Goal: Transaction & Acquisition: Book appointment/travel/reservation

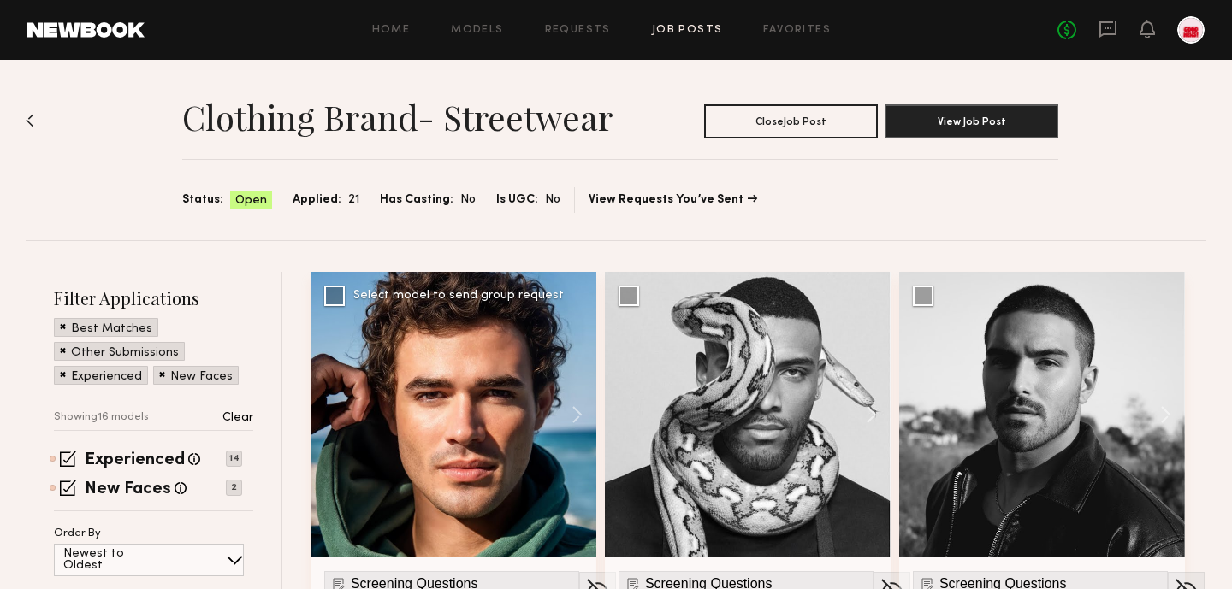
scroll to position [3, 0]
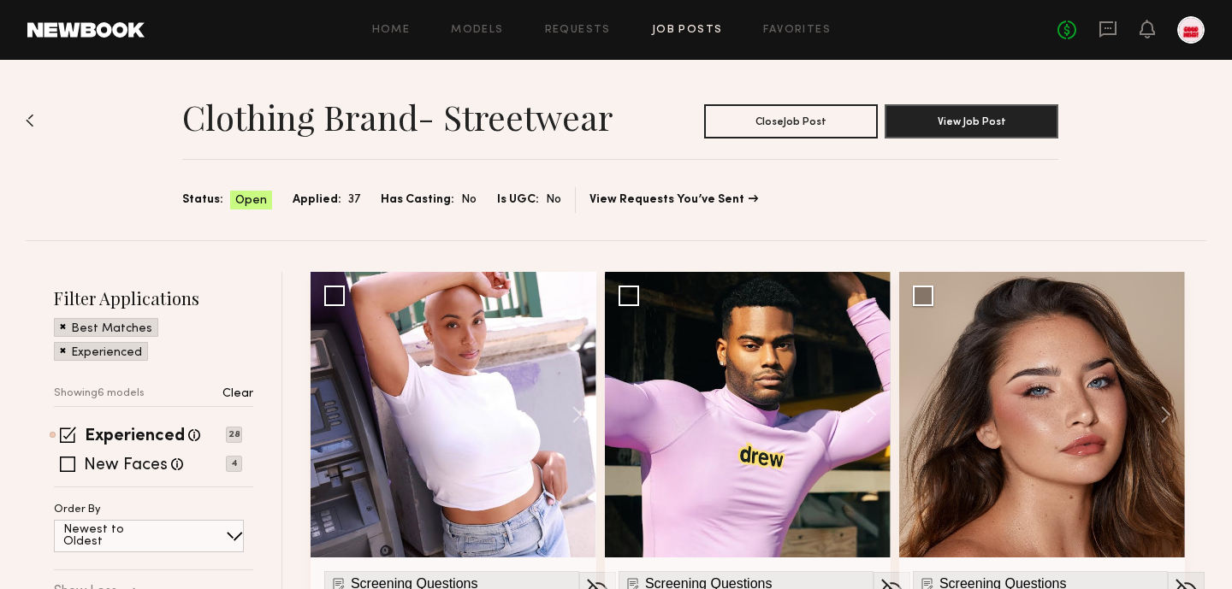
scroll to position [121, 0]
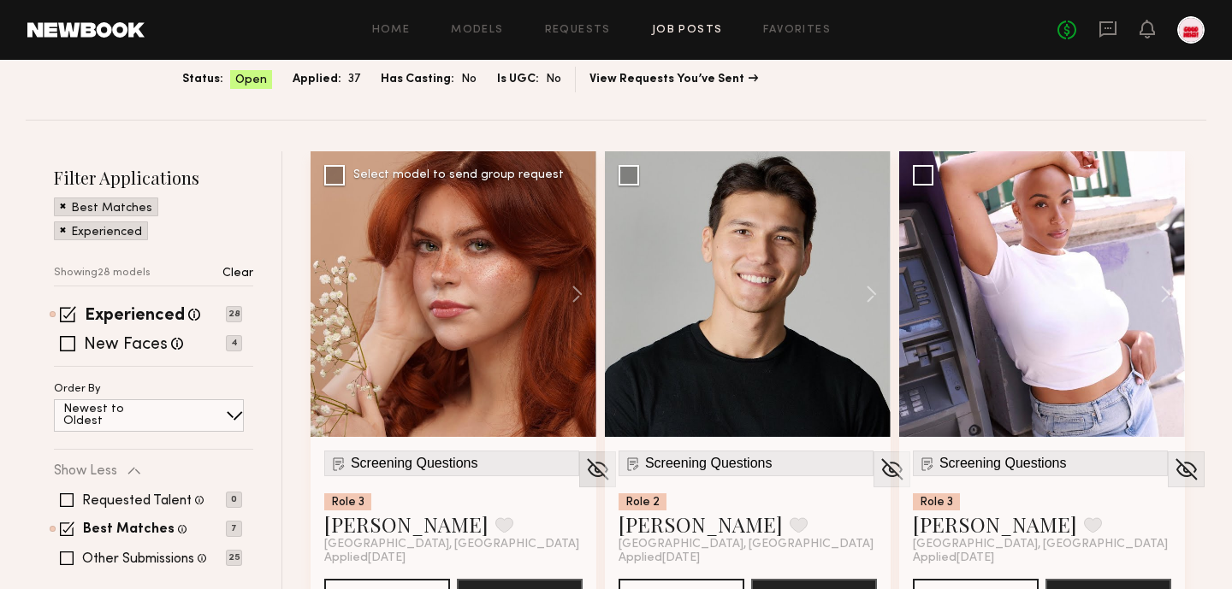
click at [584, 465] on img at bounding box center [597, 470] width 27 height 26
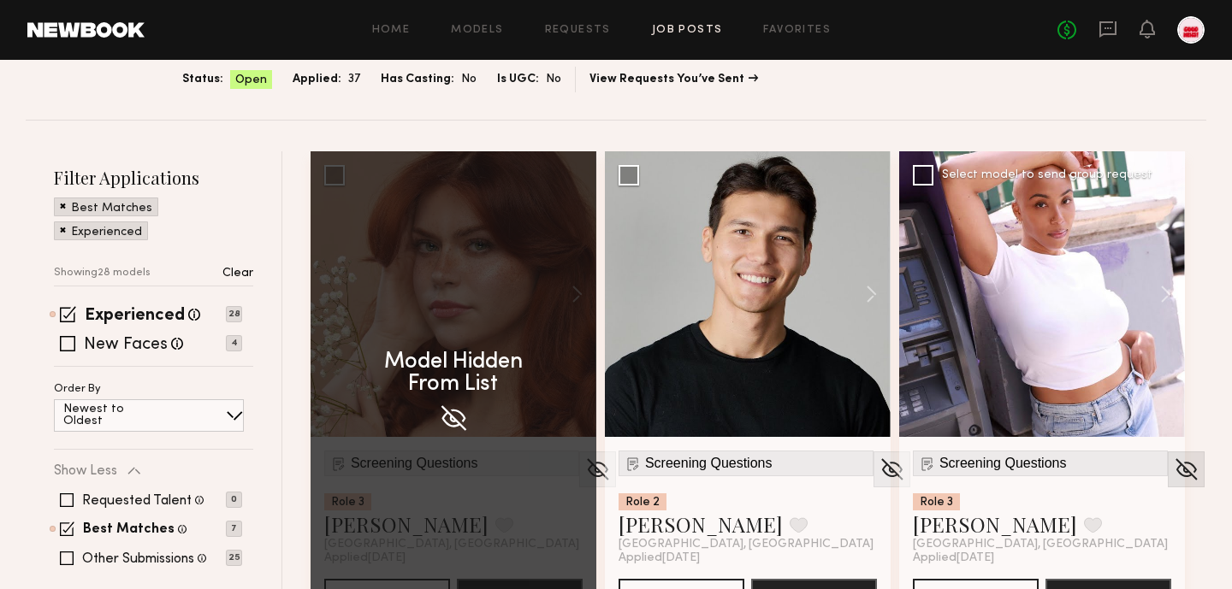
click at [1173, 471] on img at bounding box center [1186, 470] width 27 height 26
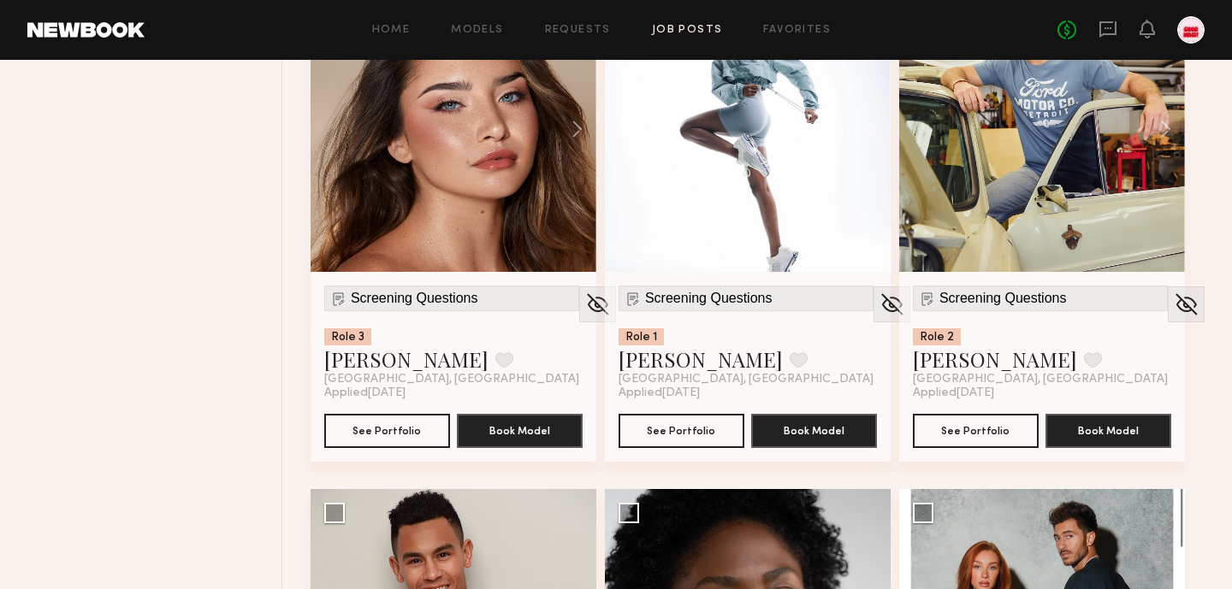
scroll to position [1290, 0]
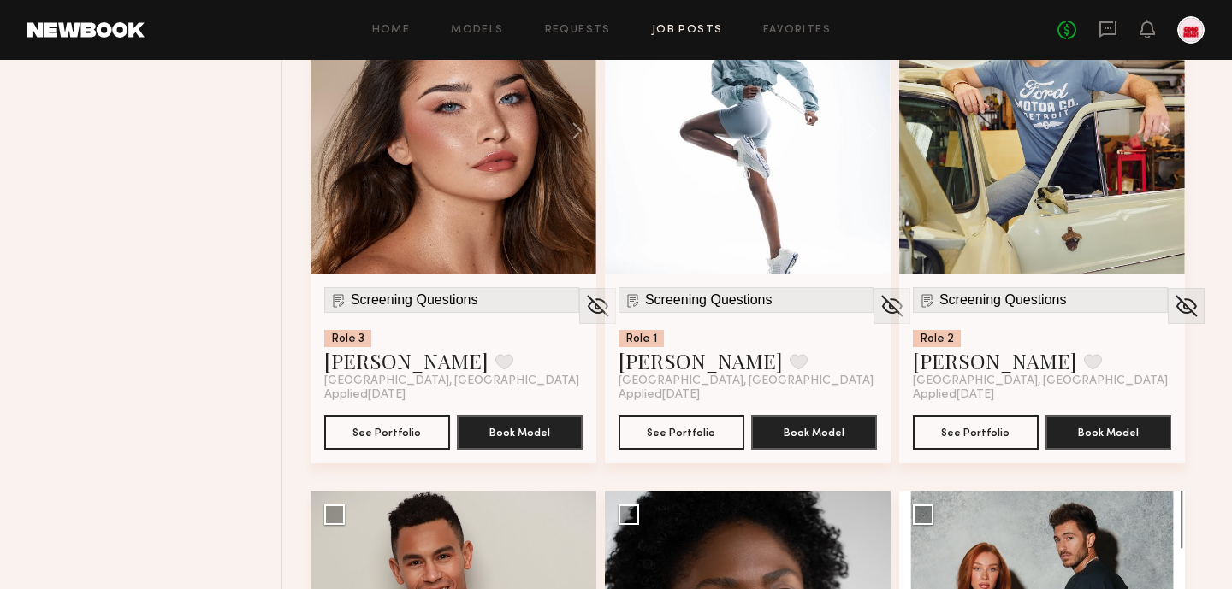
click at [424, 322] on div "Screening Questions Role 3 Alexis B. Favorite Los Angeles, CA" at bounding box center [451, 337] width 255 height 101
click at [425, 309] on div "Screening Questions" at bounding box center [451, 300] width 255 height 26
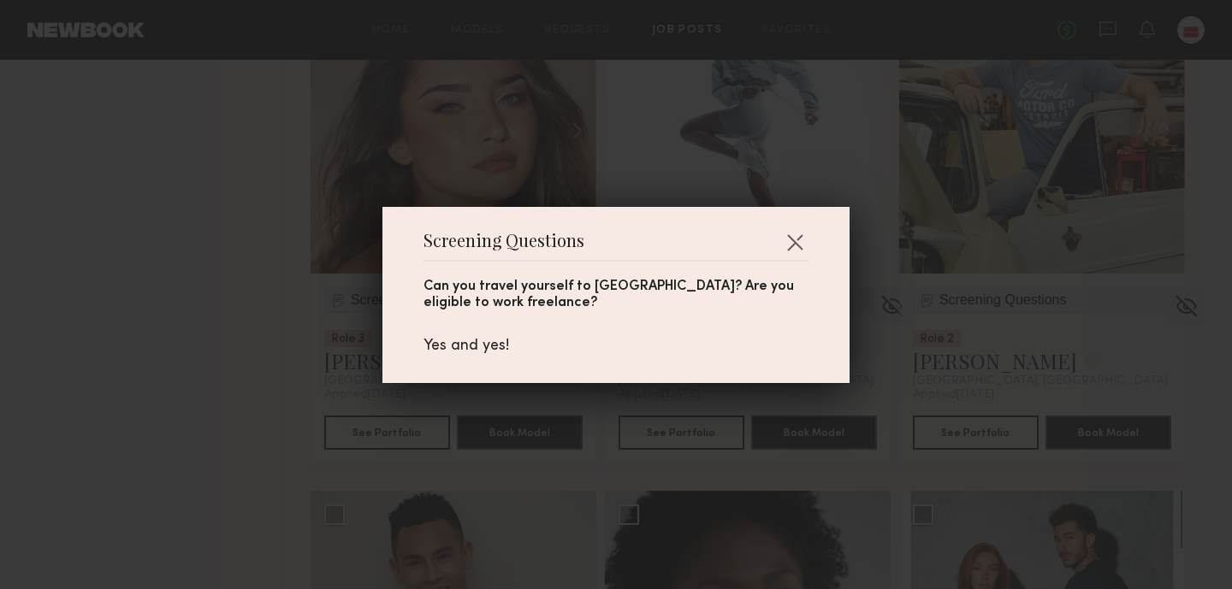
click at [276, 366] on div "Screening Questions Can you travel yourself to Santa Clarita? Are you eligible …" at bounding box center [616, 294] width 1232 height 589
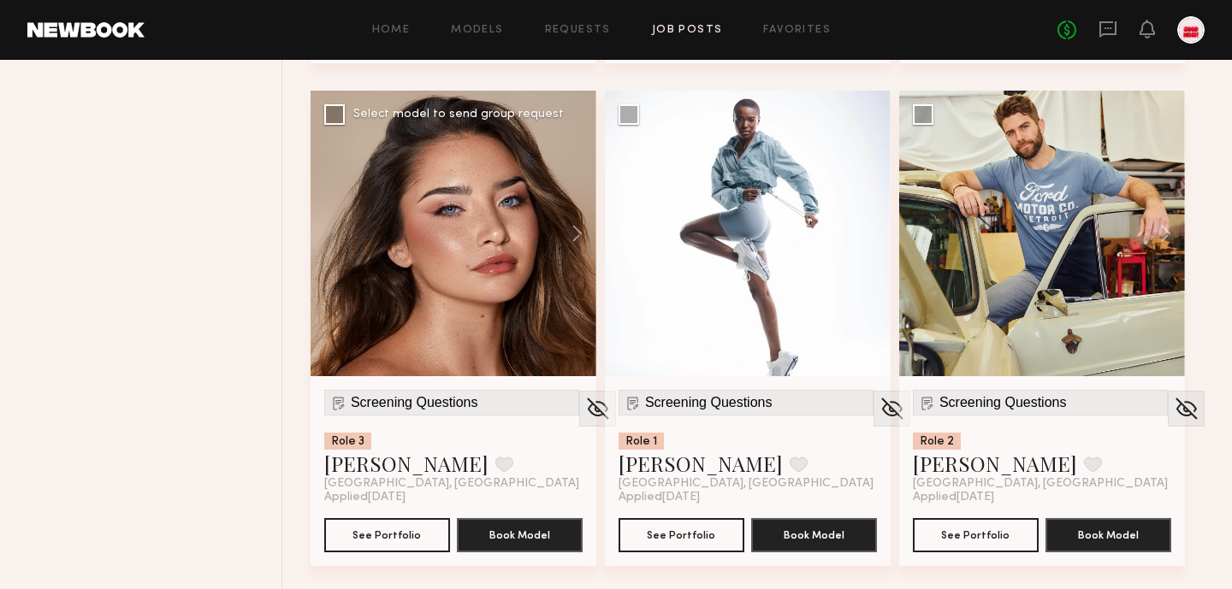
scroll to position [1218, 0]
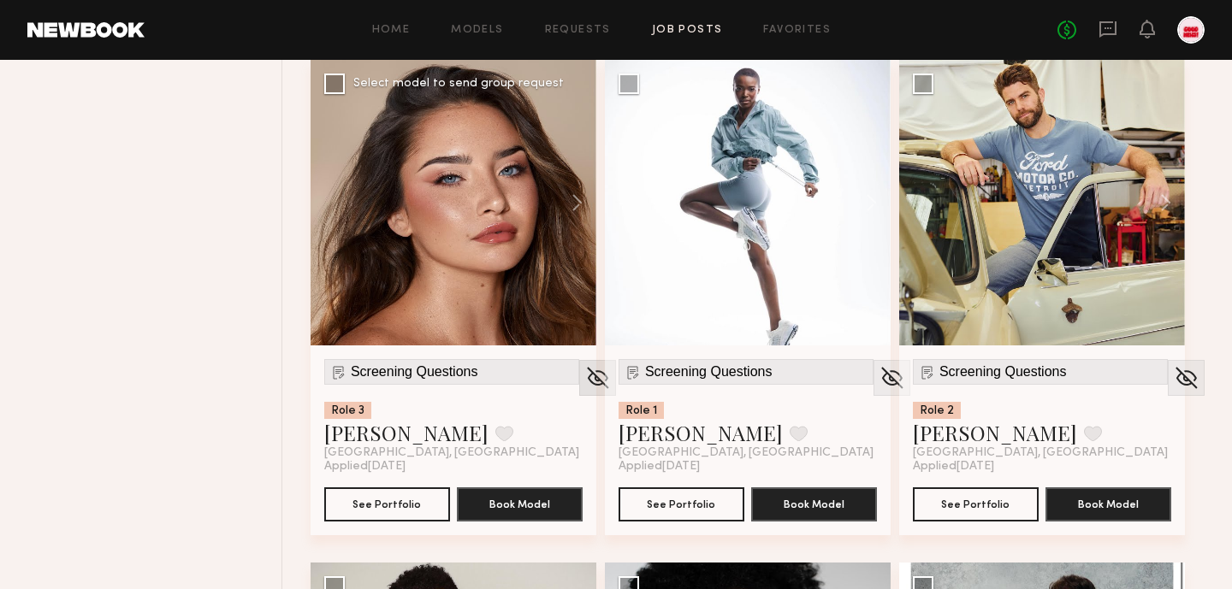
click at [584, 385] on img at bounding box center [597, 378] width 27 height 26
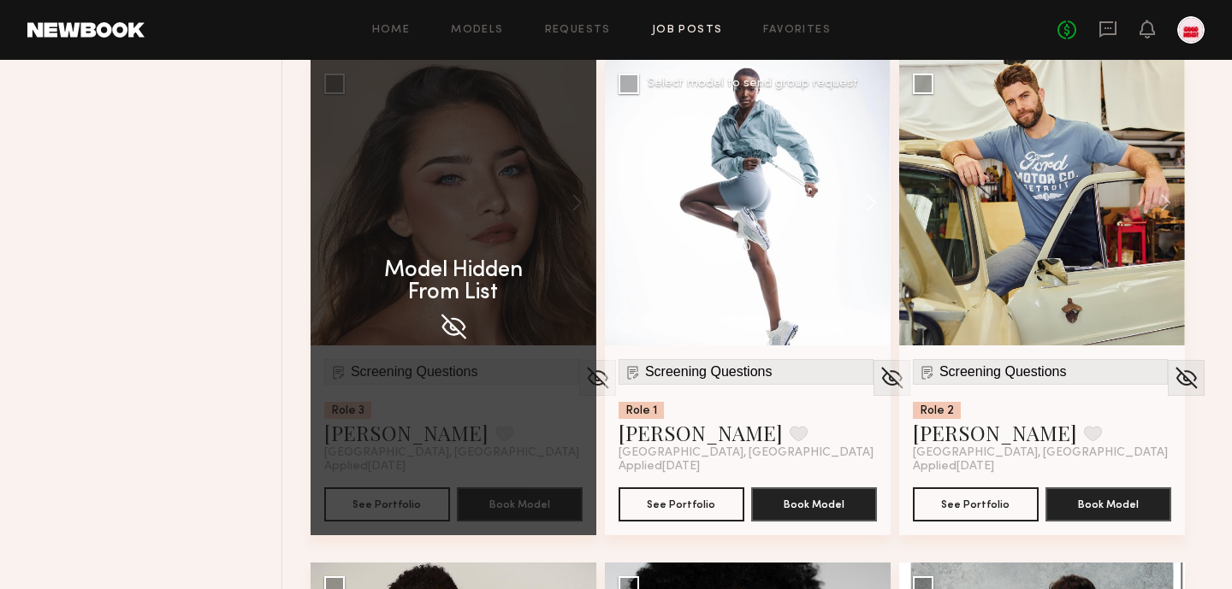
click at [872, 182] on button at bounding box center [863, 203] width 55 height 286
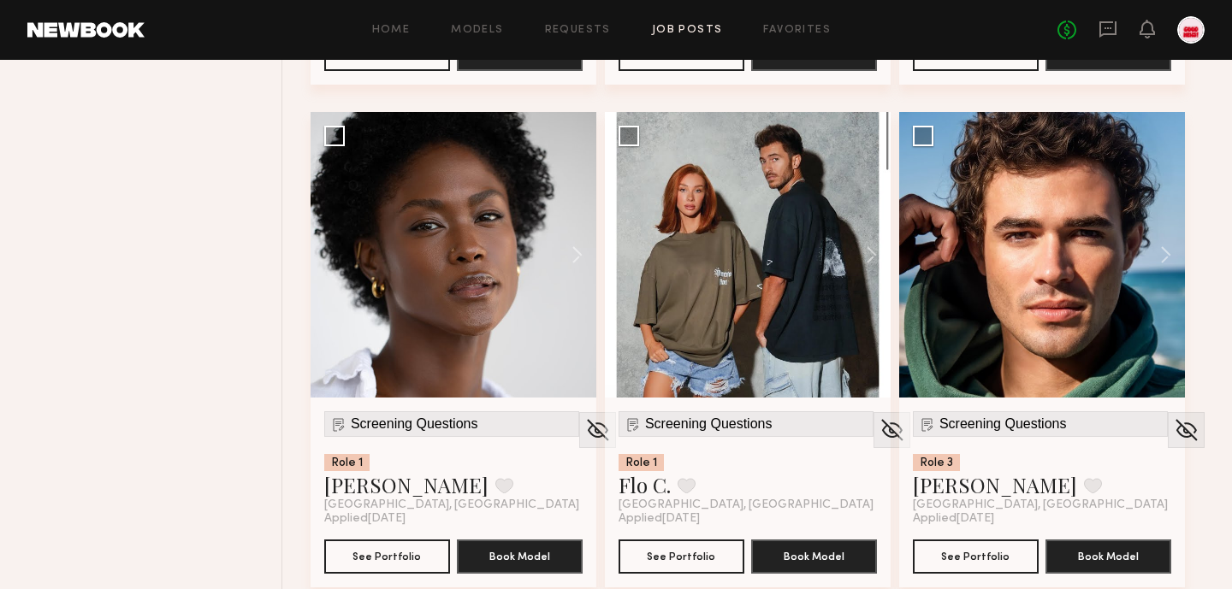
scroll to position [1670, 0]
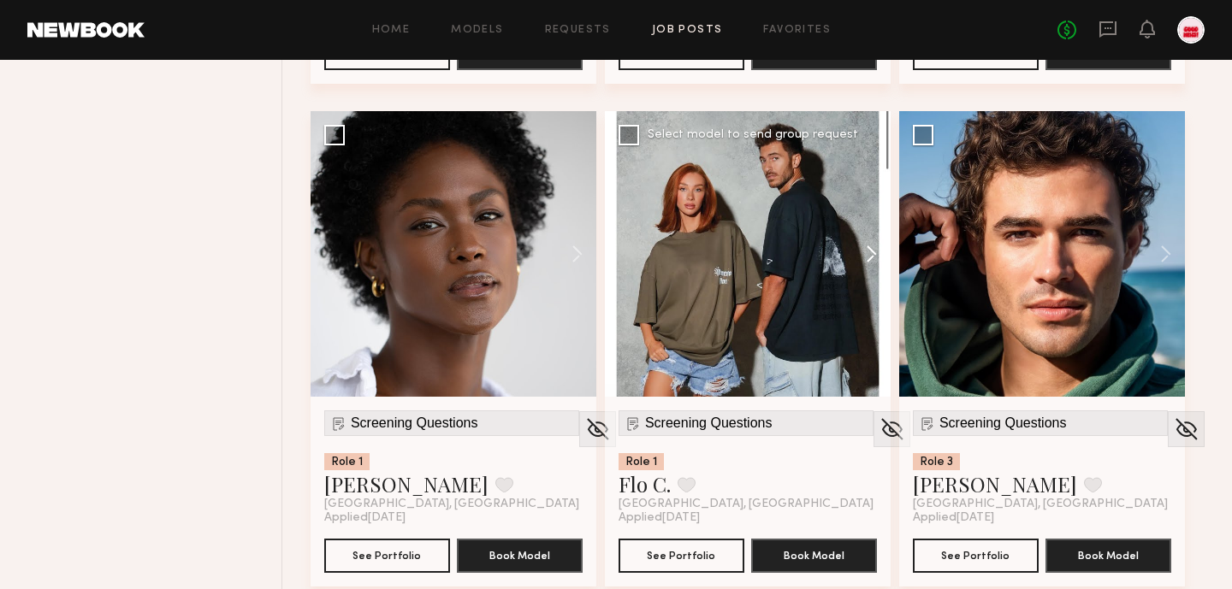
click at [858, 254] on button at bounding box center [863, 254] width 55 height 286
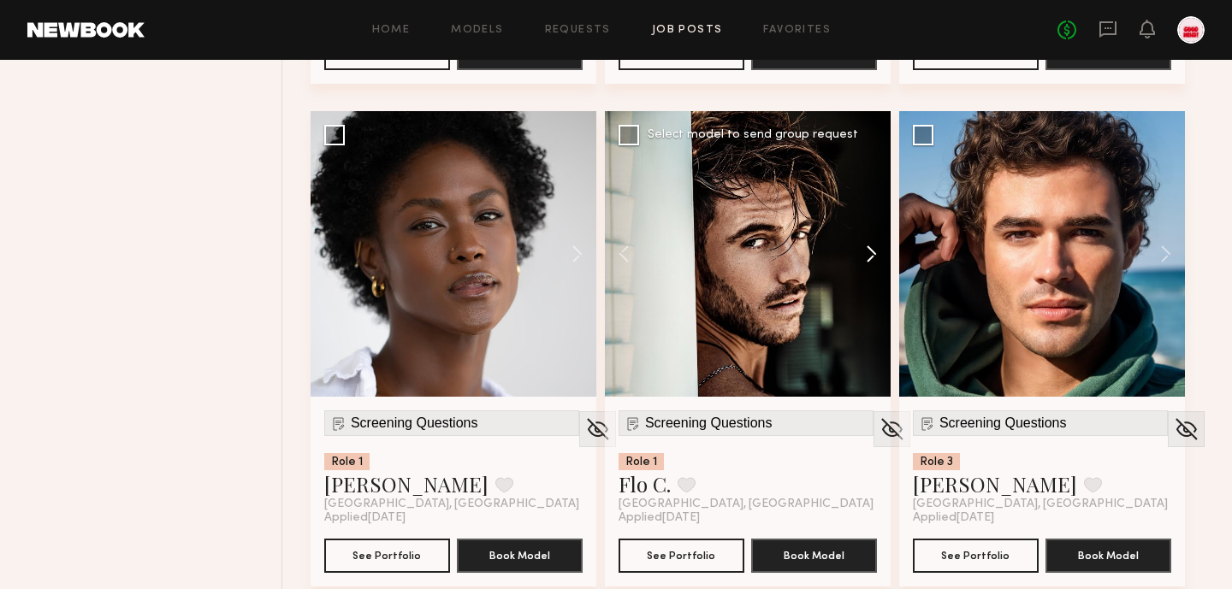
click at [858, 254] on button at bounding box center [863, 254] width 55 height 286
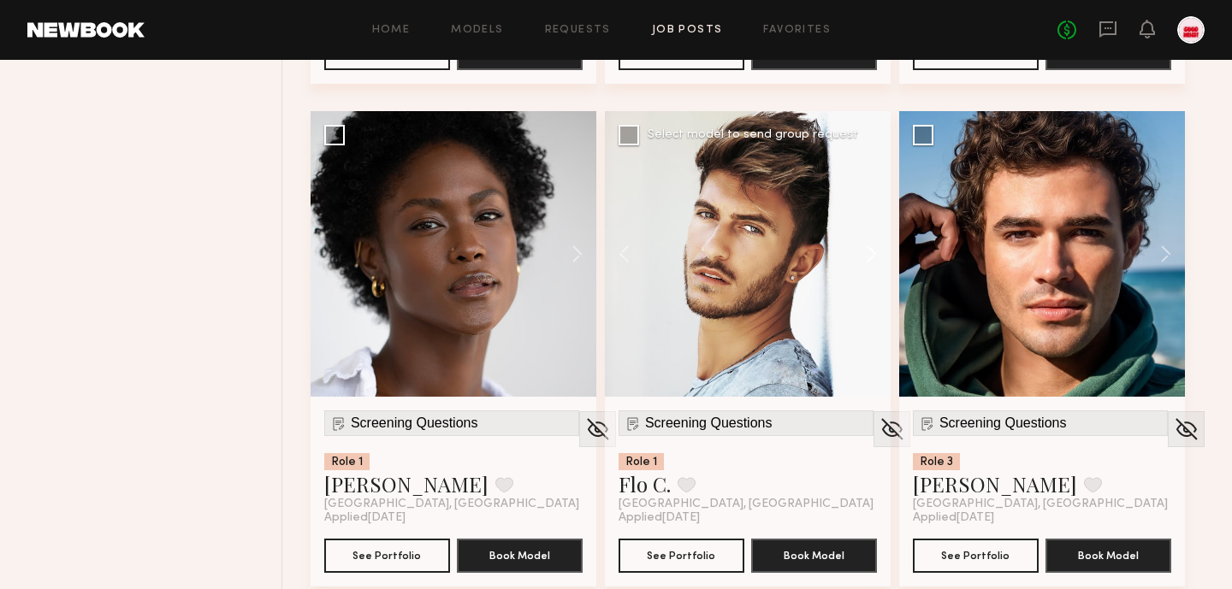
click at [858, 254] on button at bounding box center [863, 254] width 55 height 286
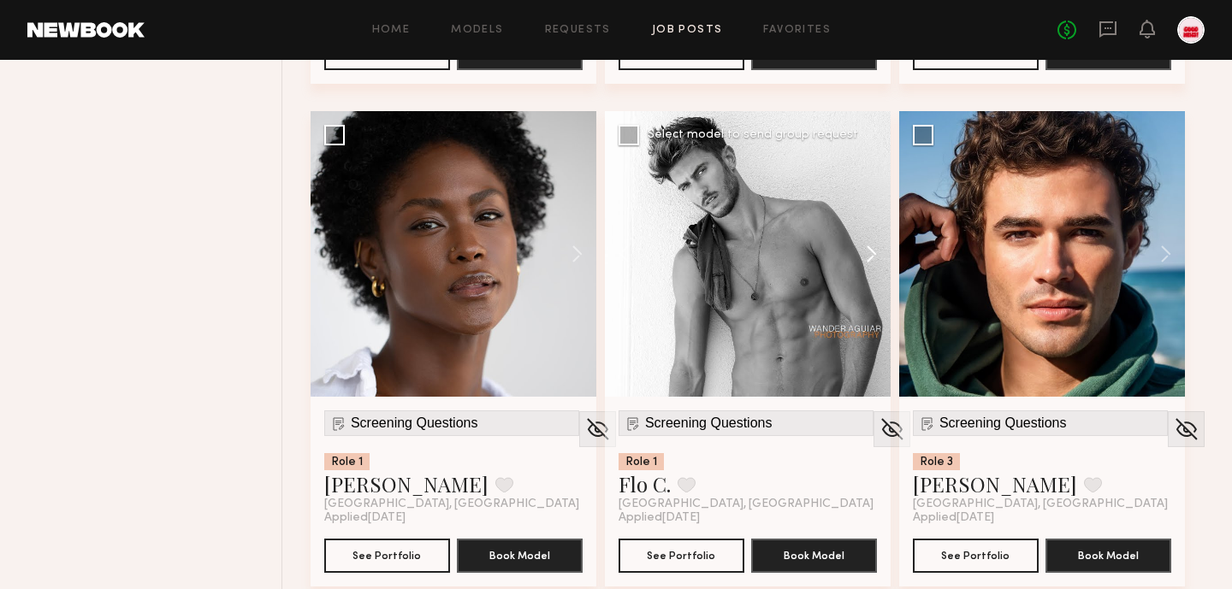
click at [858, 254] on button at bounding box center [863, 254] width 55 height 286
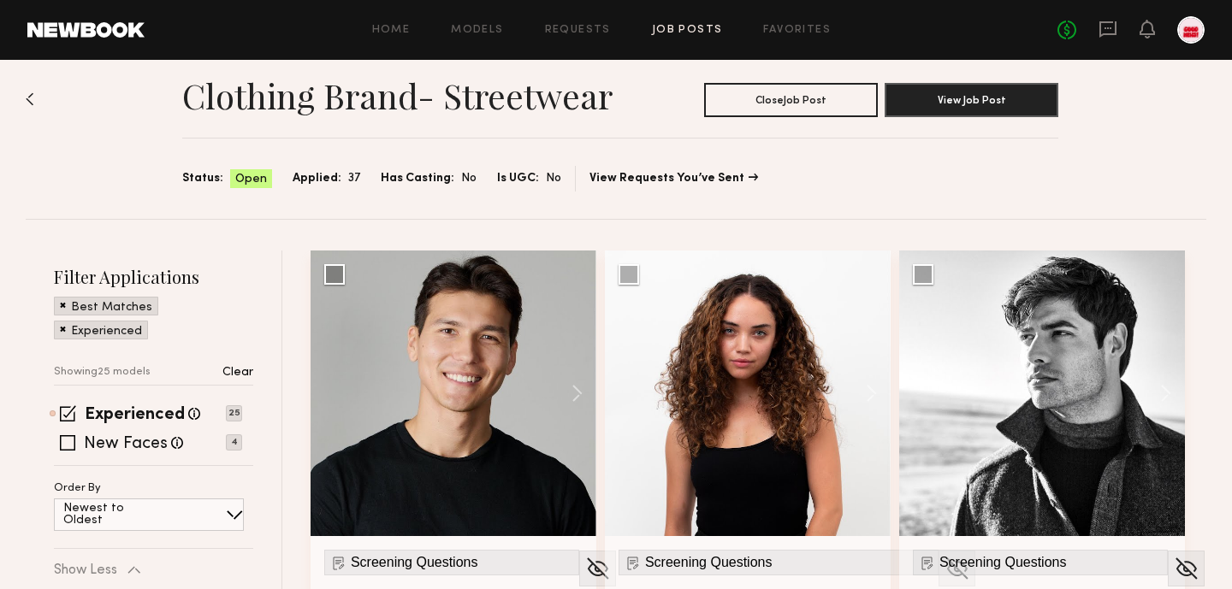
scroll to position [0, 0]
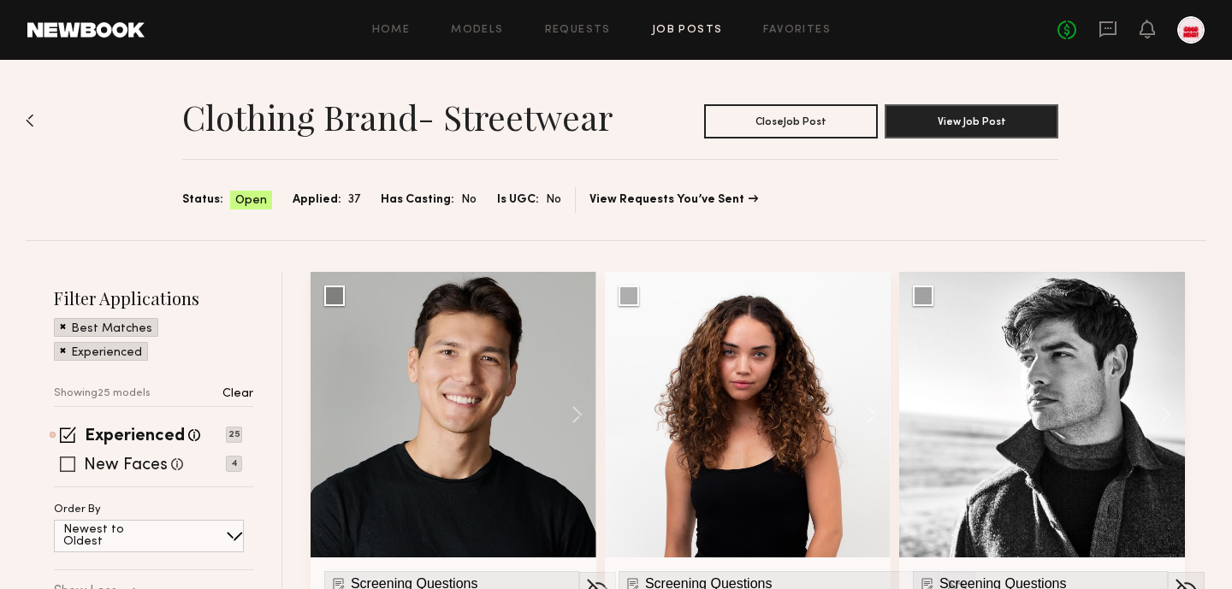
click at [139, 462] on label "New Faces" at bounding box center [126, 466] width 84 height 17
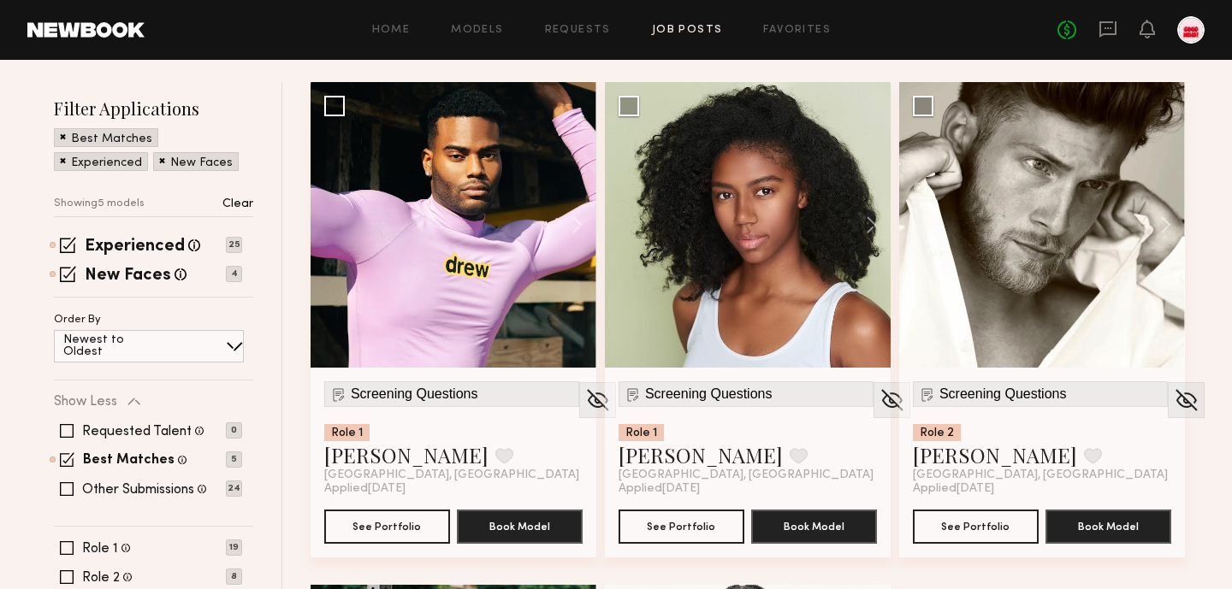
scroll to position [214, 0]
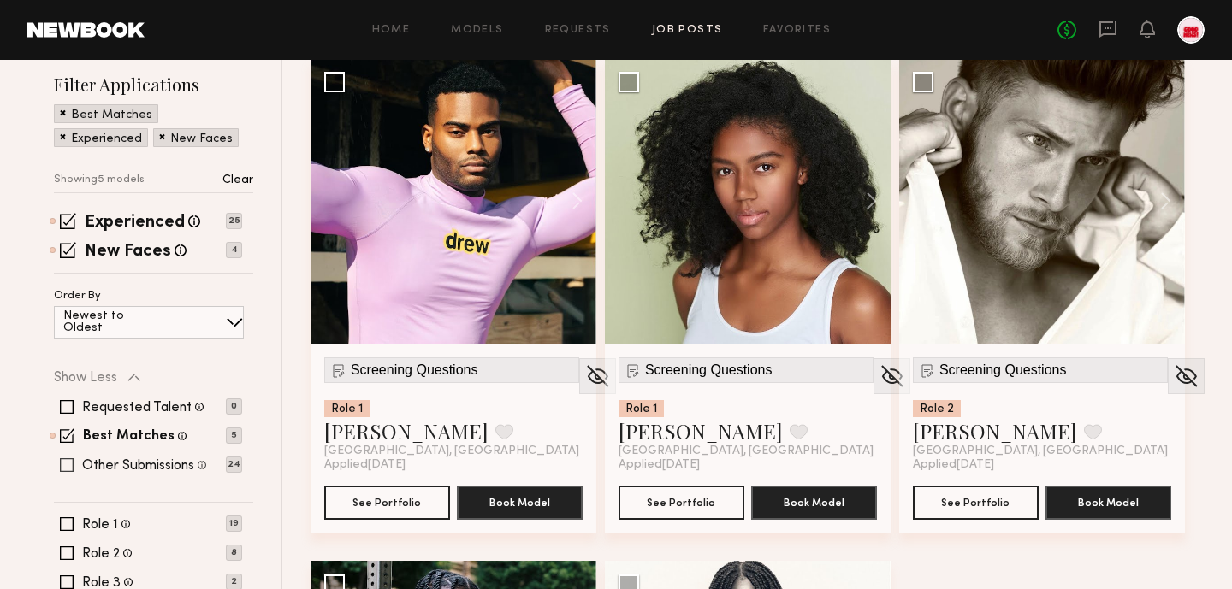
click at [142, 463] on label "Other Submissions" at bounding box center [138, 466] width 112 height 14
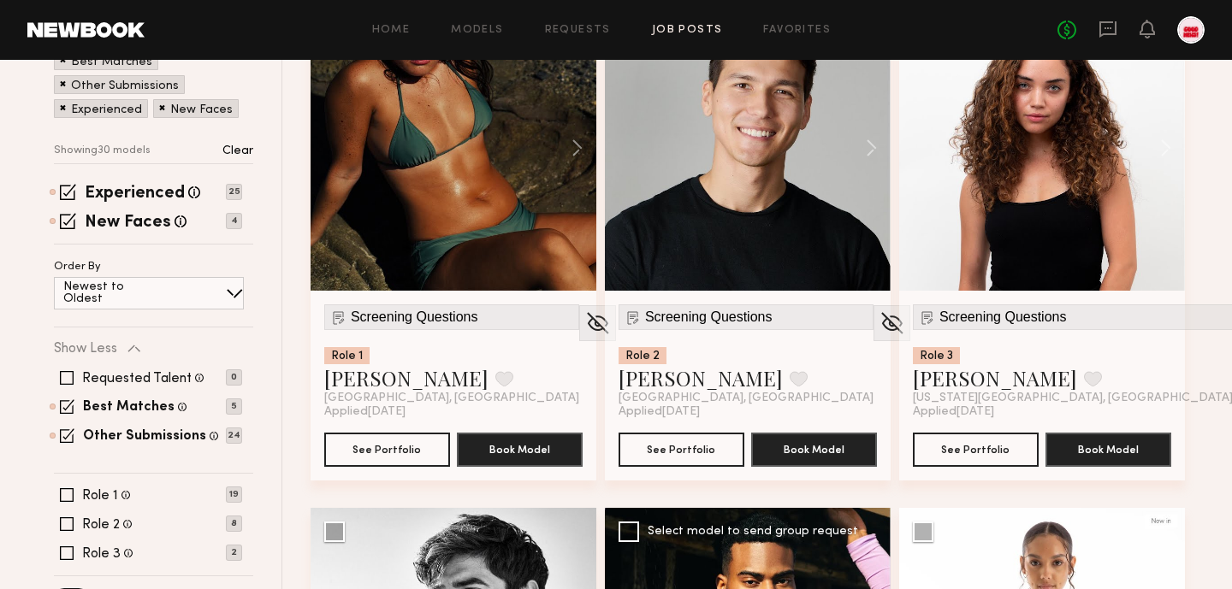
scroll to position [269, 0]
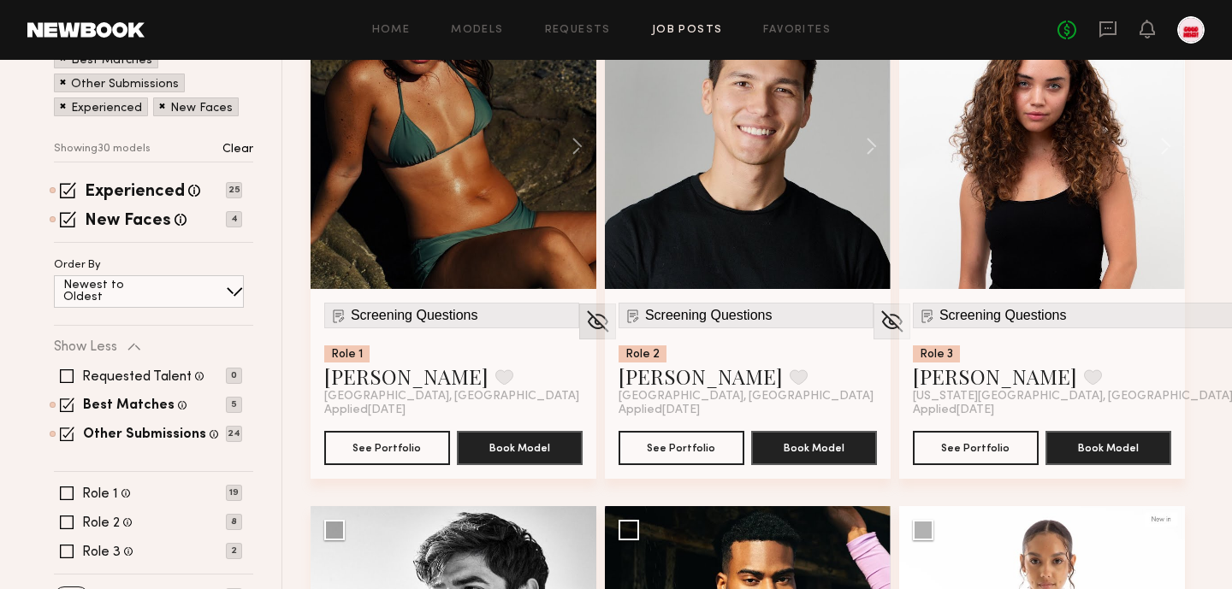
click at [584, 325] on img at bounding box center [597, 322] width 27 height 26
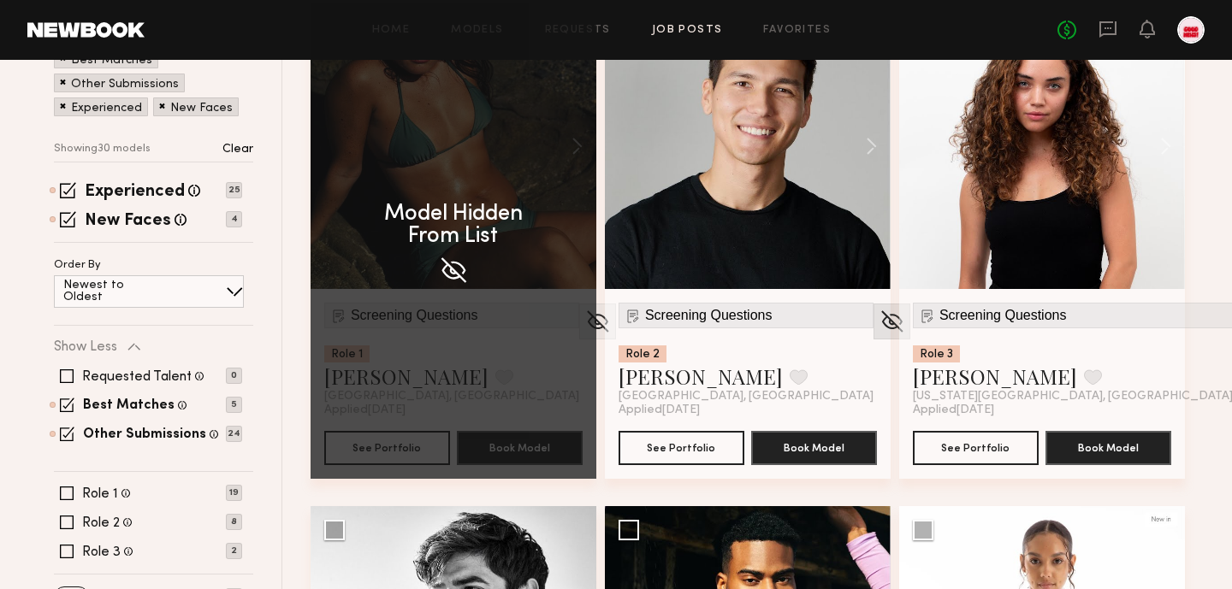
click at [879, 326] on img at bounding box center [892, 322] width 27 height 26
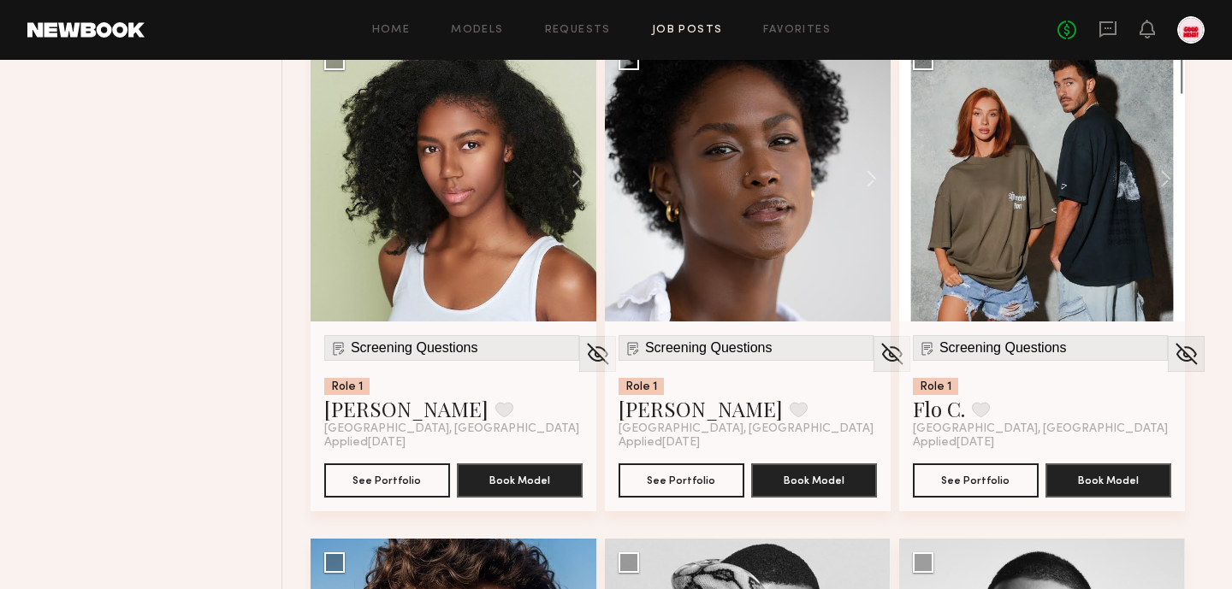
scroll to position [1723, 0]
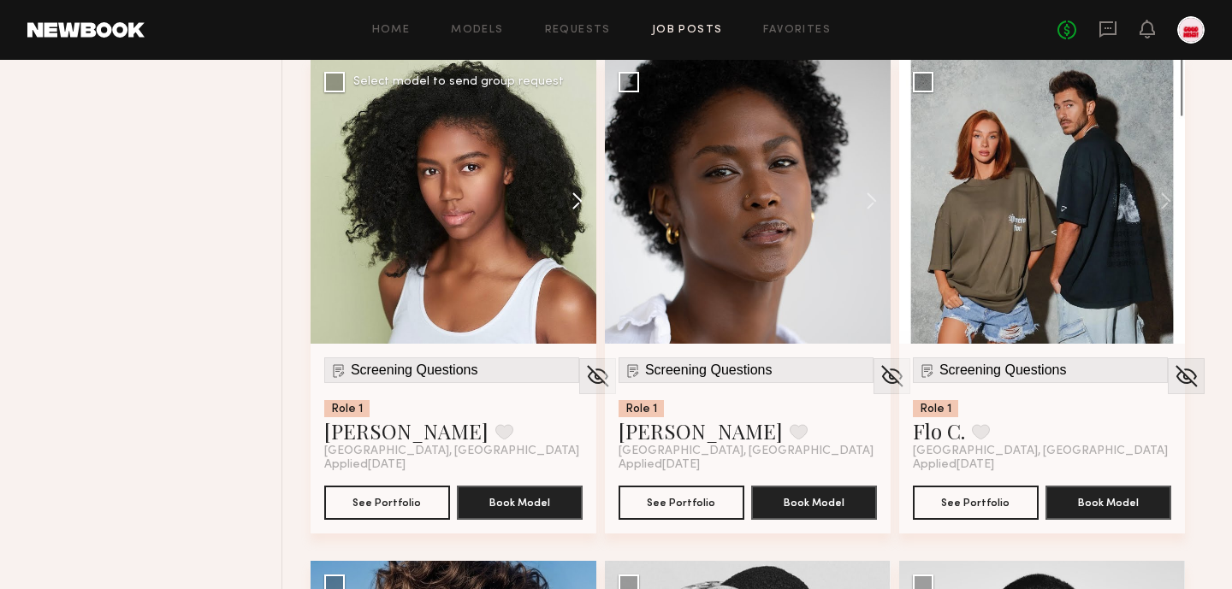
click at [577, 201] on button at bounding box center [569, 201] width 55 height 286
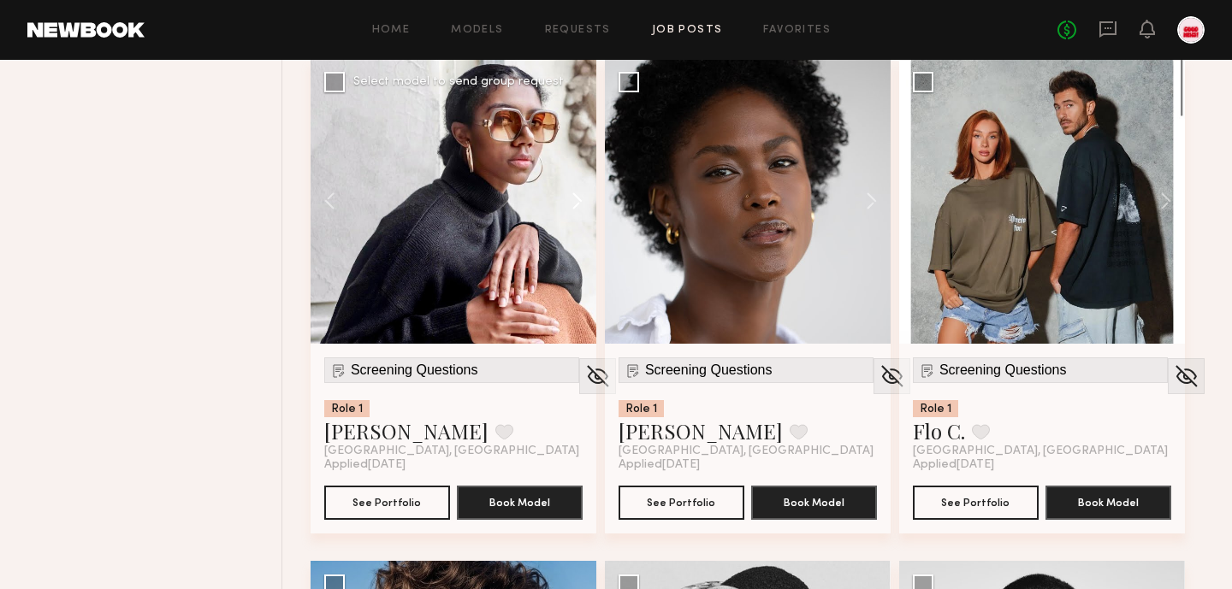
click at [577, 201] on button at bounding box center [569, 201] width 55 height 286
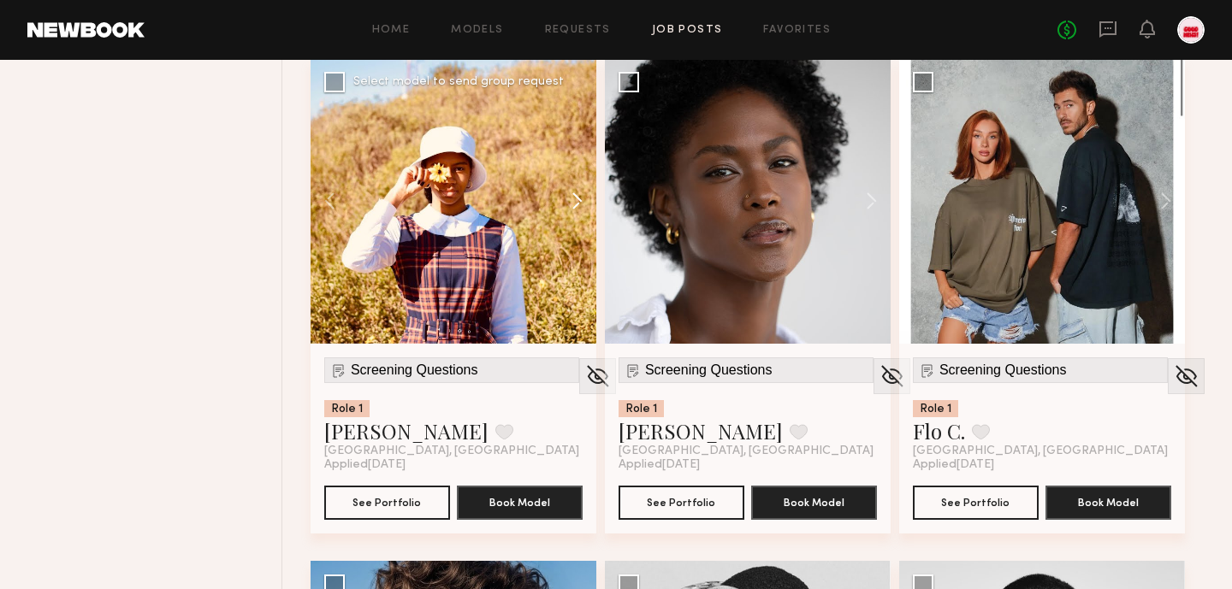
click at [577, 201] on button at bounding box center [569, 201] width 55 height 286
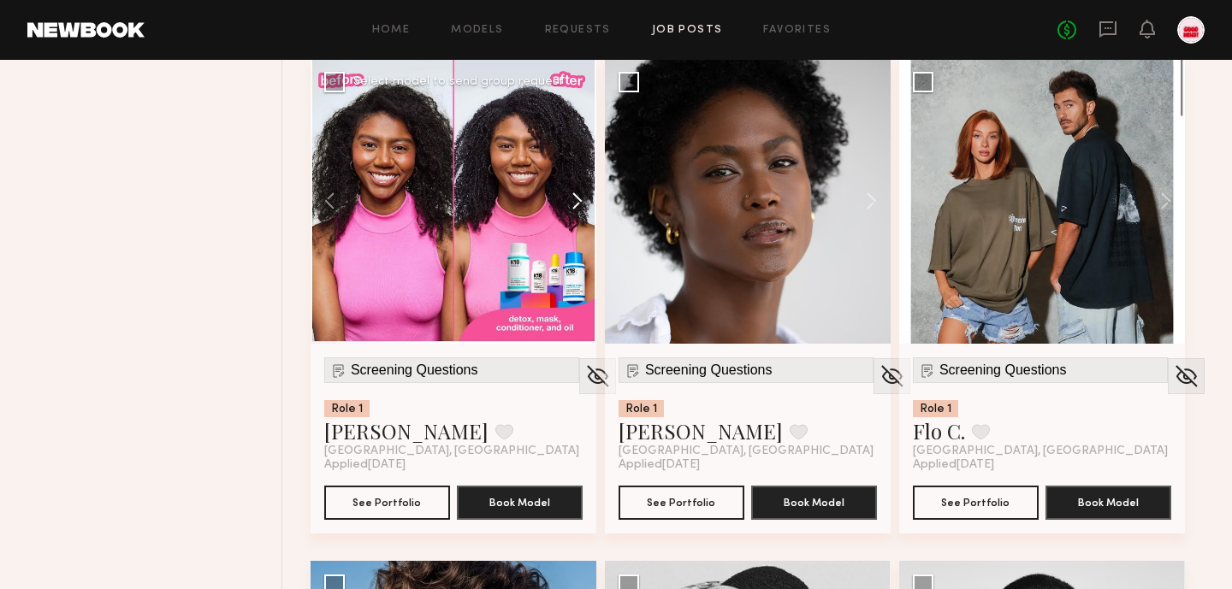
click at [577, 201] on button at bounding box center [569, 201] width 55 height 286
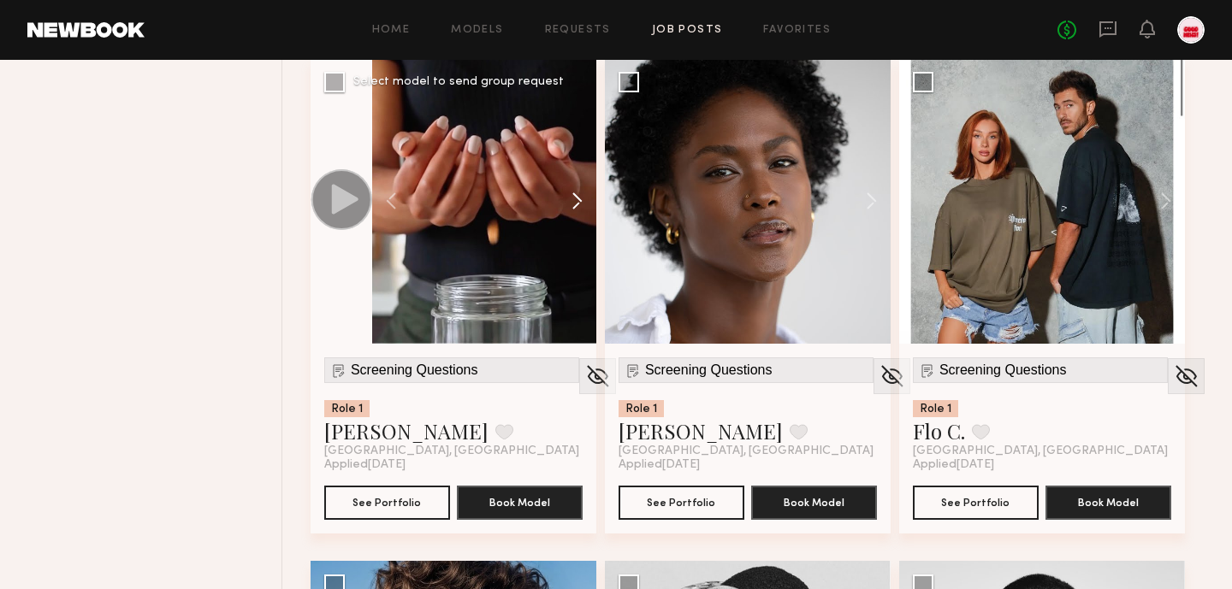
click at [577, 201] on button at bounding box center [569, 201] width 55 height 286
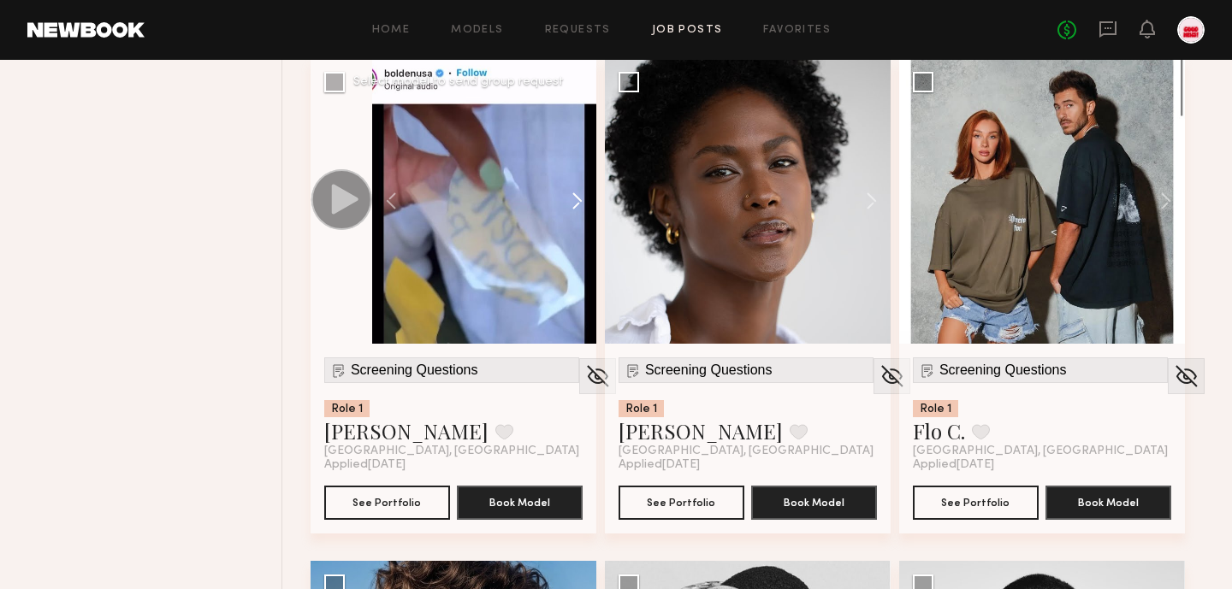
click at [577, 201] on button at bounding box center [569, 201] width 55 height 286
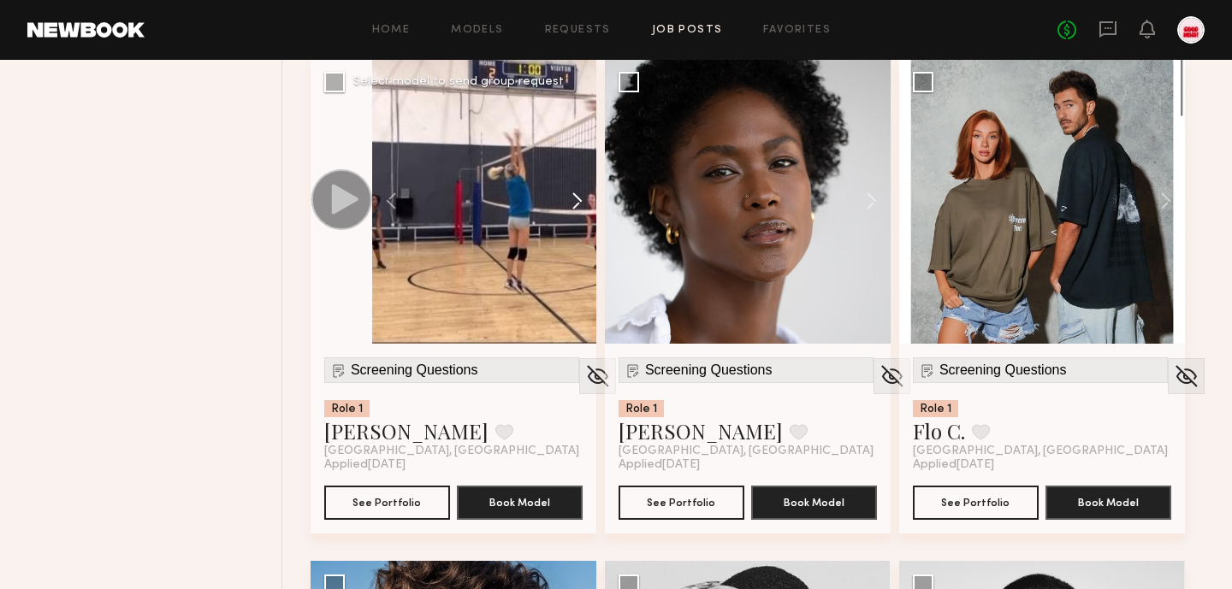
click at [577, 201] on button at bounding box center [569, 201] width 55 height 286
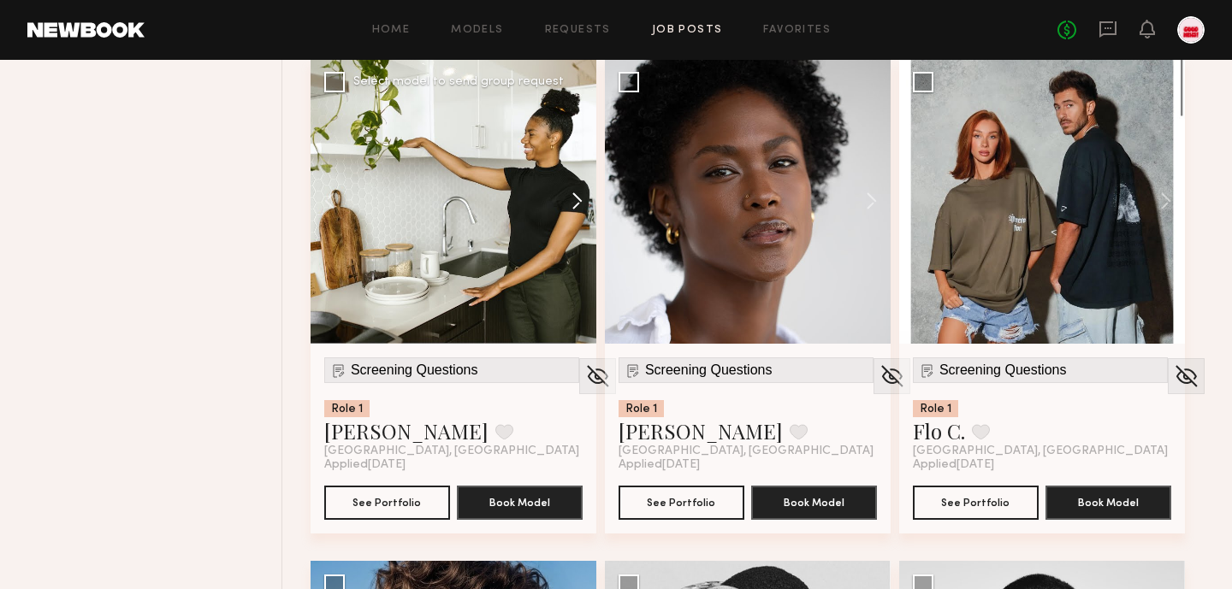
click at [577, 201] on button at bounding box center [569, 201] width 55 height 286
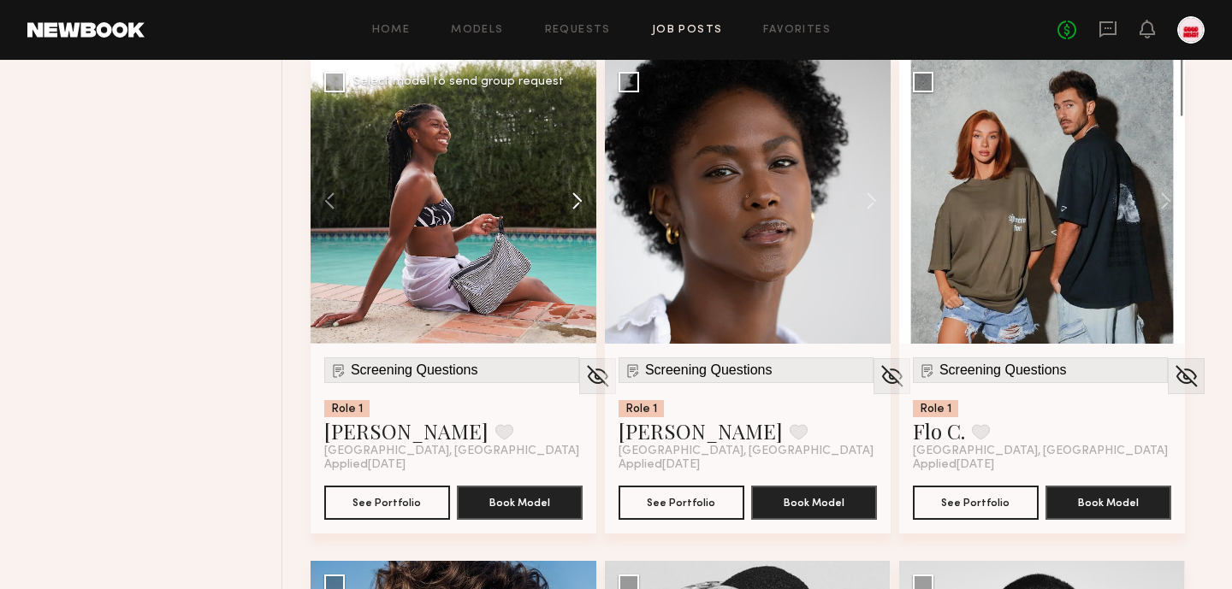
click at [577, 201] on button at bounding box center [569, 201] width 55 height 286
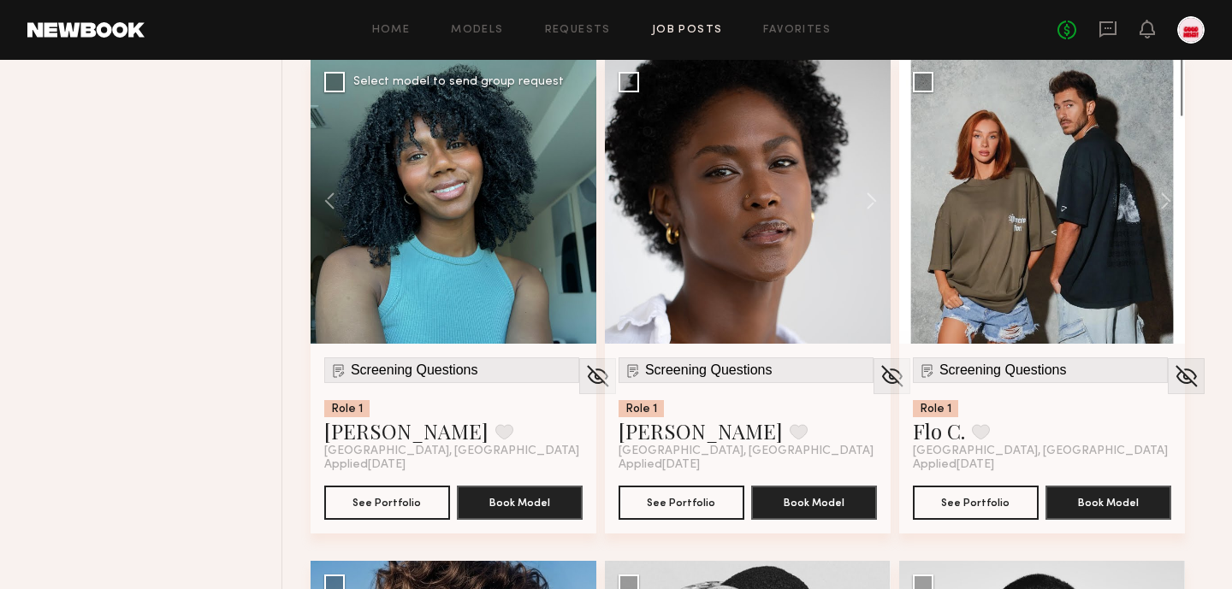
click at [577, 201] on div at bounding box center [454, 201] width 286 height 286
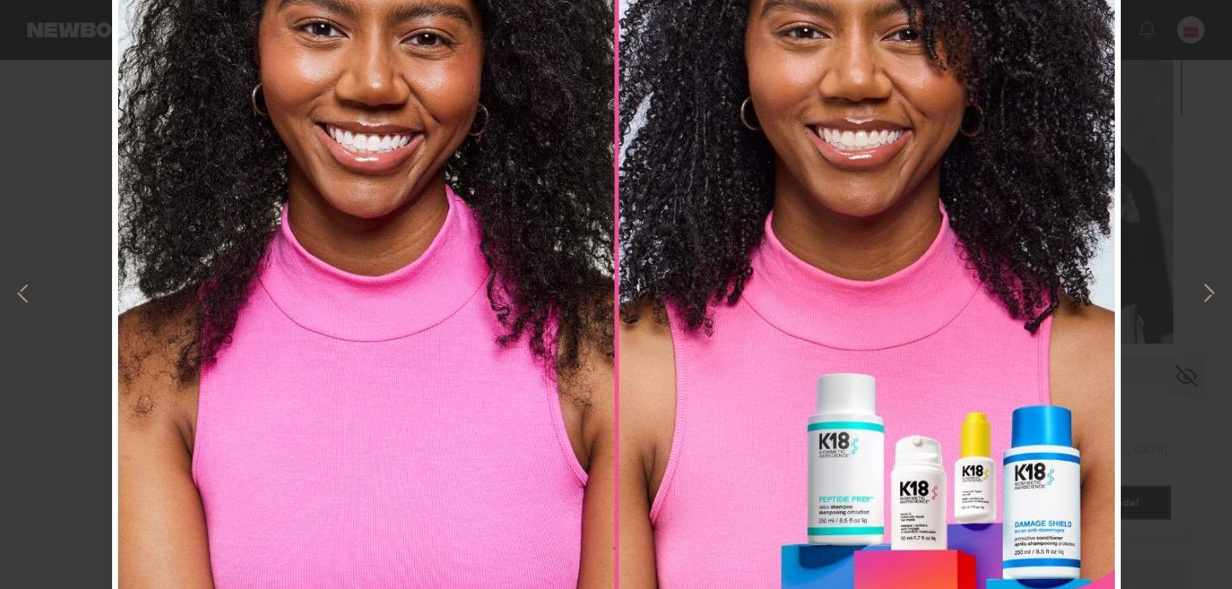
click at [577, 201] on div "11 of 11" at bounding box center [616, 294] width 1232 height 589
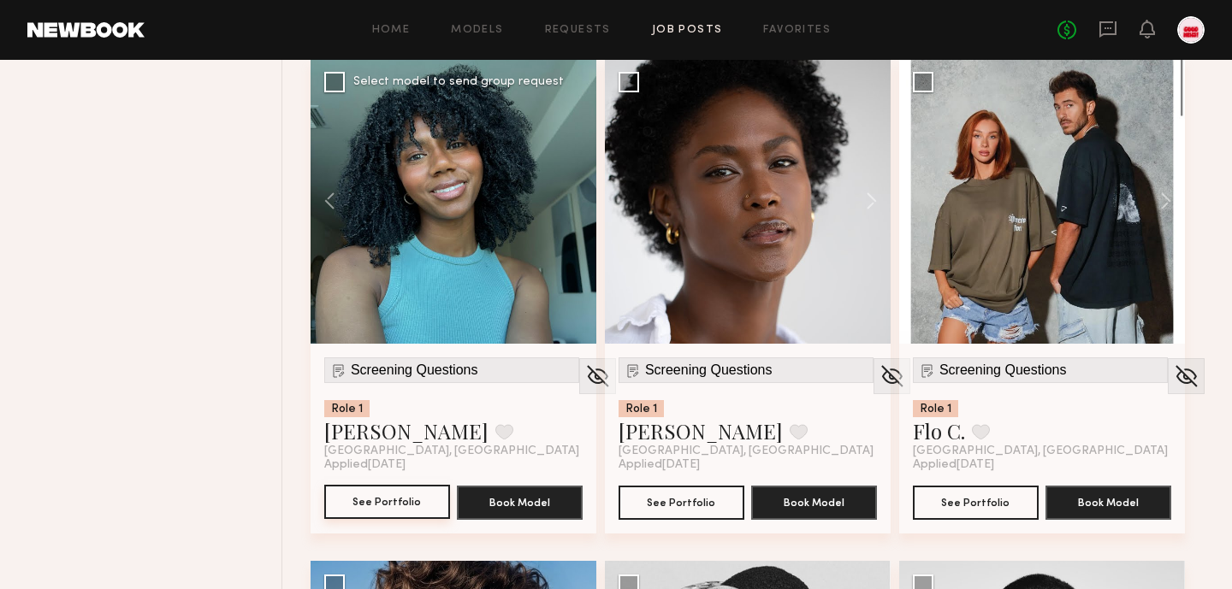
click at [385, 506] on button "See Portfolio" at bounding box center [387, 502] width 126 height 34
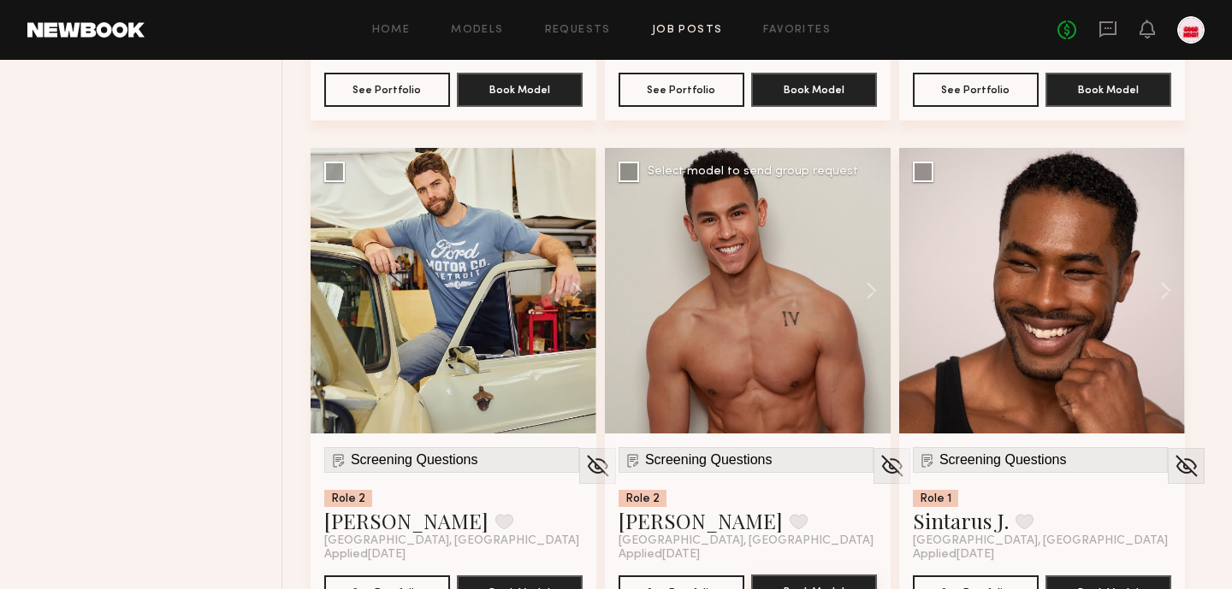
scroll to position [1133, 0]
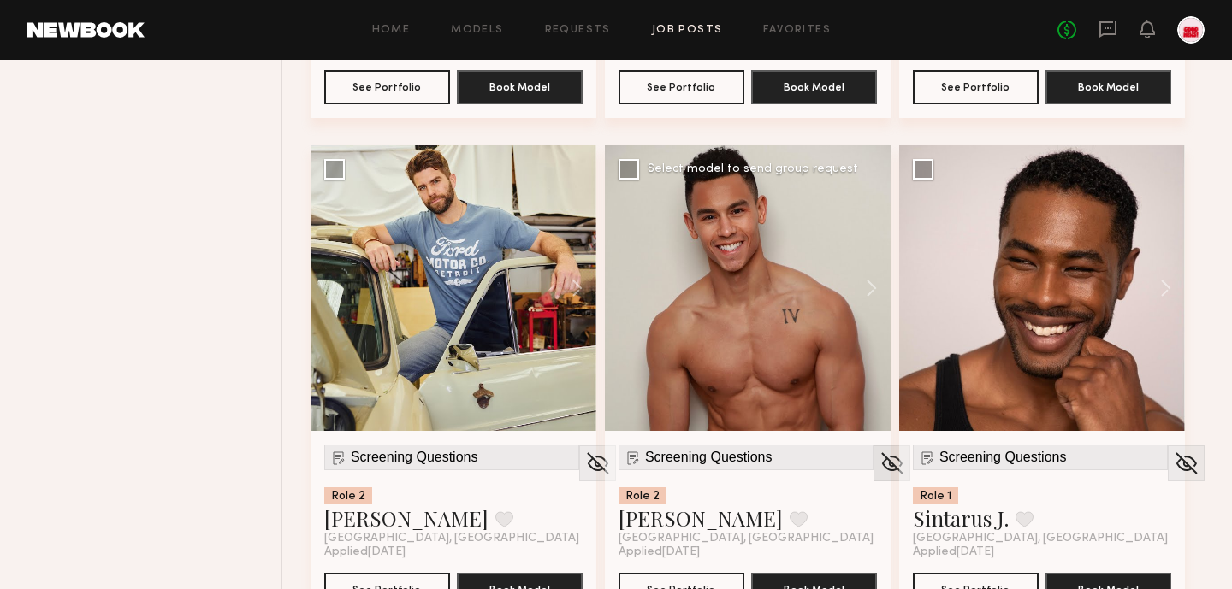
click at [879, 459] on img at bounding box center [892, 464] width 27 height 26
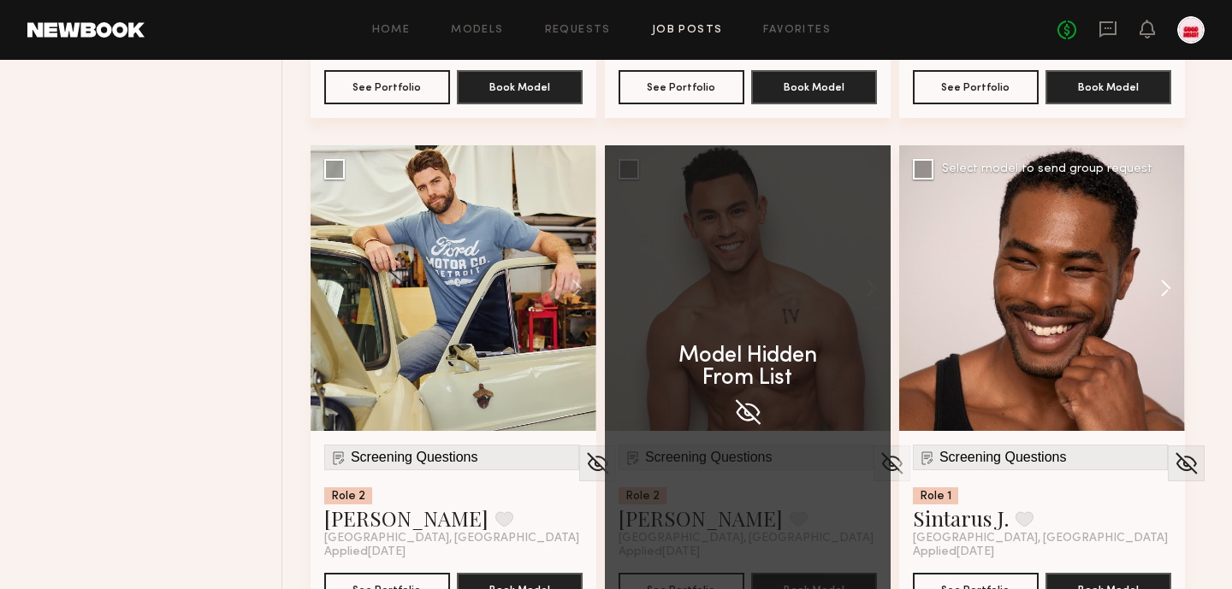
click at [1168, 290] on button at bounding box center [1157, 288] width 55 height 286
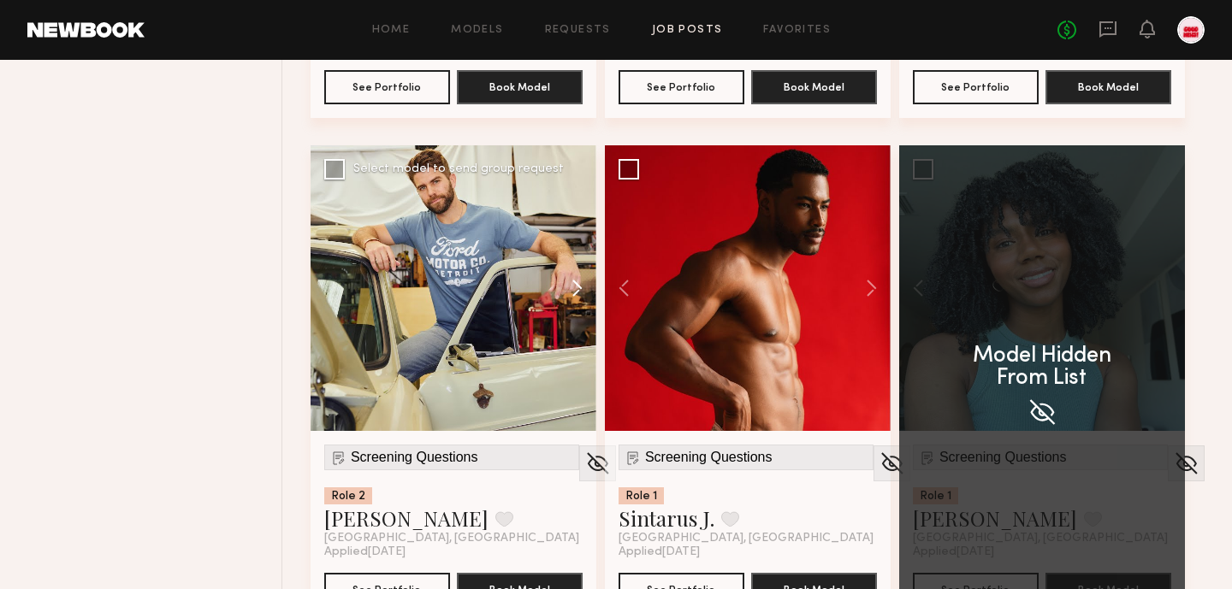
click at [587, 283] on button at bounding box center [569, 288] width 55 height 286
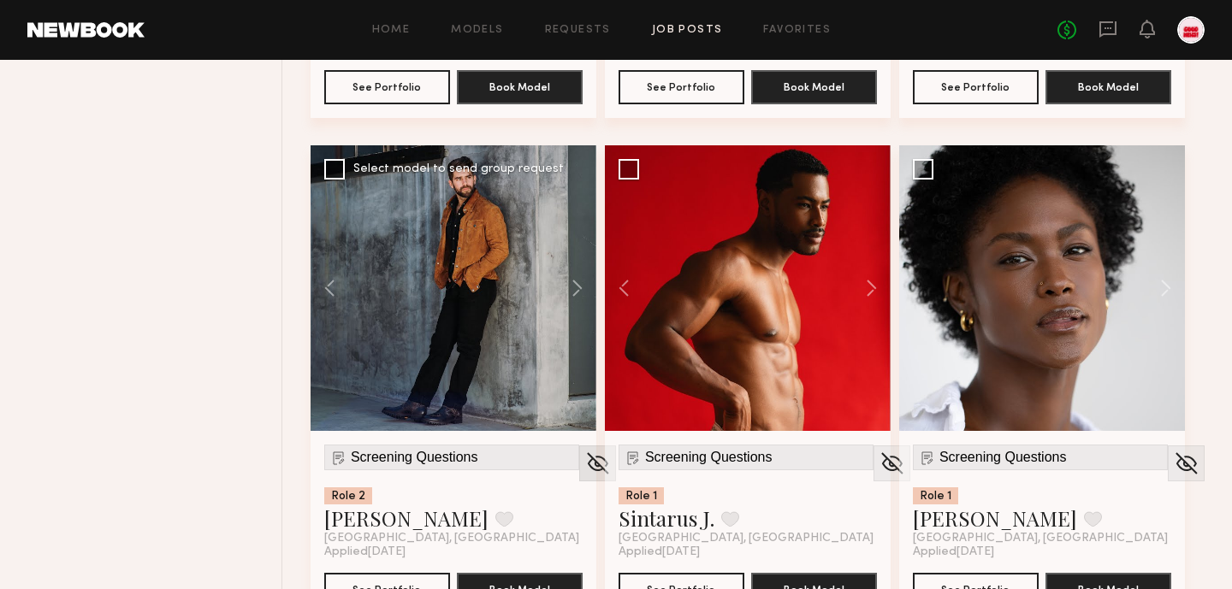
click at [584, 451] on img at bounding box center [597, 464] width 27 height 26
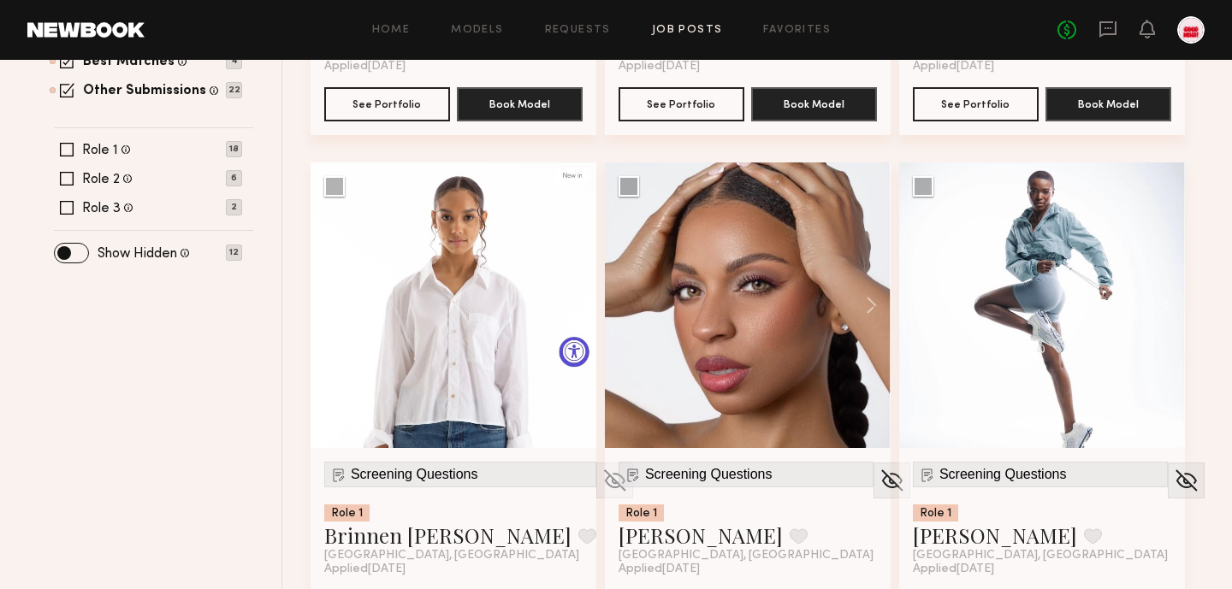
scroll to position [614, 0]
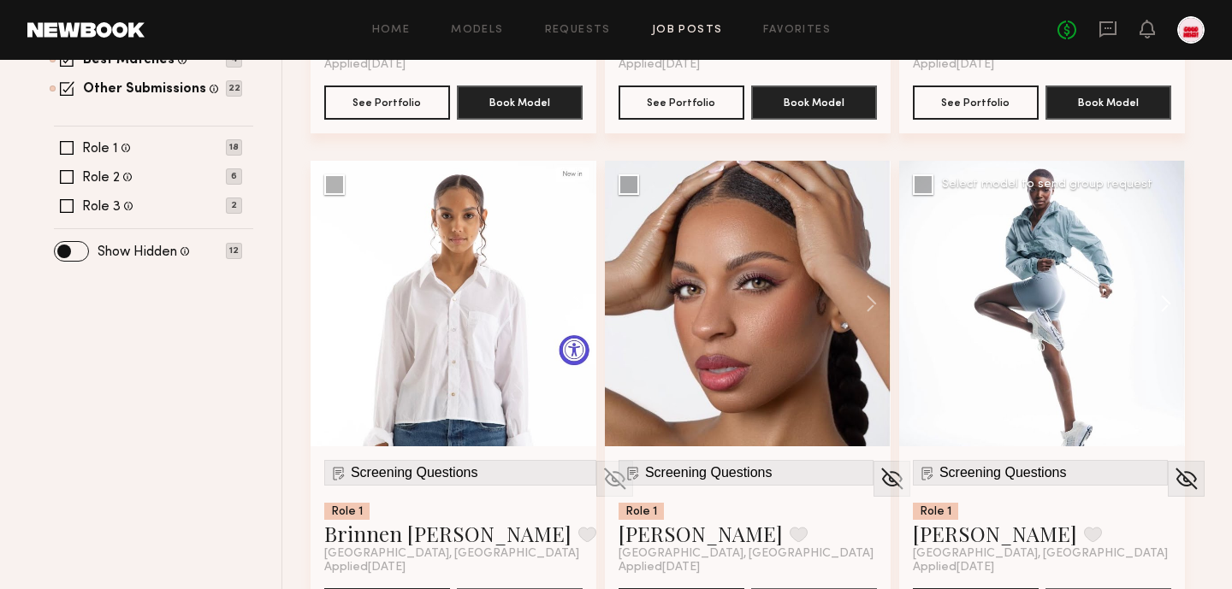
click at [1149, 303] on button at bounding box center [1157, 304] width 55 height 286
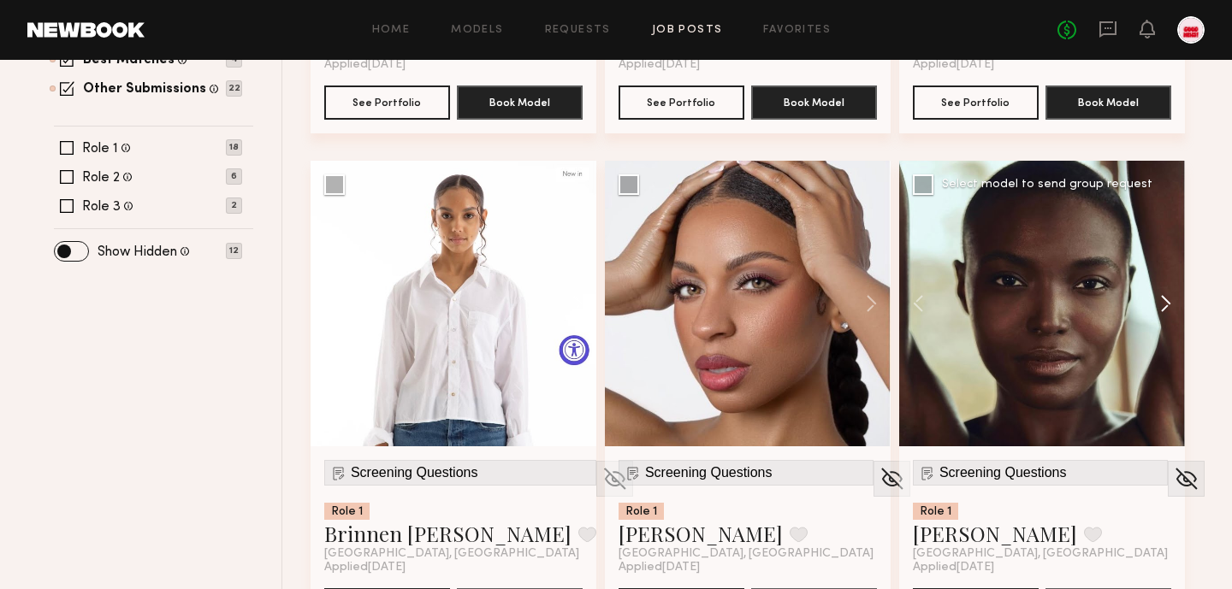
click at [1149, 303] on button at bounding box center [1157, 304] width 55 height 286
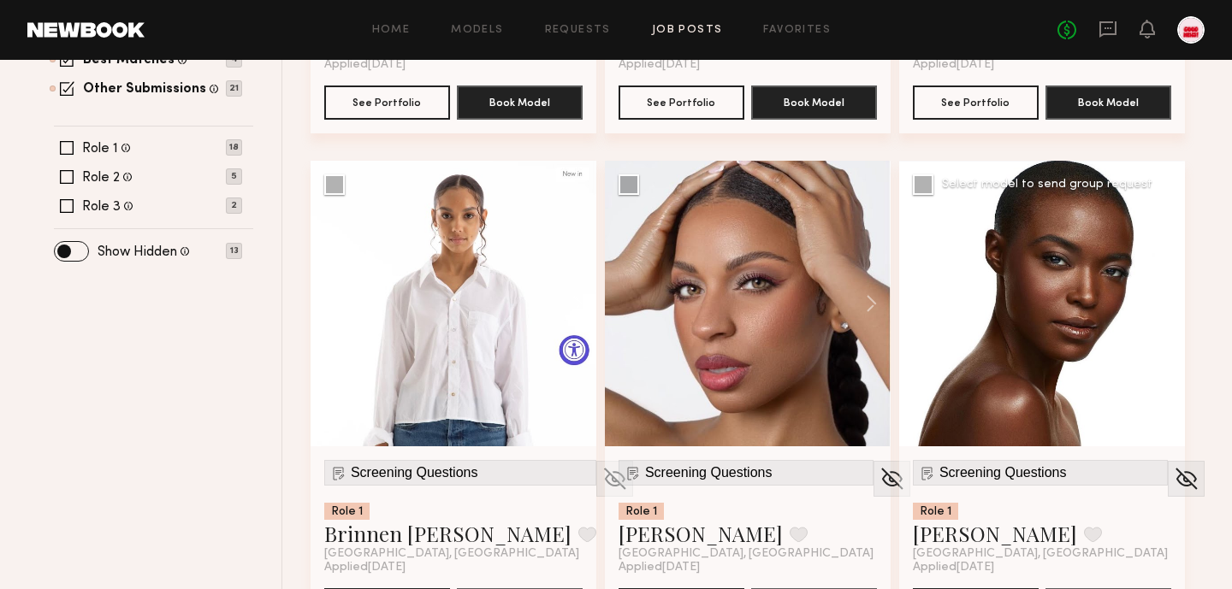
click at [1149, 303] on button at bounding box center [1157, 304] width 55 height 286
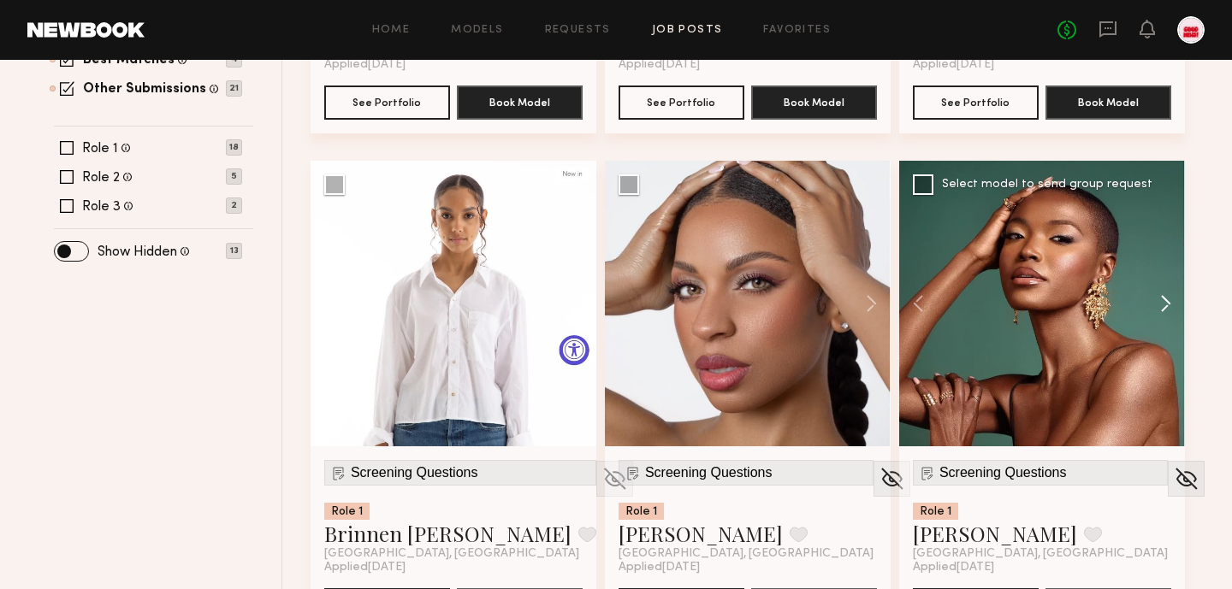
click at [1149, 303] on button at bounding box center [1157, 304] width 55 height 286
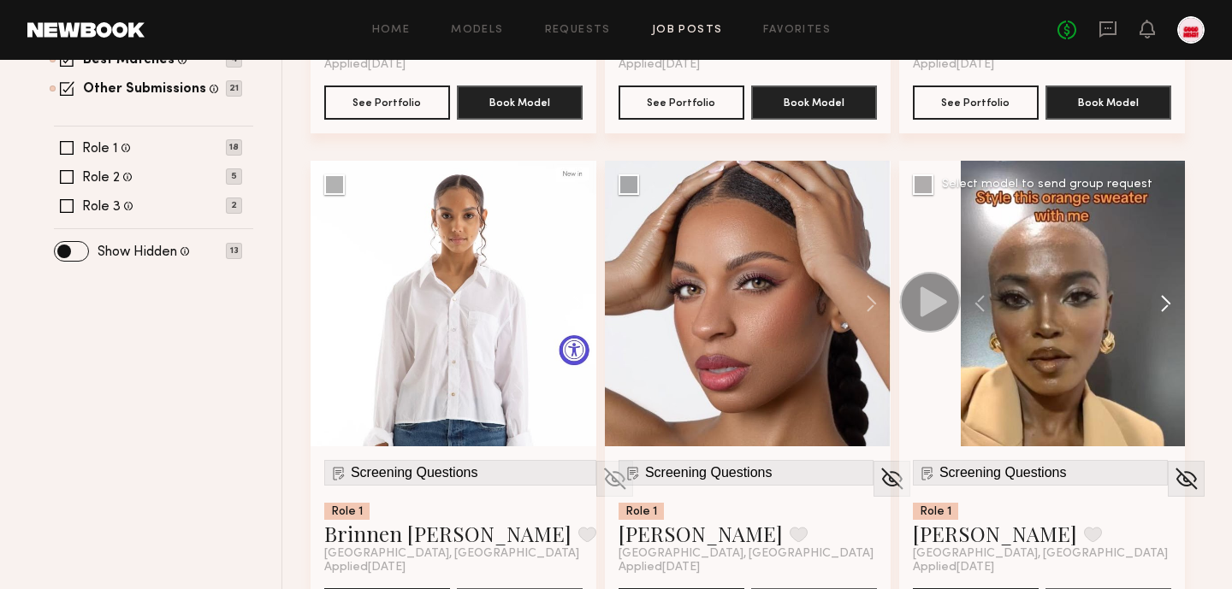
click at [1149, 303] on button at bounding box center [1157, 304] width 55 height 286
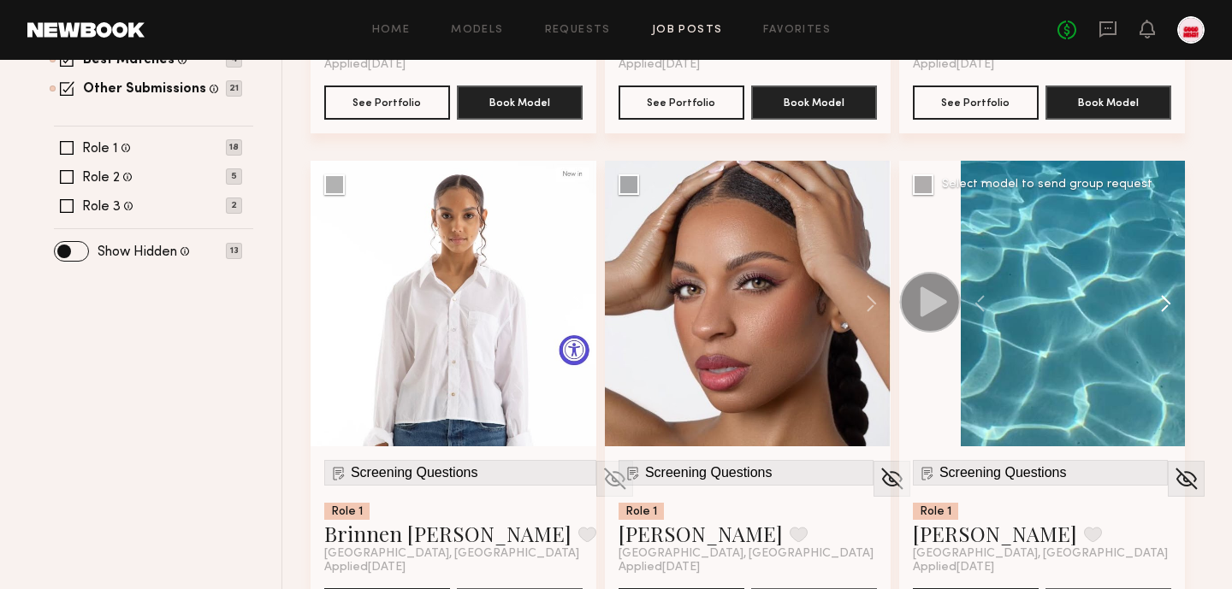
click at [1149, 303] on button at bounding box center [1157, 304] width 55 height 286
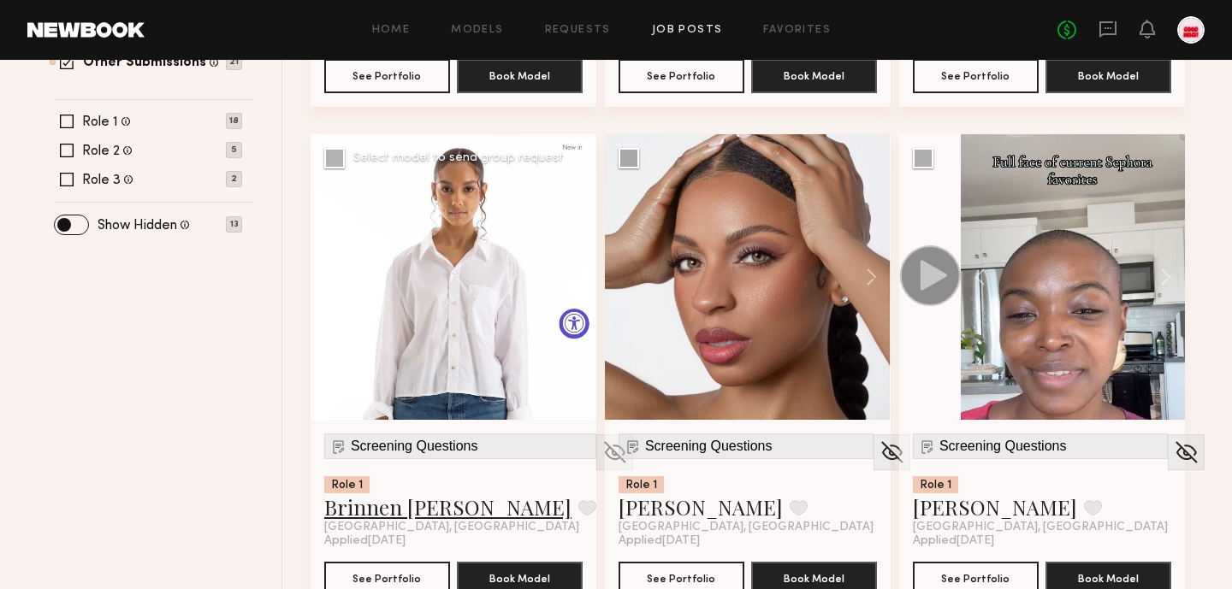
scroll to position [642, 0]
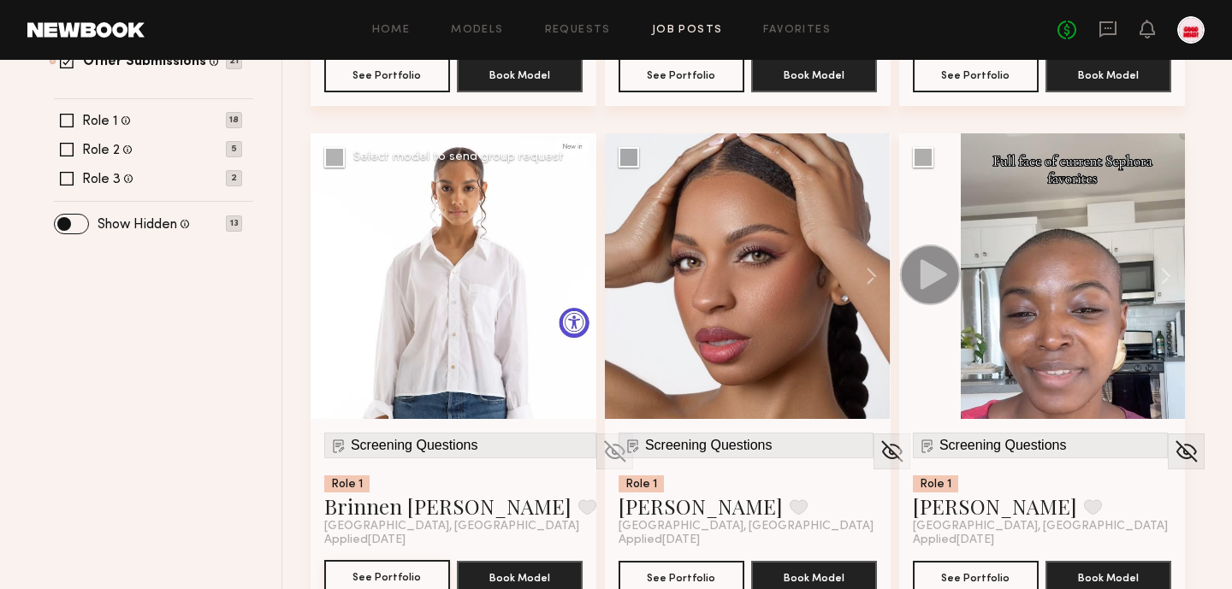
click at [382, 575] on button "See Portfolio" at bounding box center [387, 577] width 126 height 34
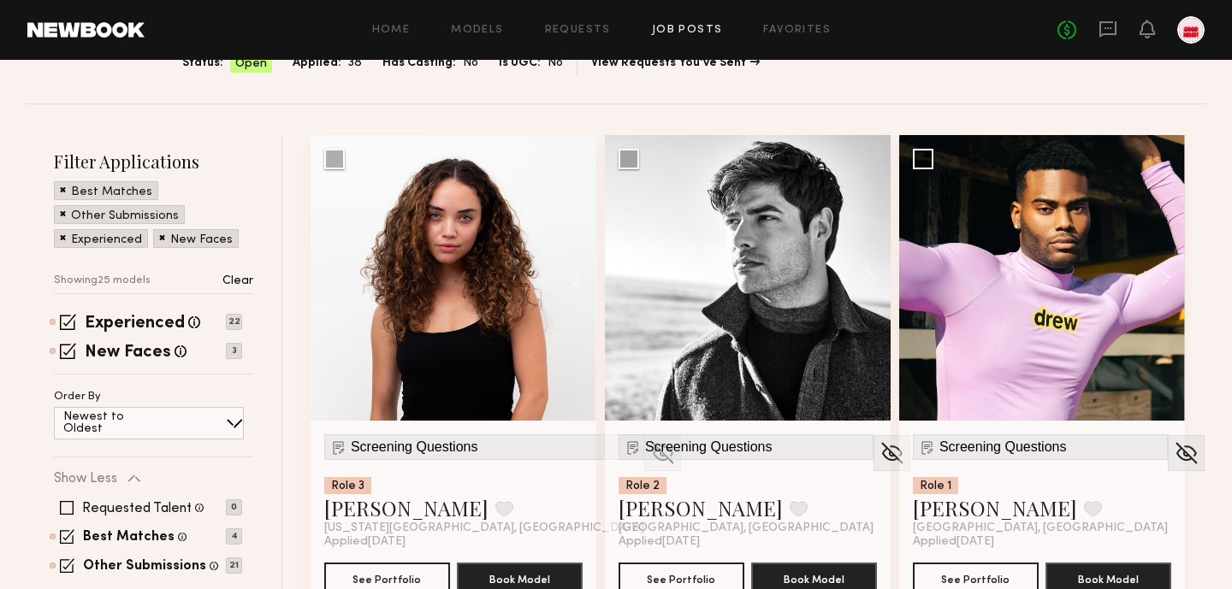
scroll to position [138, 0]
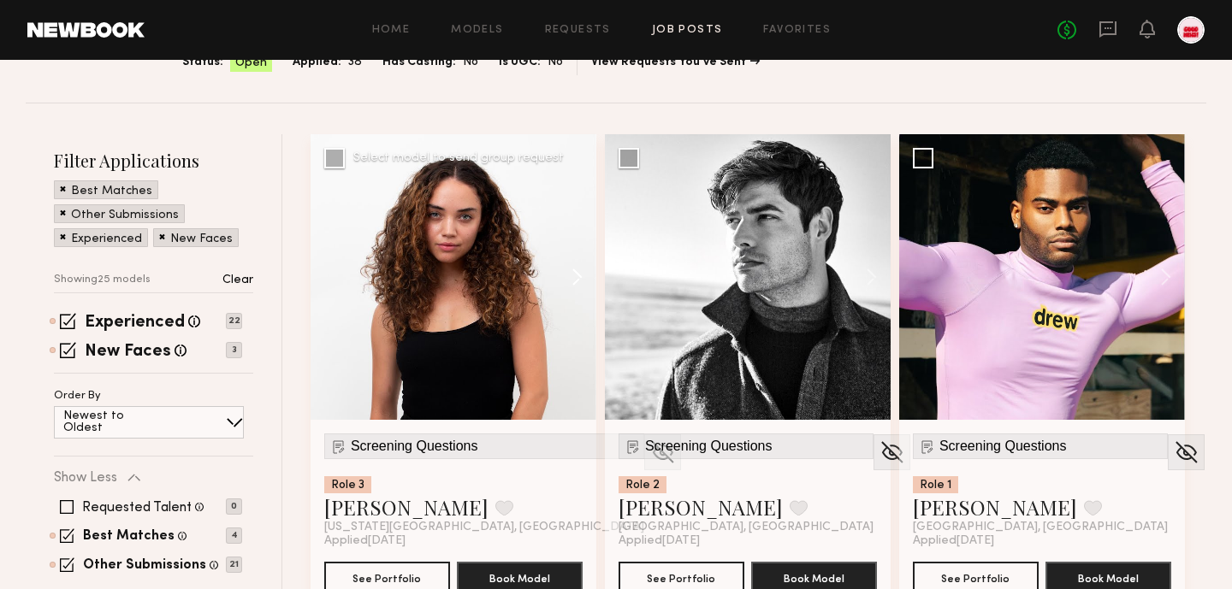
click at [577, 299] on button at bounding box center [569, 277] width 55 height 286
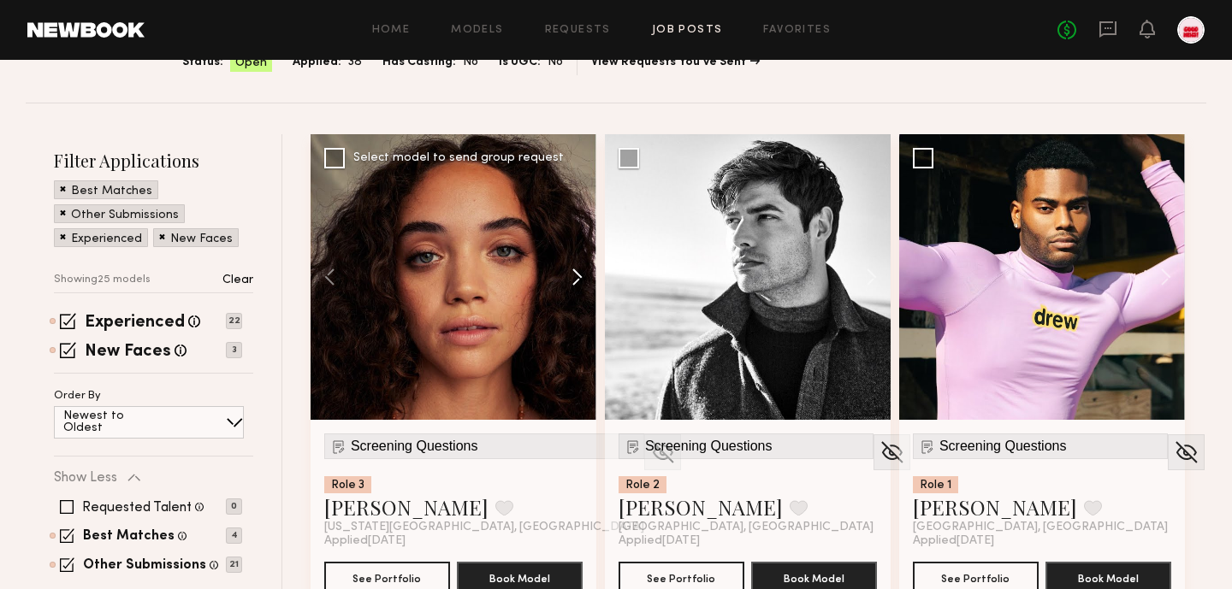
click at [577, 299] on button at bounding box center [569, 277] width 55 height 286
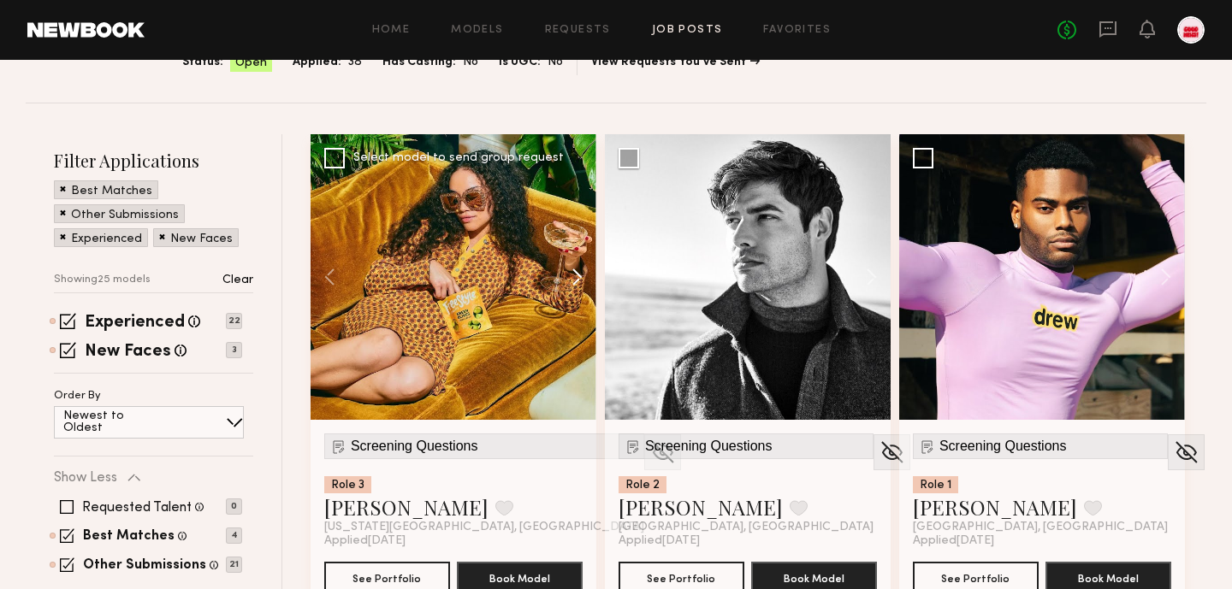
click at [577, 299] on button at bounding box center [569, 277] width 55 height 286
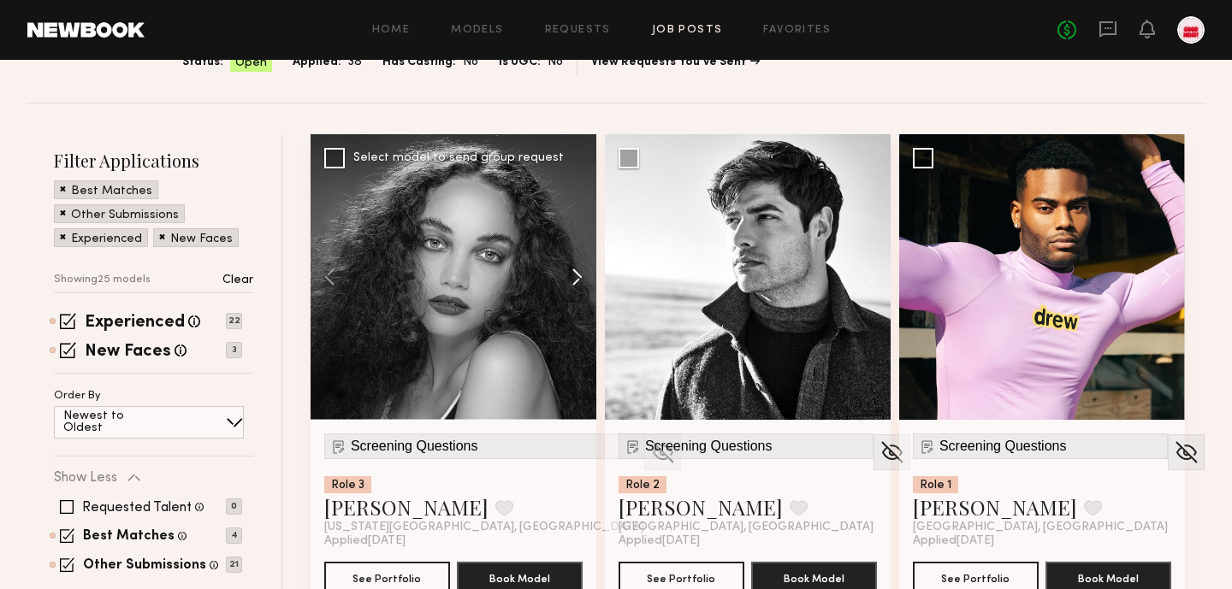
click at [577, 299] on button at bounding box center [569, 277] width 55 height 286
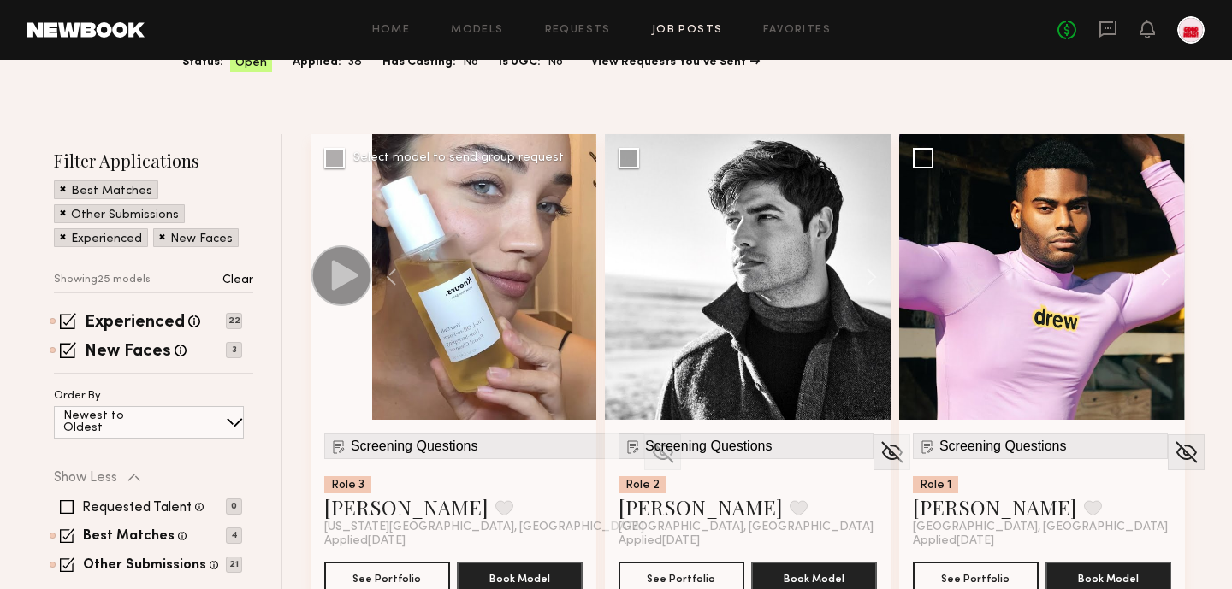
click at [577, 299] on div at bounding box center [484, 277] width 224 height 286
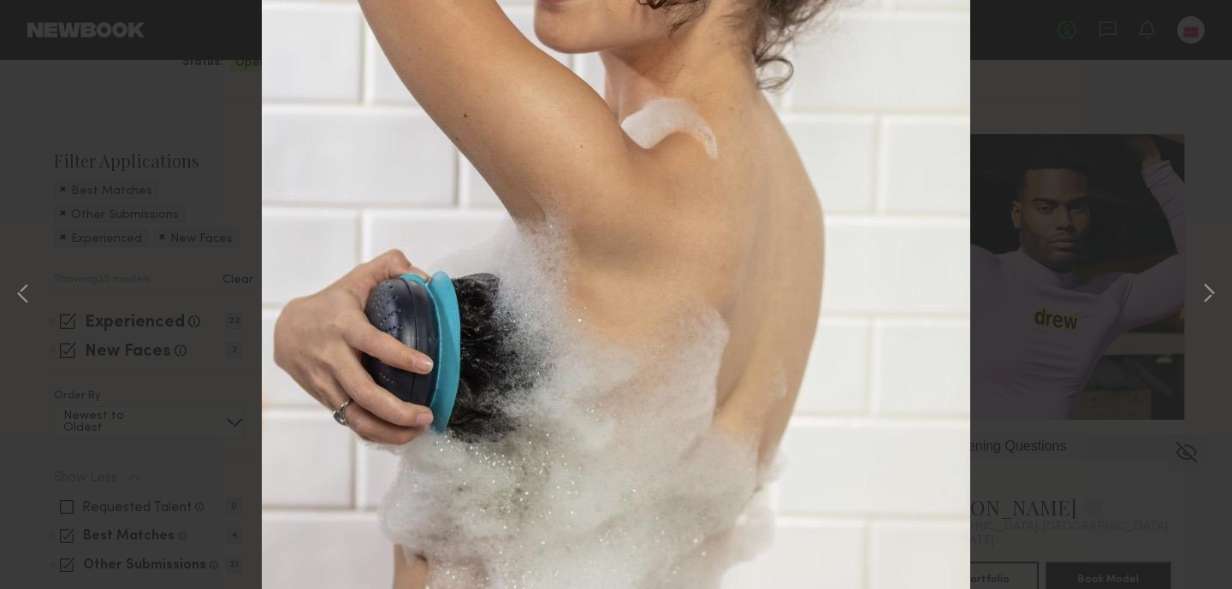
click at [577, 299] on img at bounding box center [616, 285] width 708 height 1363
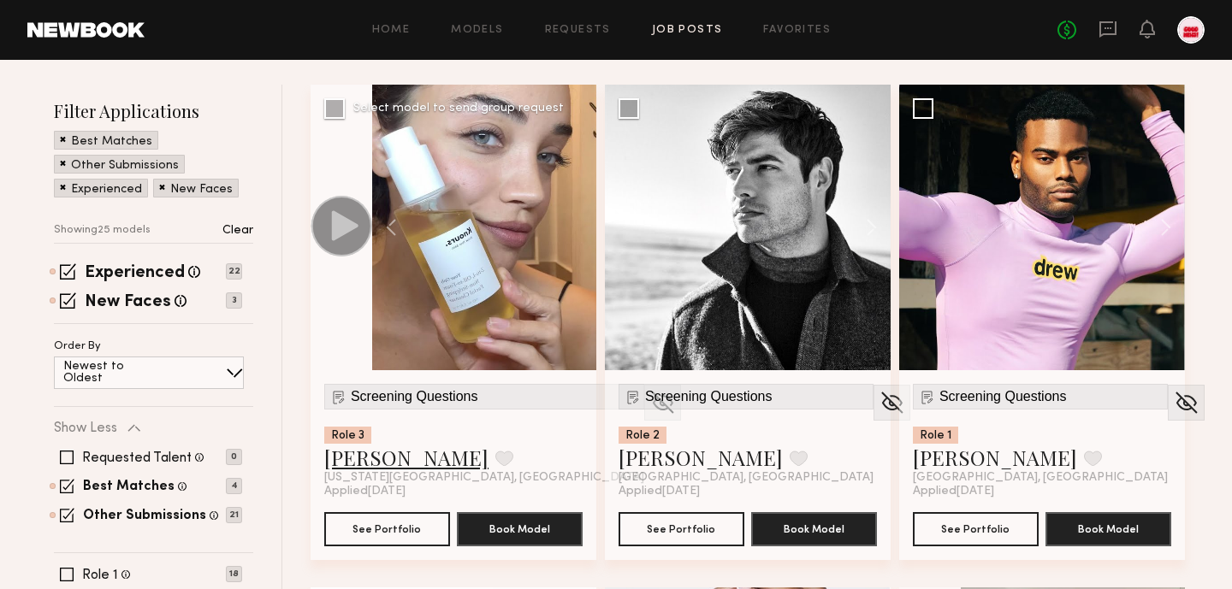
scroll to position [186, 0]
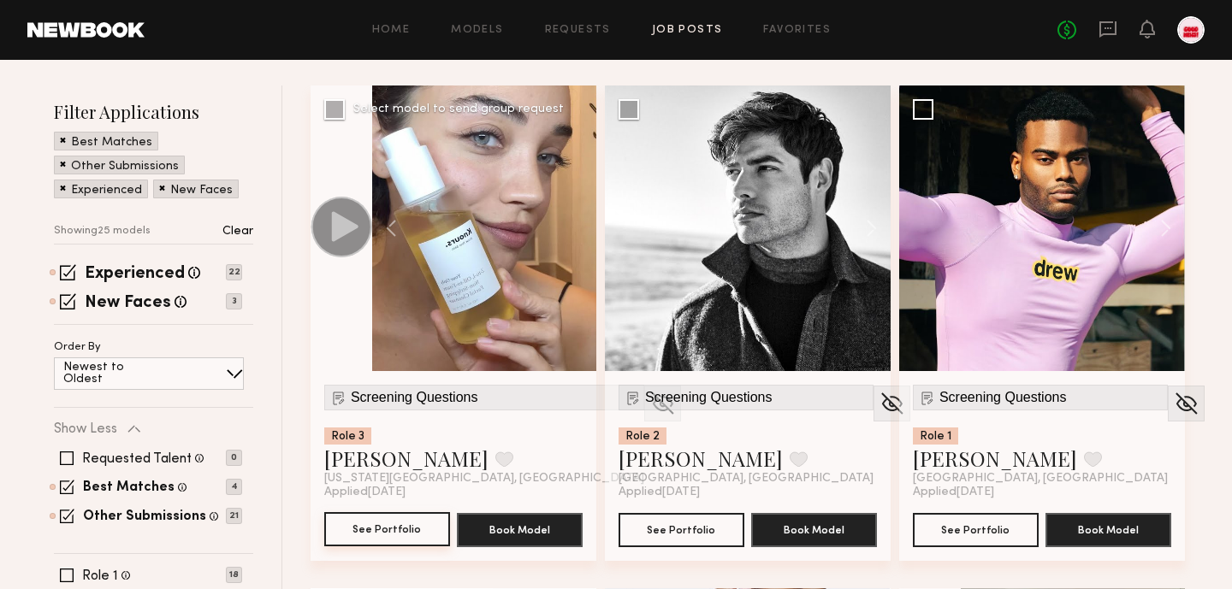
click at [374, 537] on button "See Portfolio" at bounding box center [387, 529] width 126 height 34
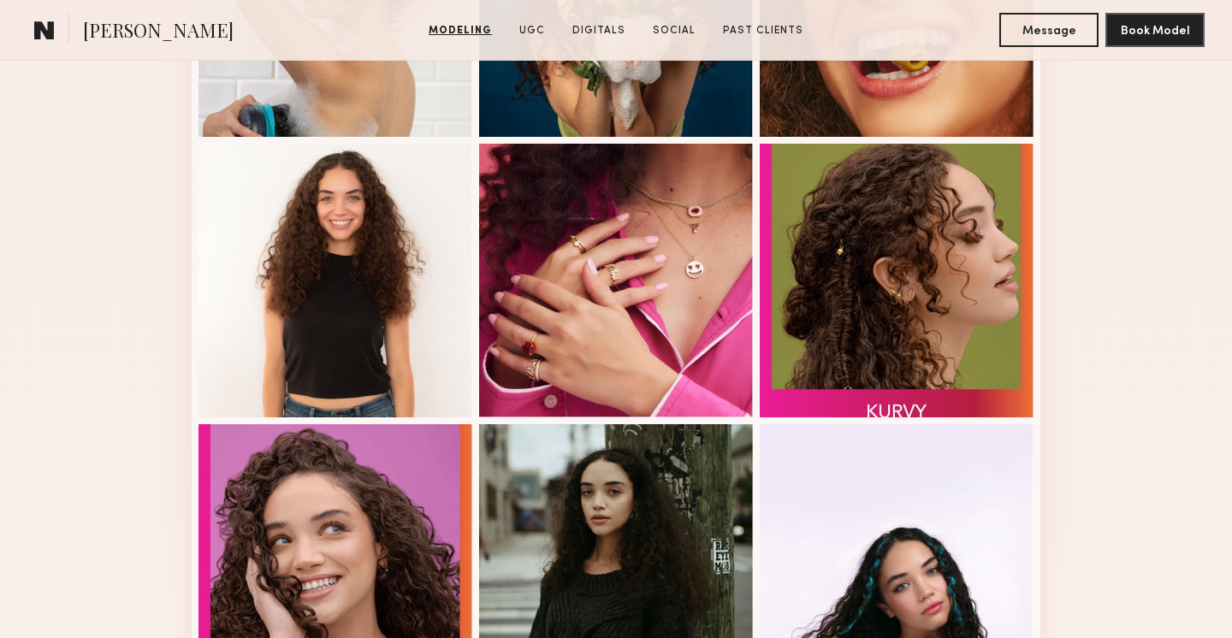
scroll to position [924, 0]
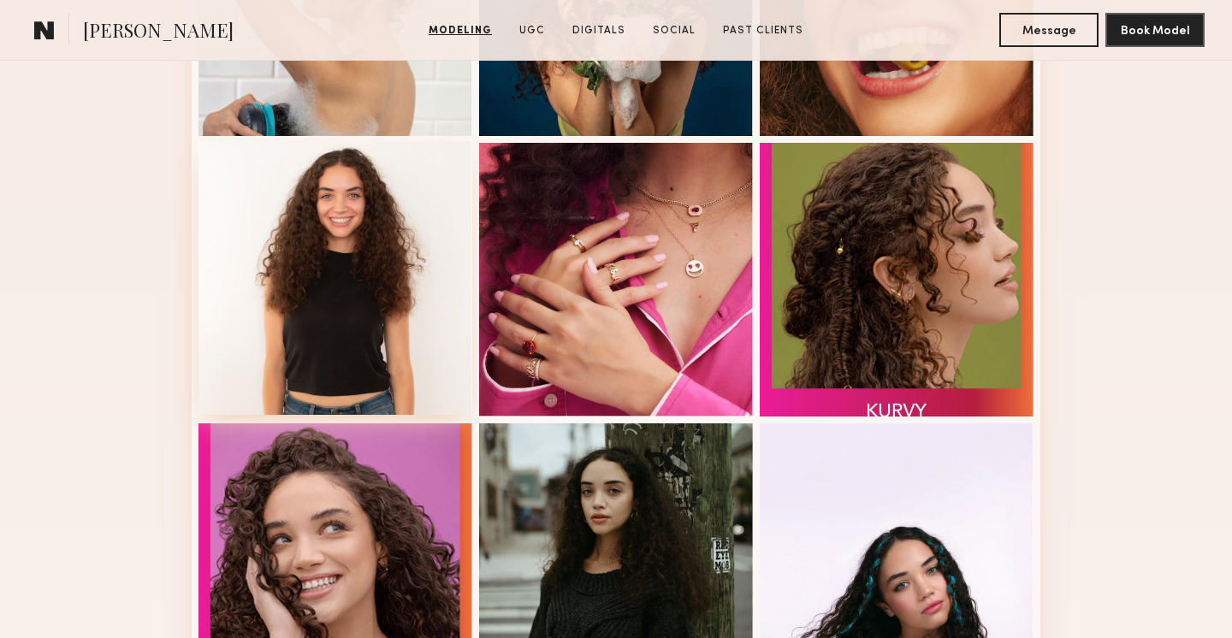
click at [382, 297] on div at bounding box center [335, 278] width 274 height 274
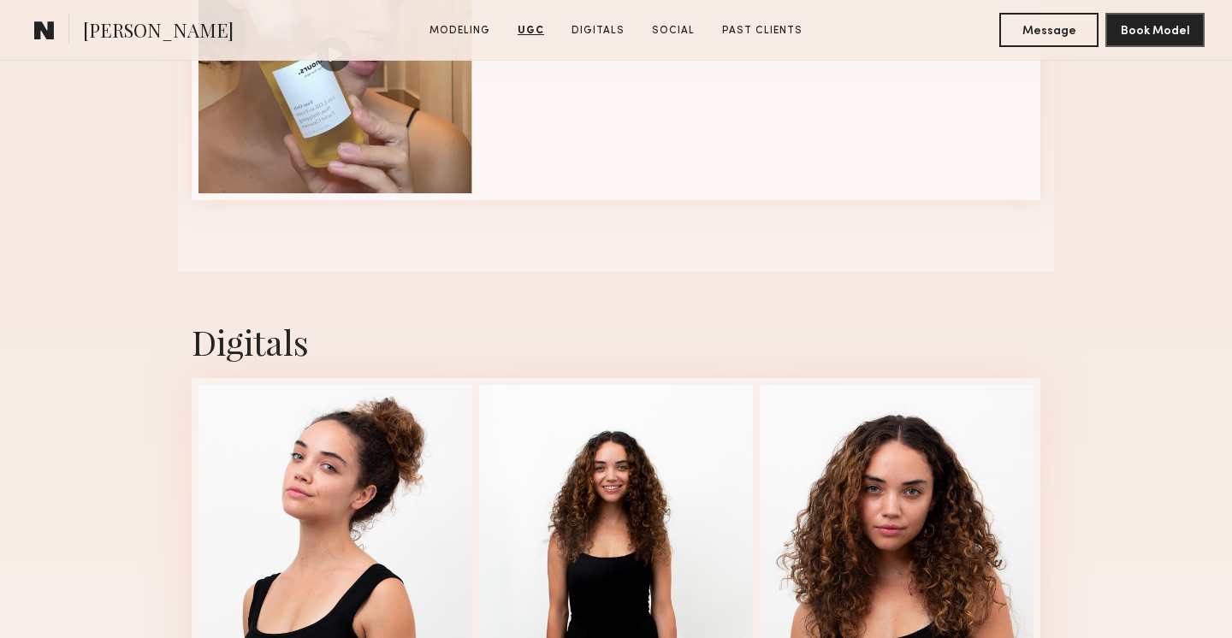
scroll to position [3147, 0]
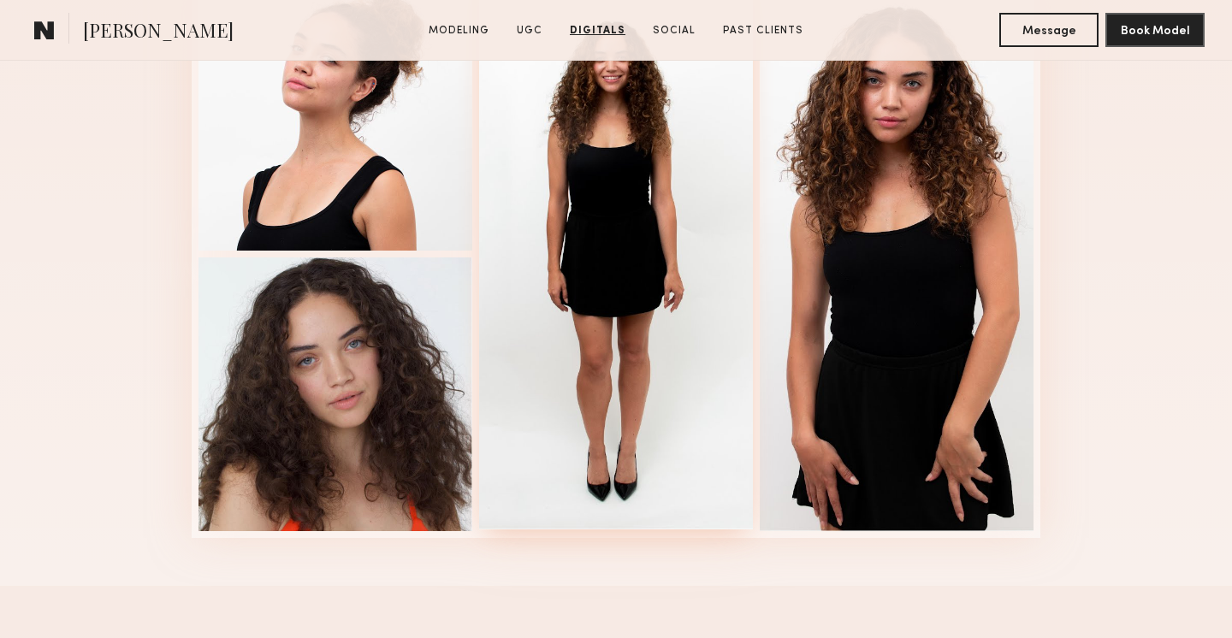
click at [575, 363] on div at bounding box center [616, 252] width 274 height 554
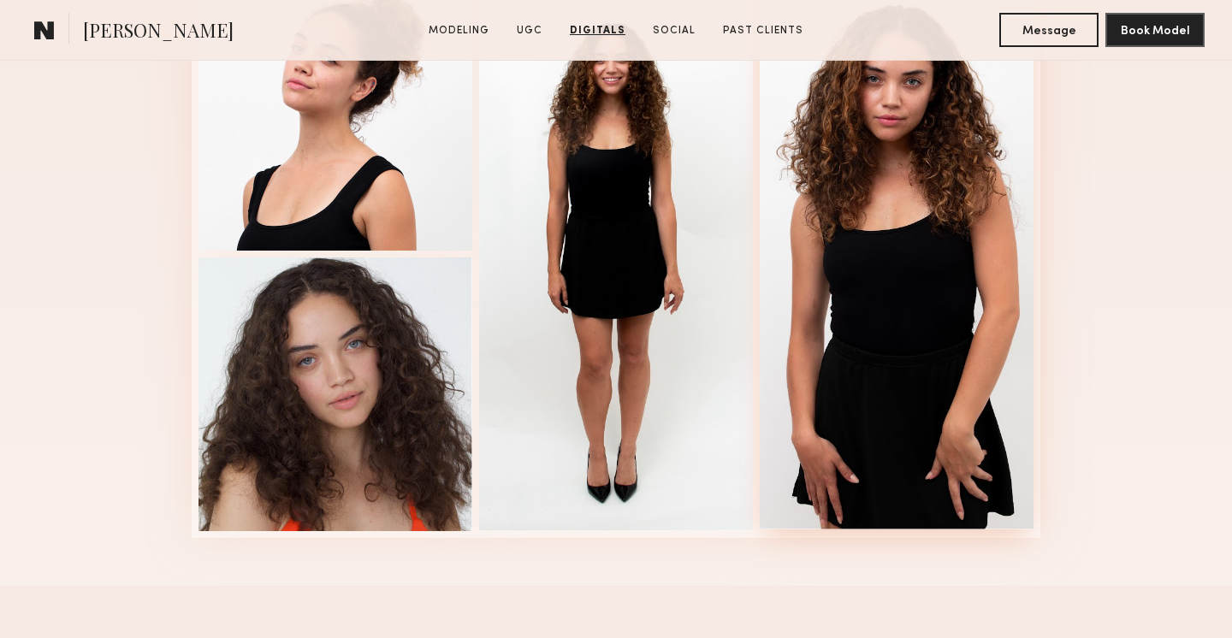
click at [840, 352] on div at bounding box center [897, 252] width 274 height 554
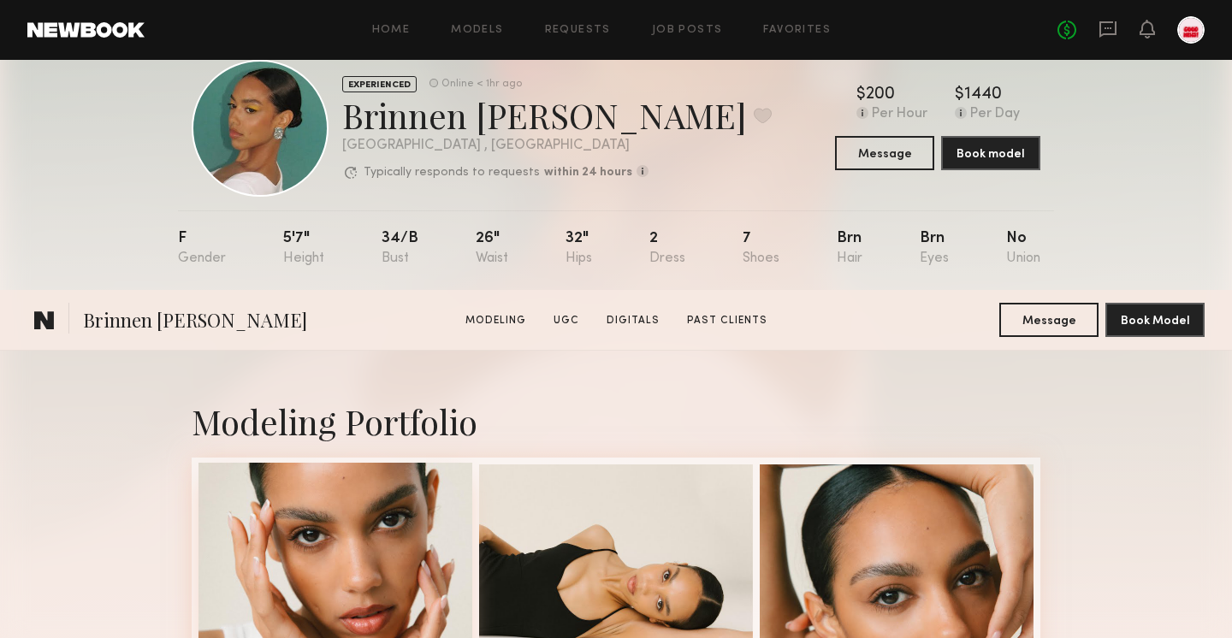
scroll to position [355, 0]
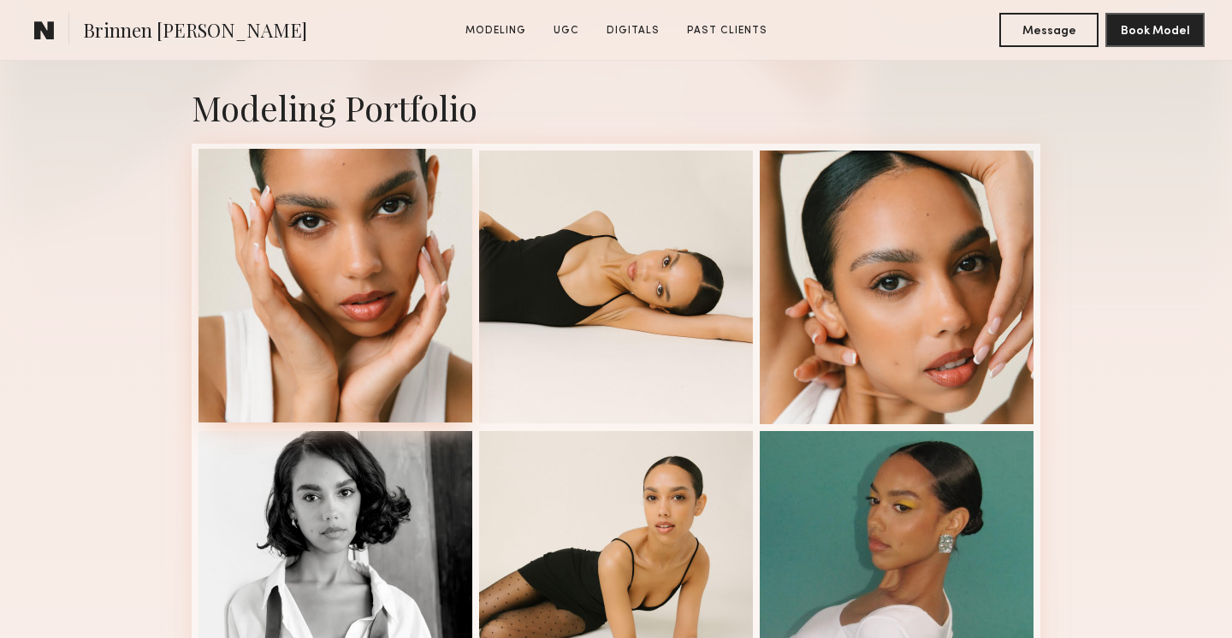
click at [357, 423] on div at bounding box center [335, 286] width 274 height 274
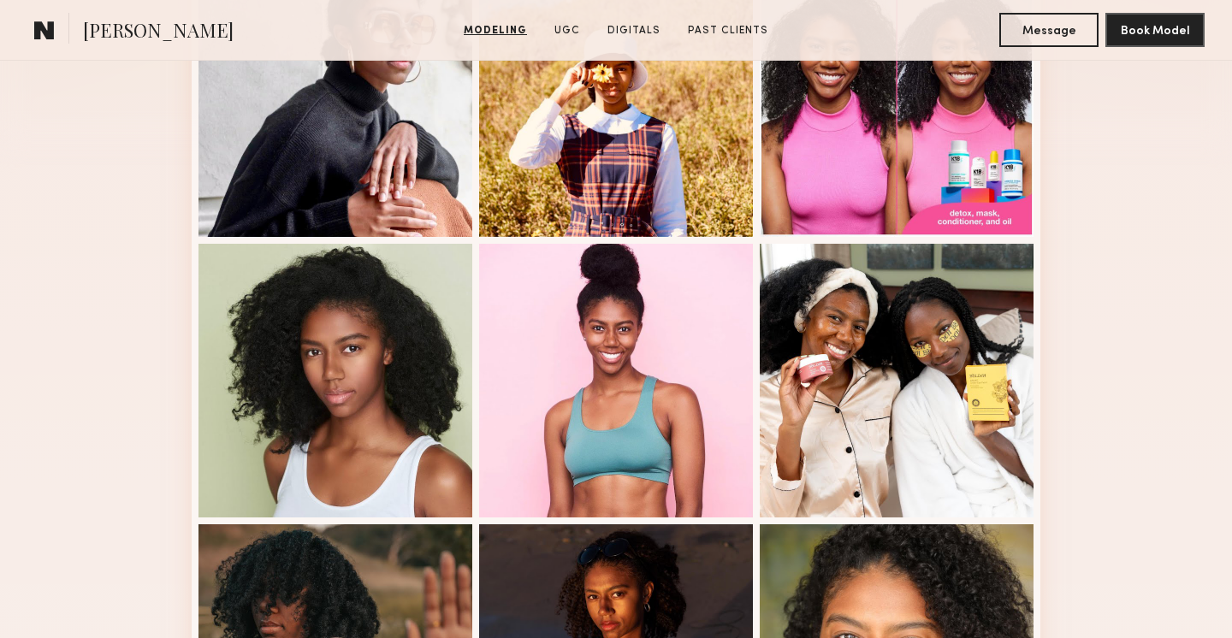
scroll to position [542, 0]
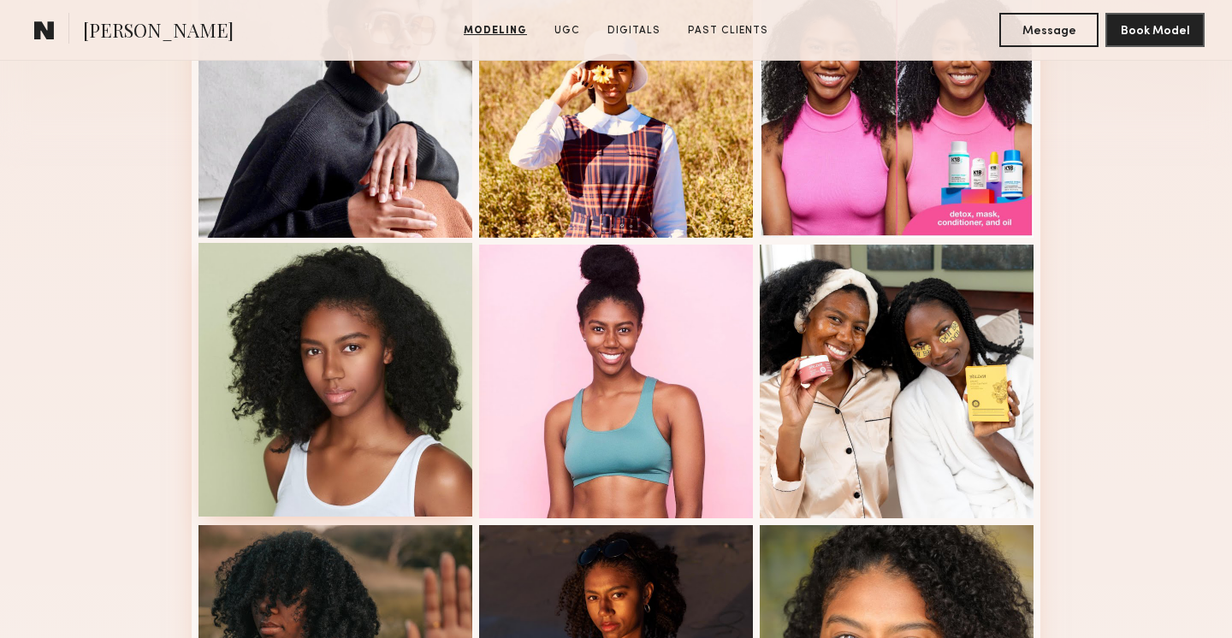
click at [395, 363] on div at bounding box center [335, 380] width 274 height 274
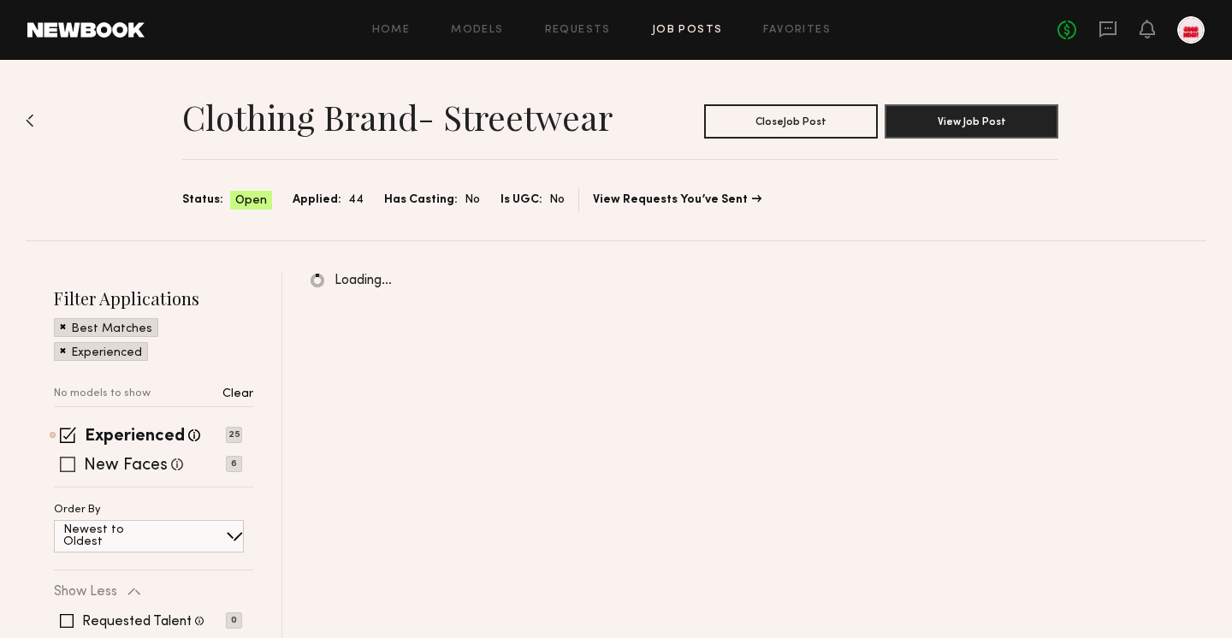
click at [130, 458] on label "New Faces" at bounding box center [126, 466] width 84 height 17
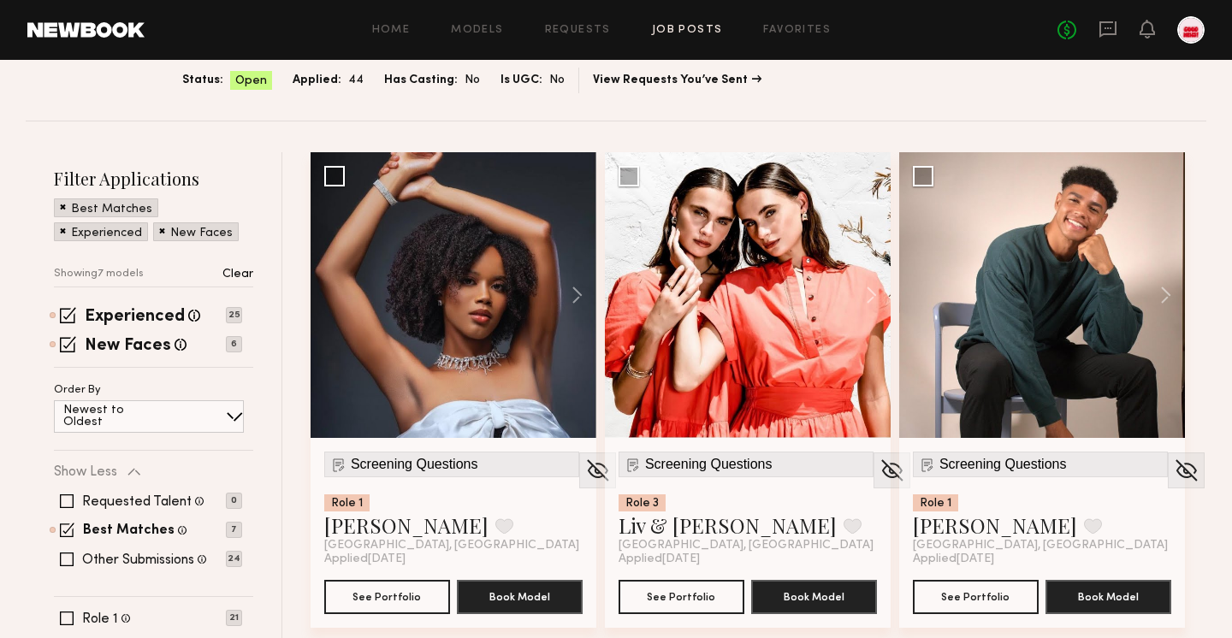
scroll to position [129, 0]
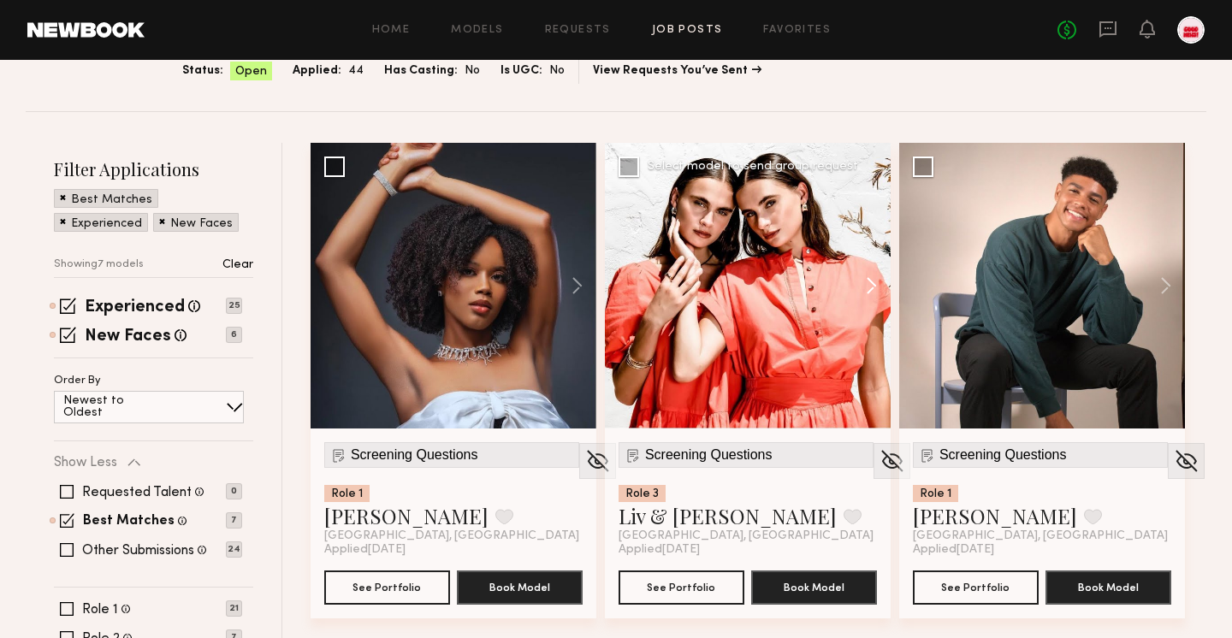
click at [871, 303] on button at bounding box center [863, 286] width 55 height 286
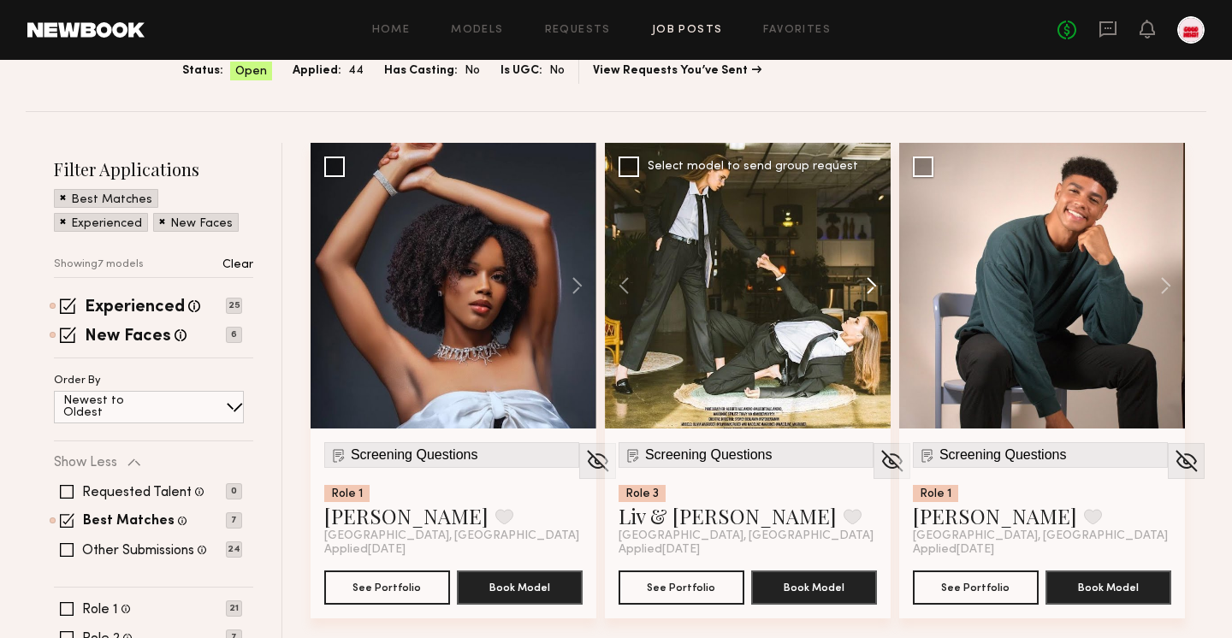
click at [871, 303] on button at bounding box center [863, 286] width 55 height 286
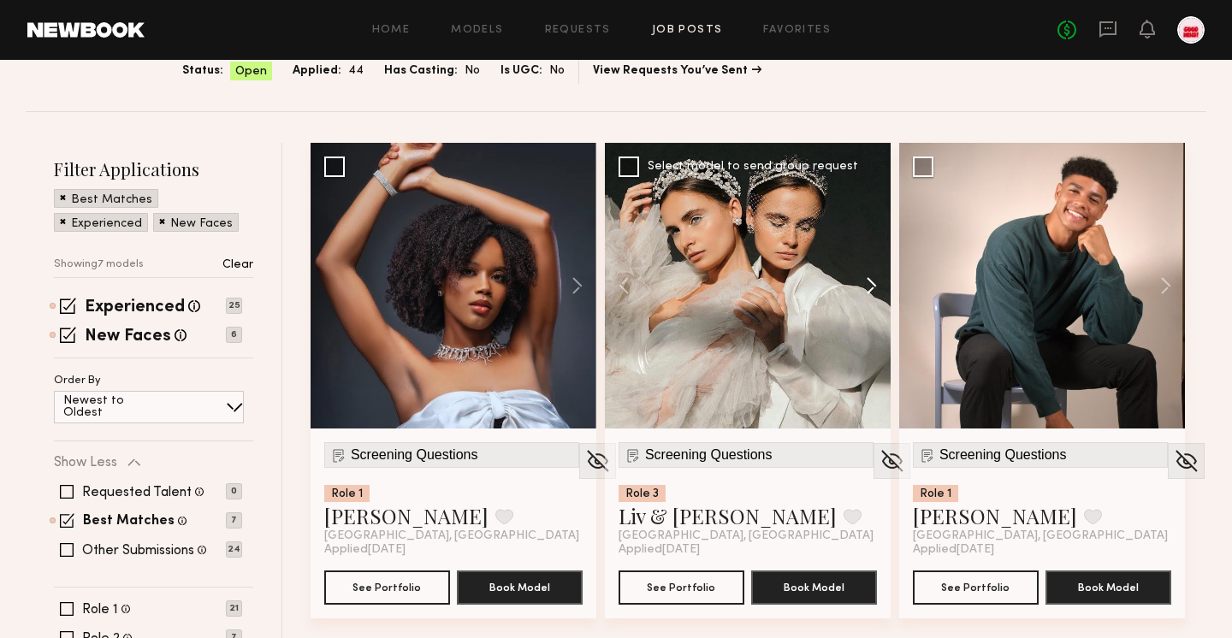
click at [871, 303] on button at bounding box center [863, 286] width 55 height 286
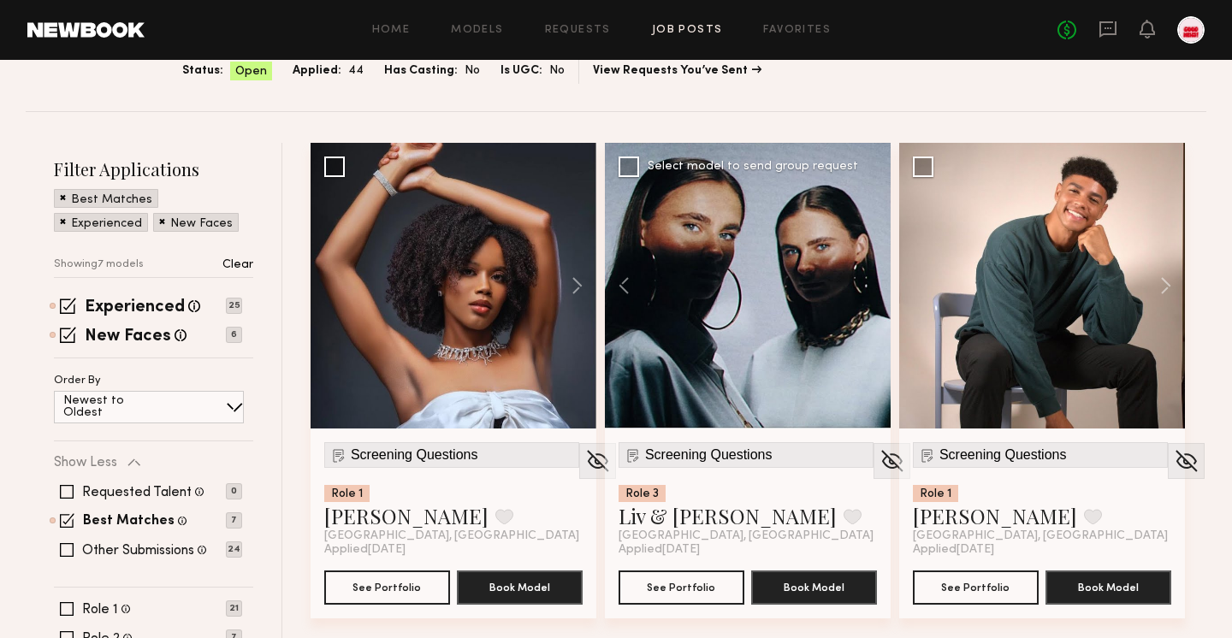
click at [871, 303] on div at bounding box center [748, 286] width 286 height 286
click at [1165, 298] on button at bounding box center [1157, 286] width 55 height 286
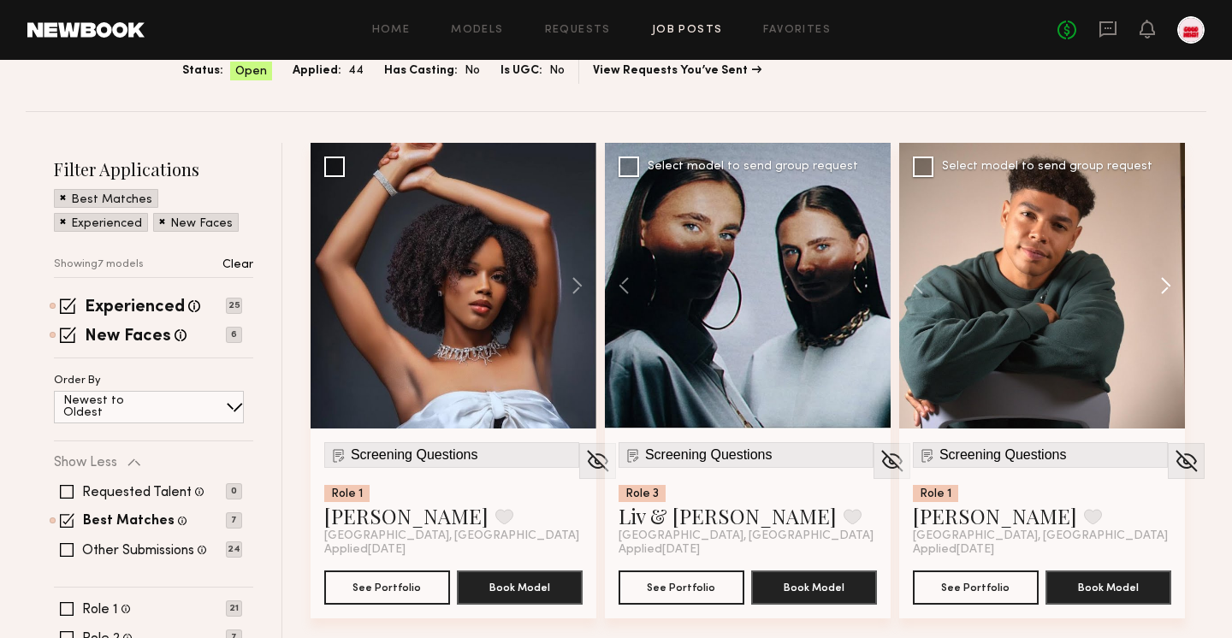
click at [1165, 298] on button at bounding box center [1157, 286] width 55 height 286
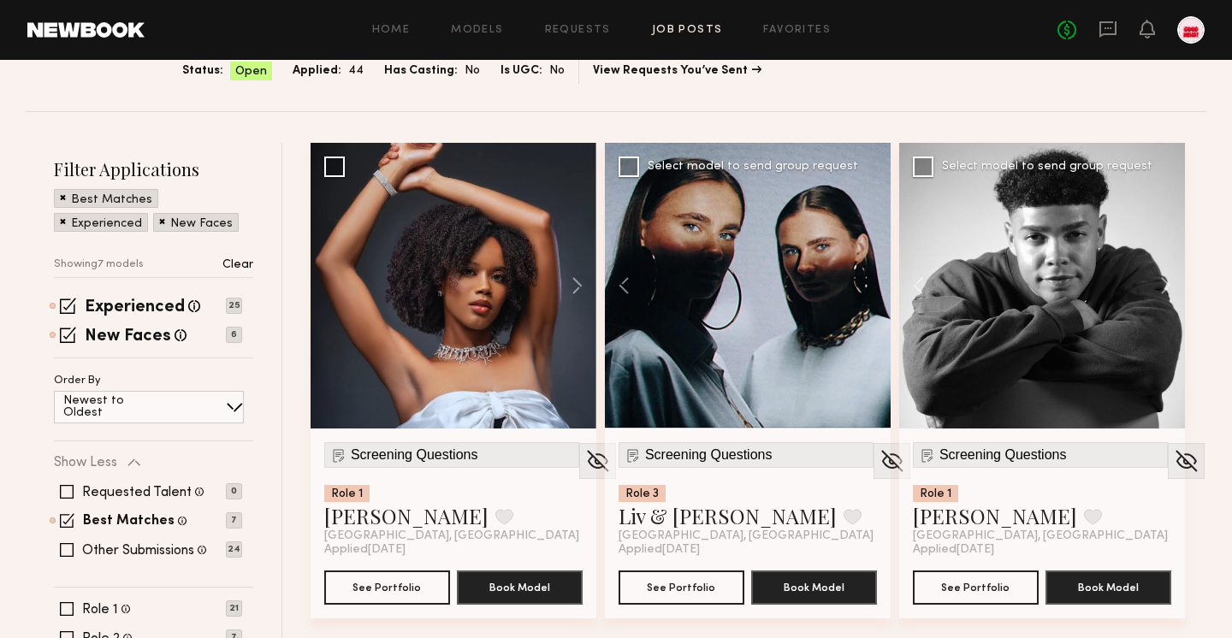
click at [943, 611] on div "Screening Questions Role 1 Stefan D. Favorite Los Angeles, CA Applied 10/01/202…" at bounding box center [1042, 524] width 286 height 190
click at [932, 595] on button "See Portfolio" at bounding box center [976, 587] width 126 height 34
click at [688, 582] on button "See Portfolio" at bounding box center [682, 587] width 126 height 34
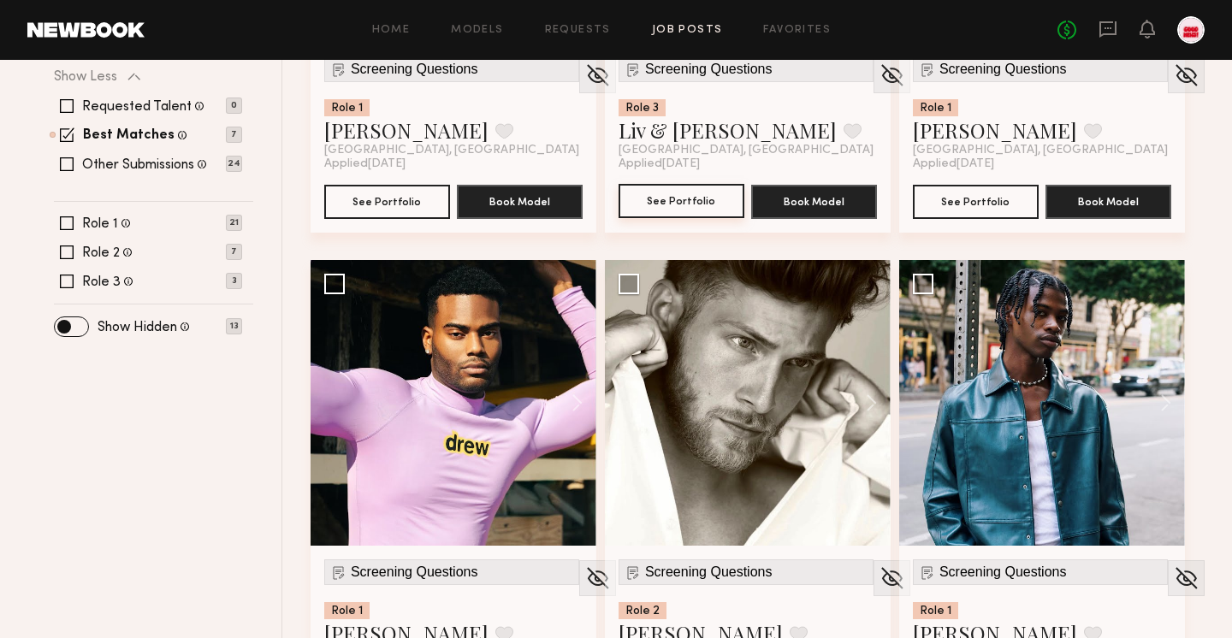
scroll to position [239, 0]
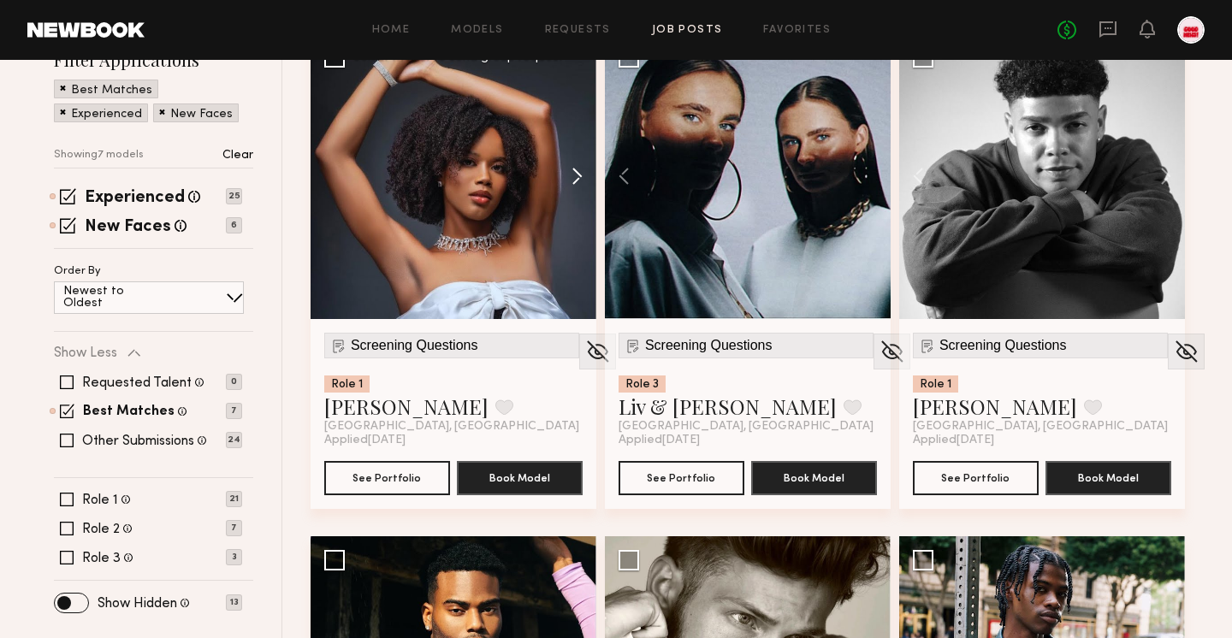
click at [565, 191] on button at bounding box center [569, 176] width 55 height 286
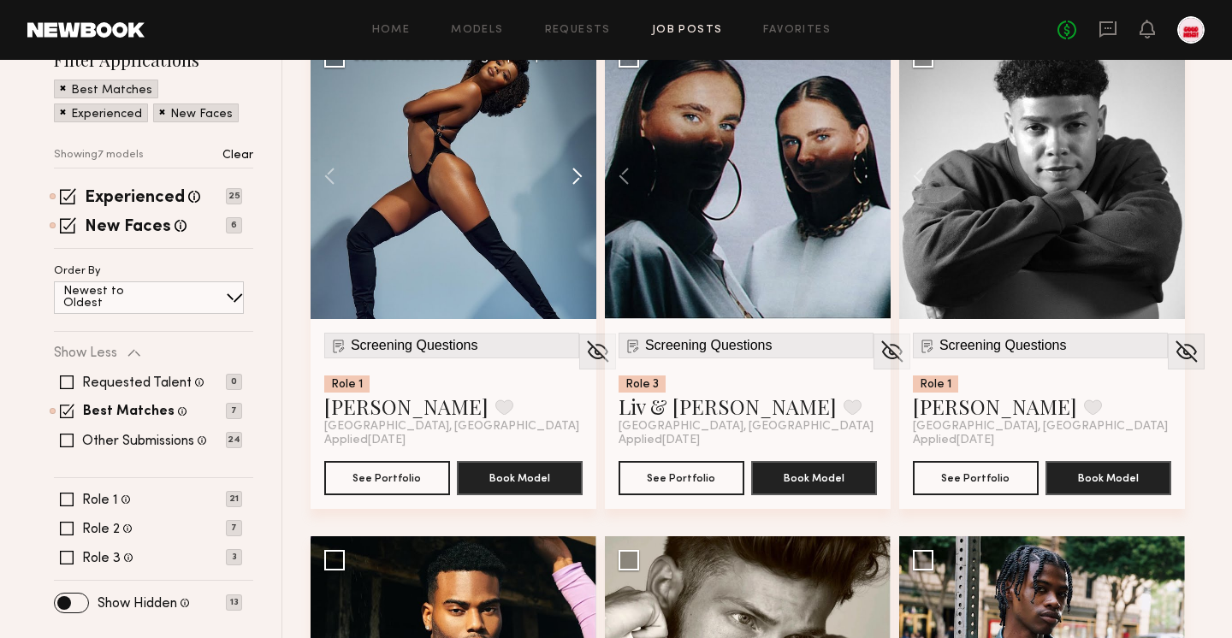
click at [565, 191] on button at bounding box center [569, 176] width 55 height 286
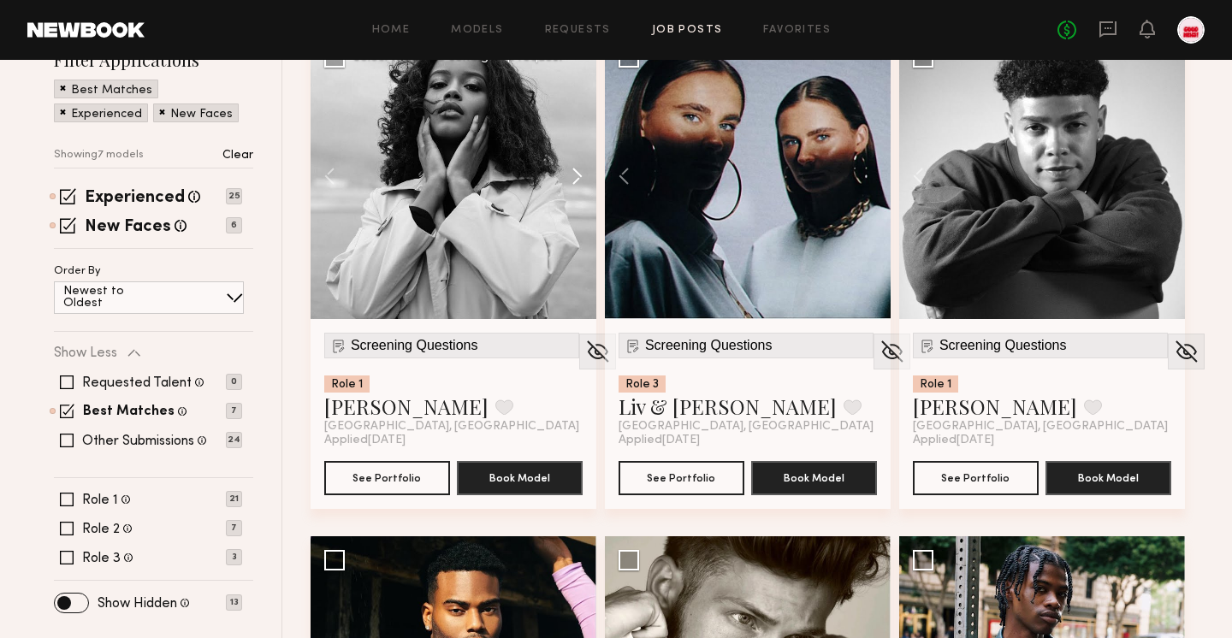
click at [565, 191] on button at bounding box center [569, 176] width 55 height 286
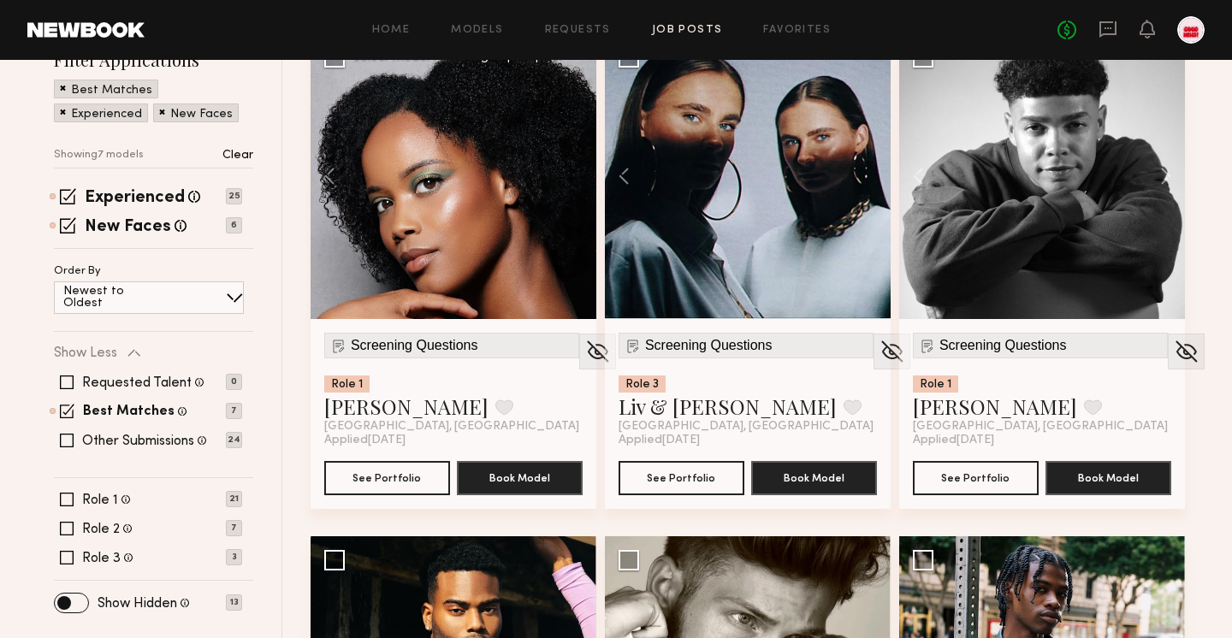
click at [565, 191] on div at bounding box center [454, 176] width 286 height 286
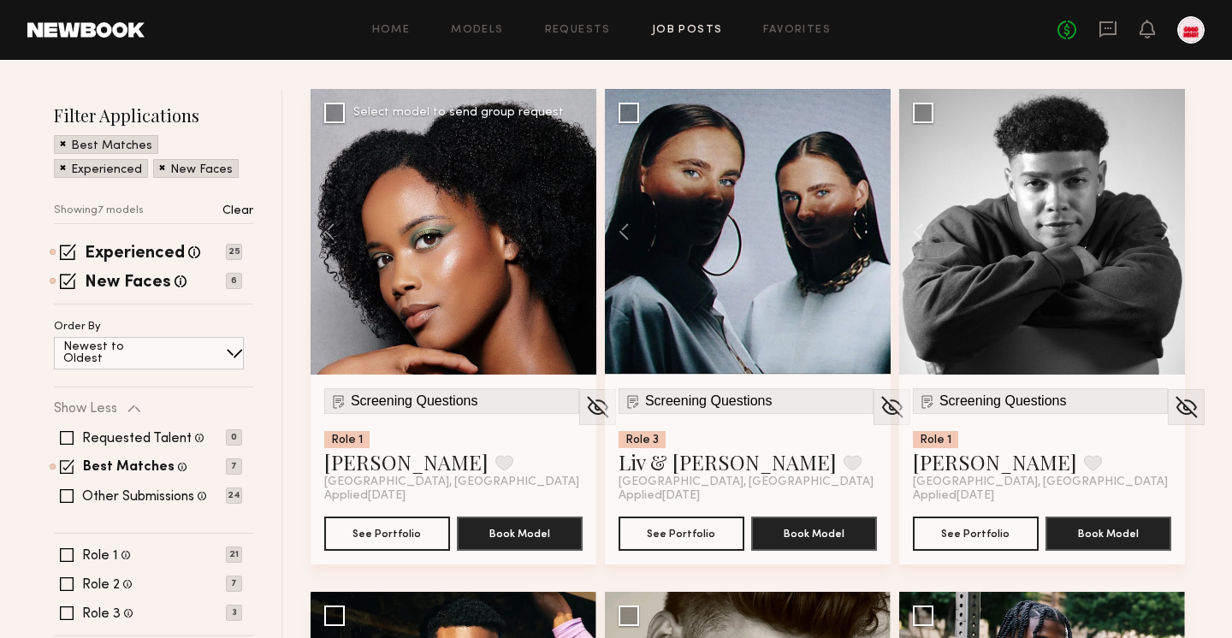
scroll to position [185, 0]
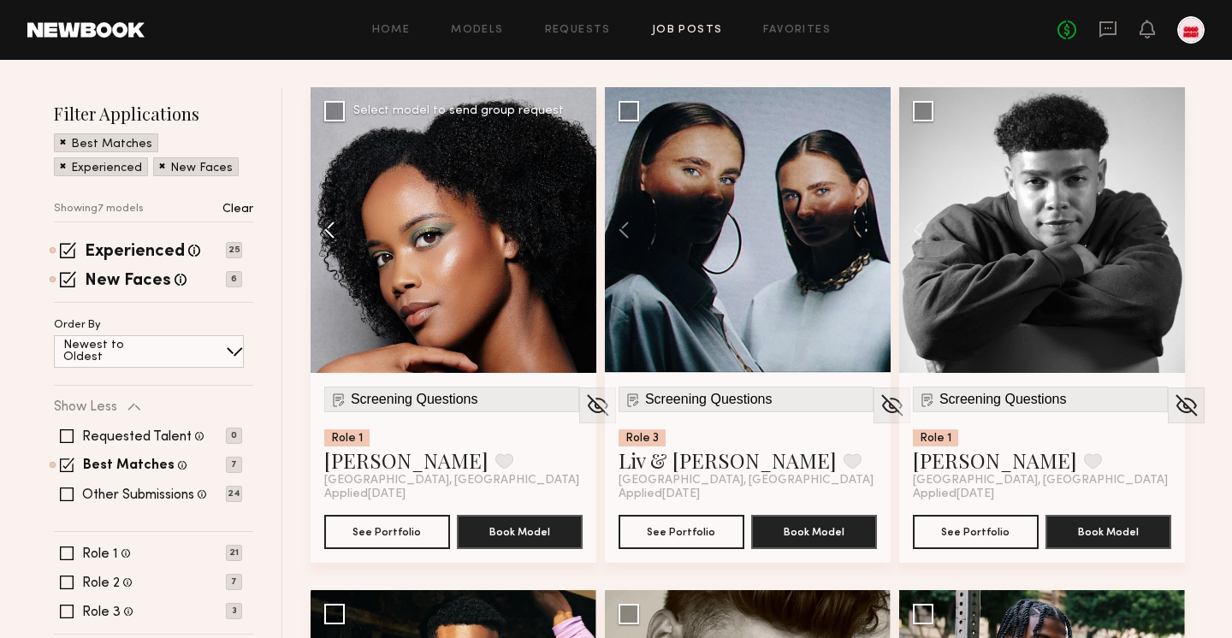
click at [344, 223] on button at bounding box center [338, 230] width 55 height 286
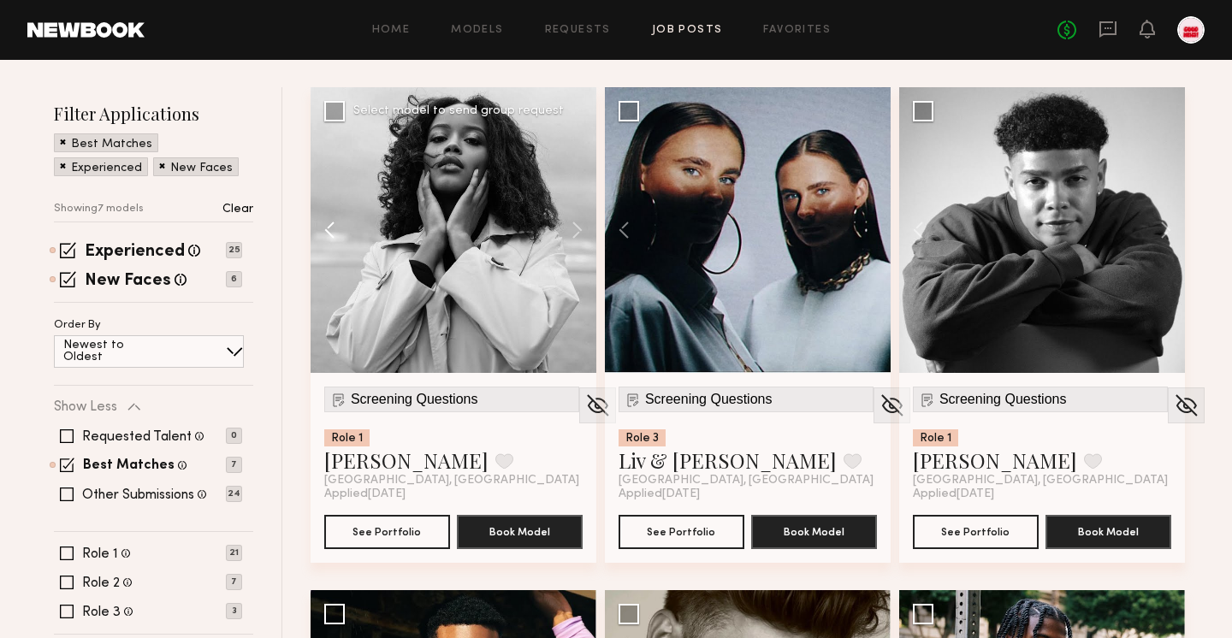
click at [344, 223] on button at bounding box center [338, 230] width 55 height 286
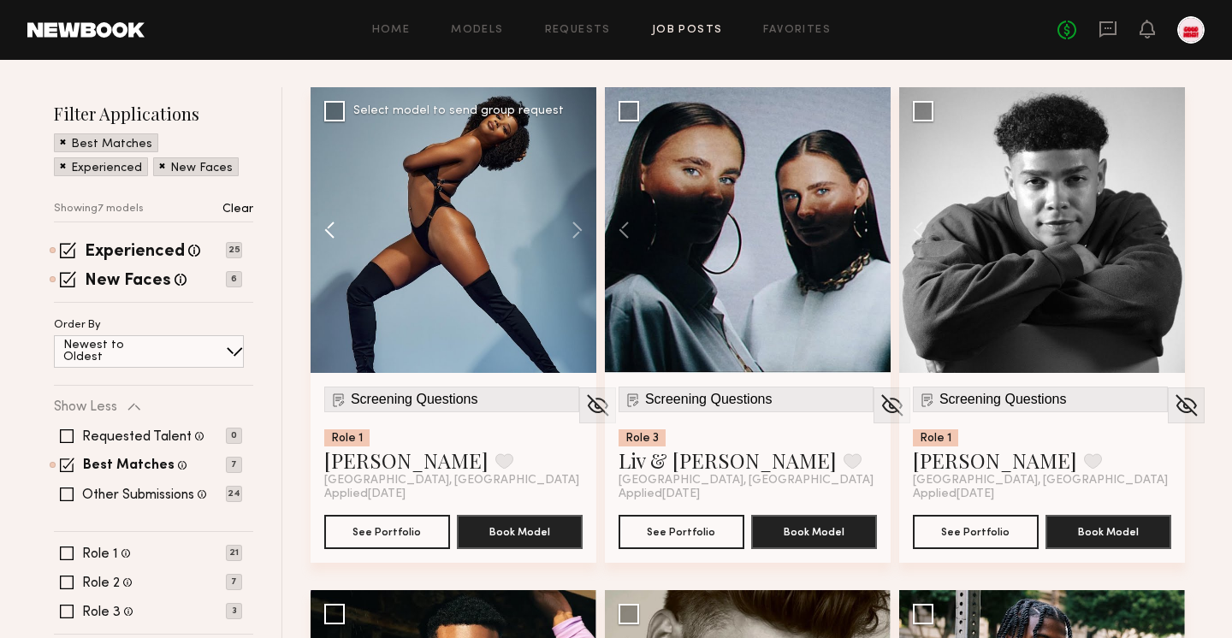
click at [344, 223] on button at bounding box center [338, 230] width 55 height 286
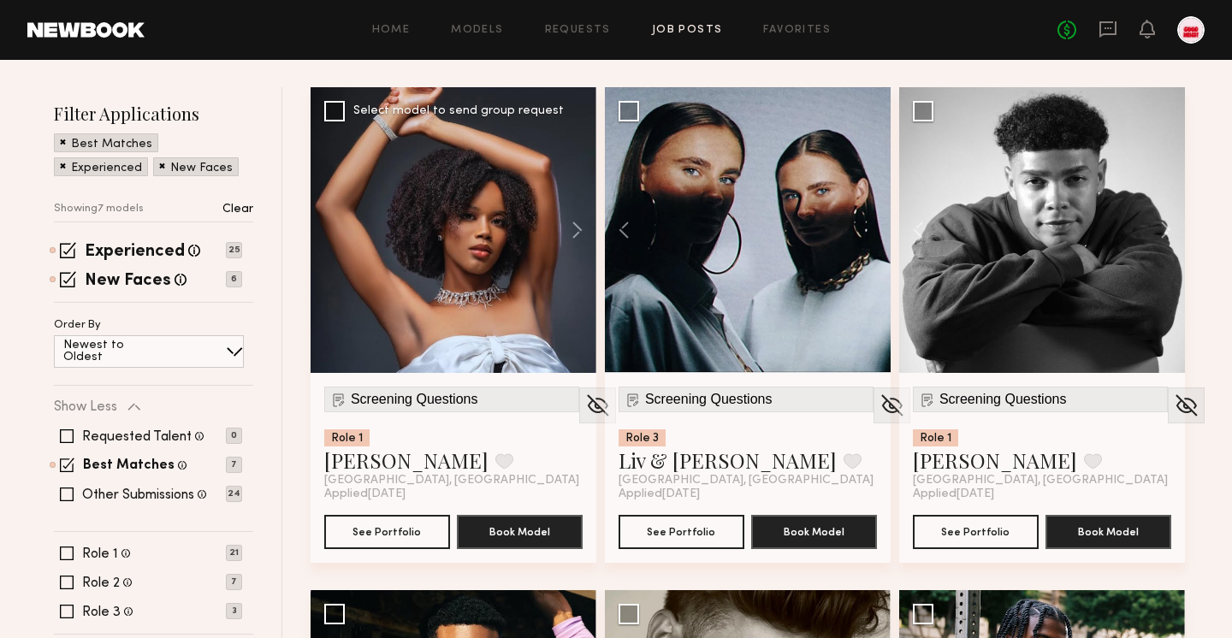
click at [344, 223] on div at bounding box center [454, 230] width 286 height 286
click at [369, 526] on button "See Portfolio" at bounding box center [387, 531] width 126 height 34
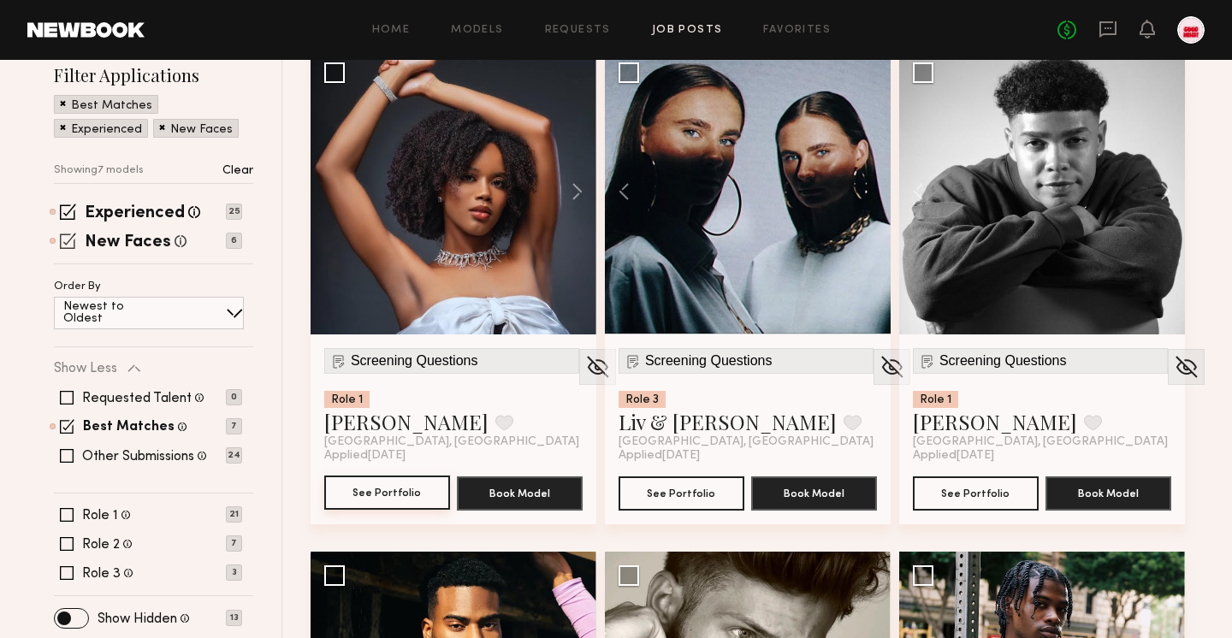
scroll to position [222, 0]
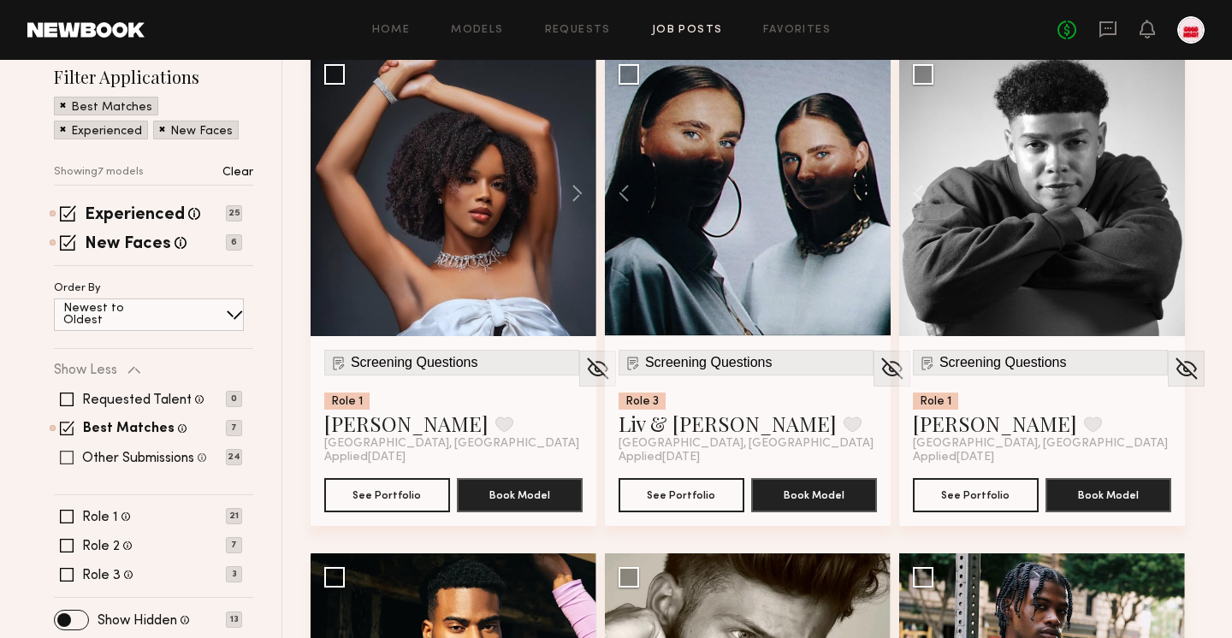
click at [166, 458] on label "Other Submissions" at bounding box center [138, 459] width 112 height 14
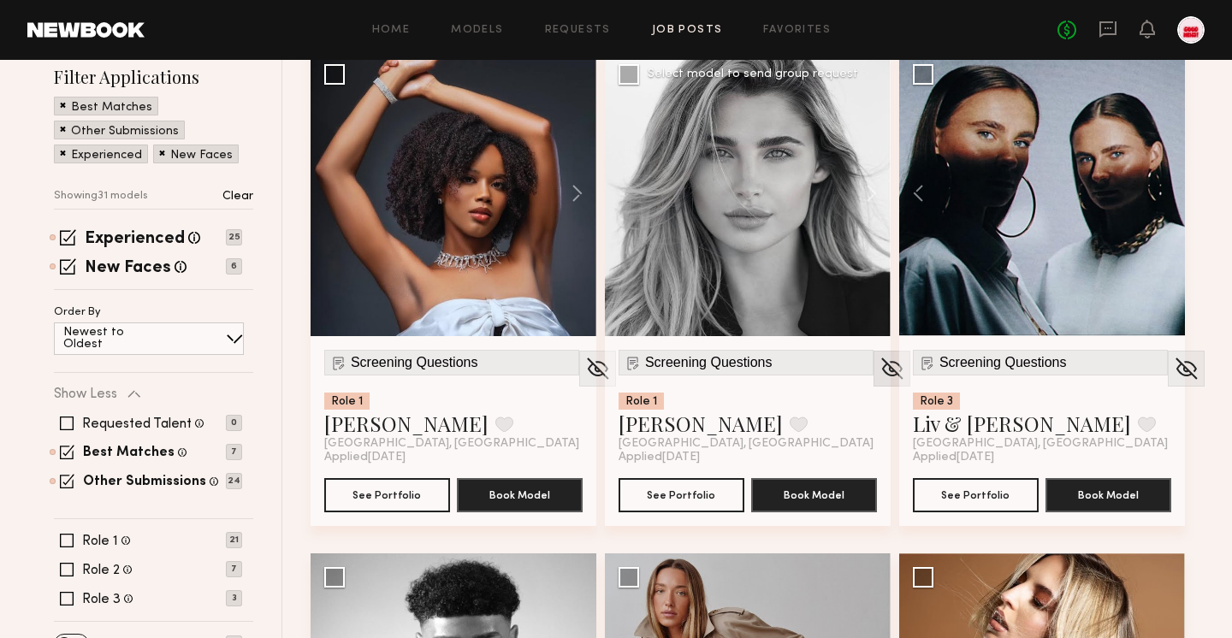
click at [879, 376] on img at bounding box center [892, 369] width 27 height 26
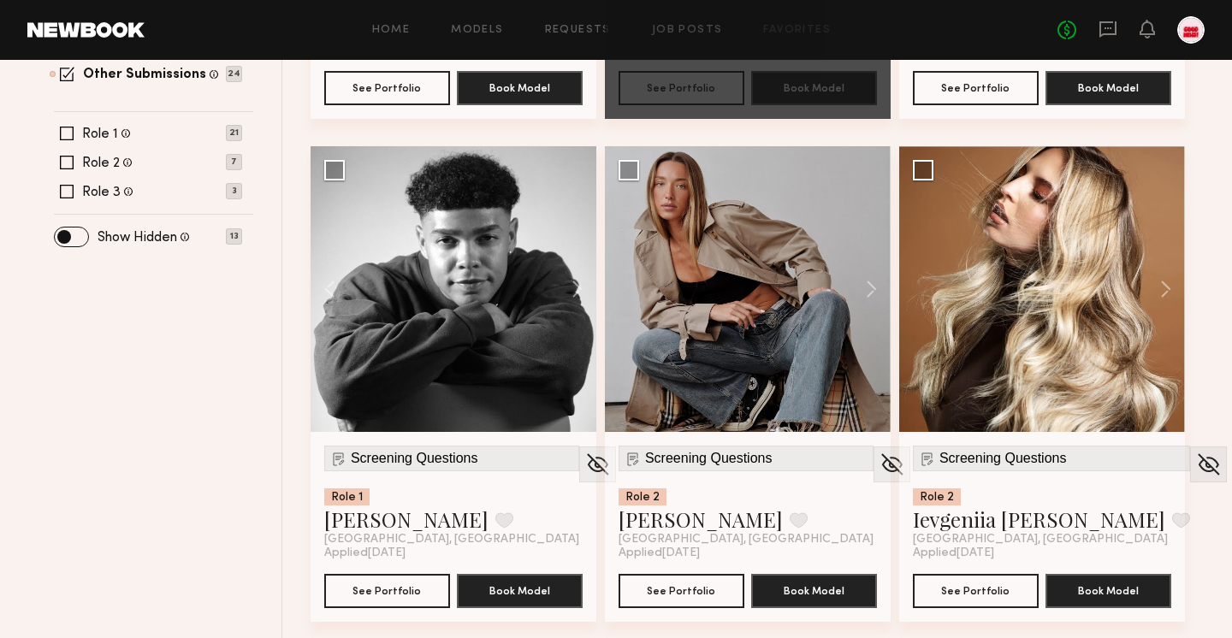
scroll to position [627, 0]
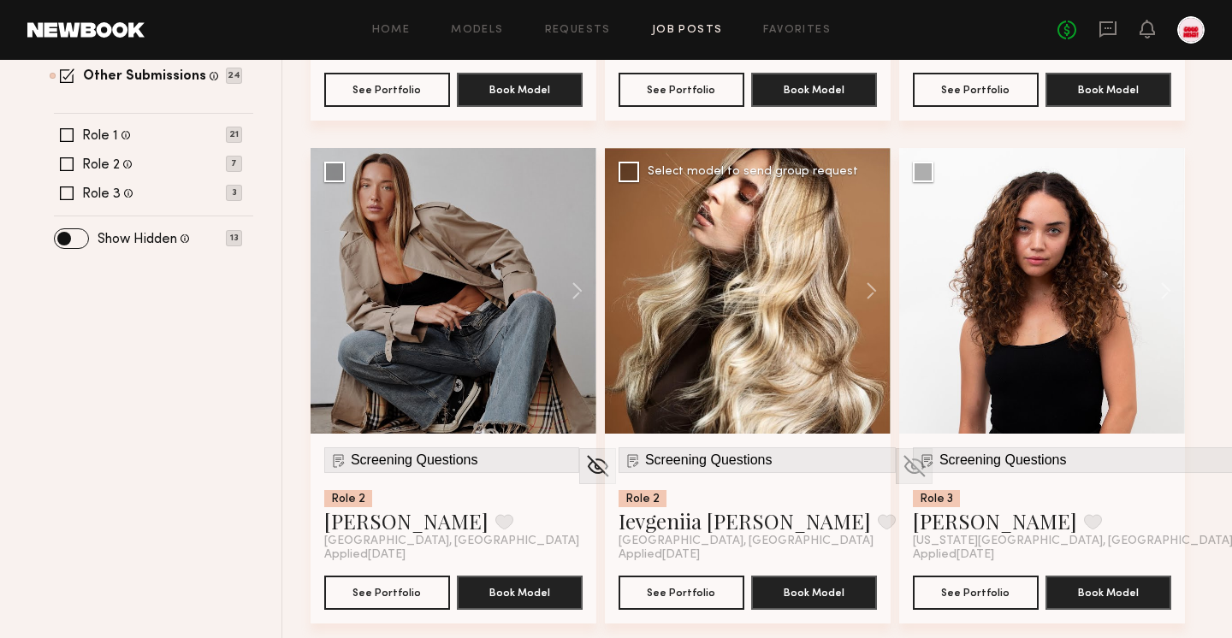
click at [901, 464] on img at bounding box center [914, 466] width 27 height 26
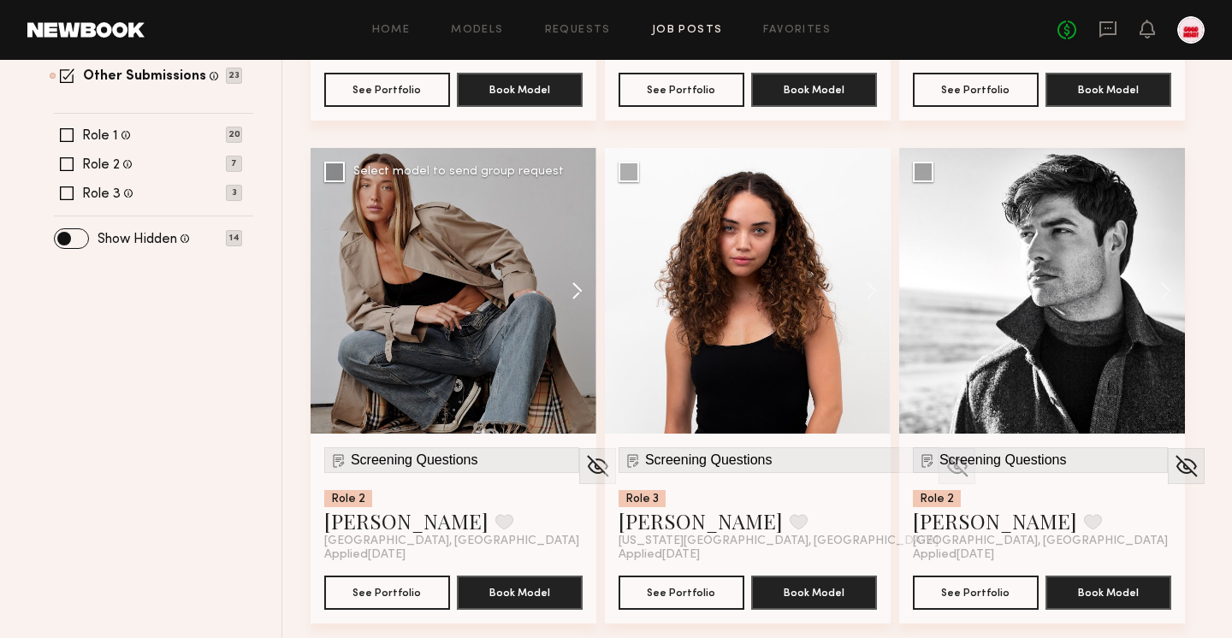
scroll to position [624, 0]
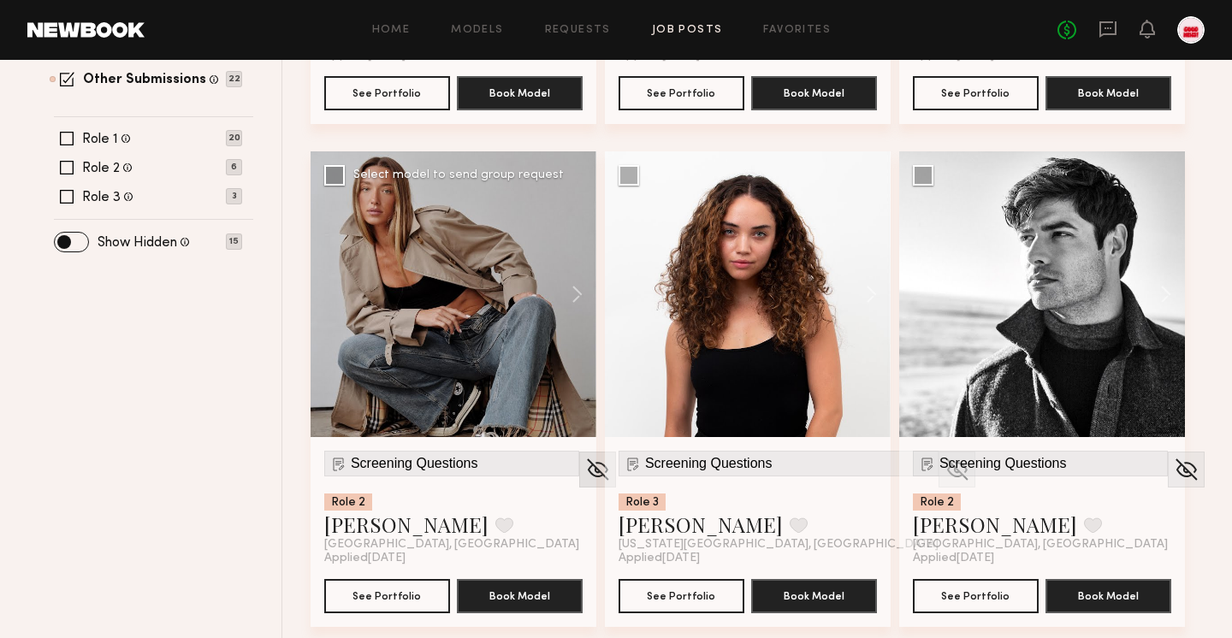
click at [584, 467] on img at bounding box center [597, 470] width 27 height 26
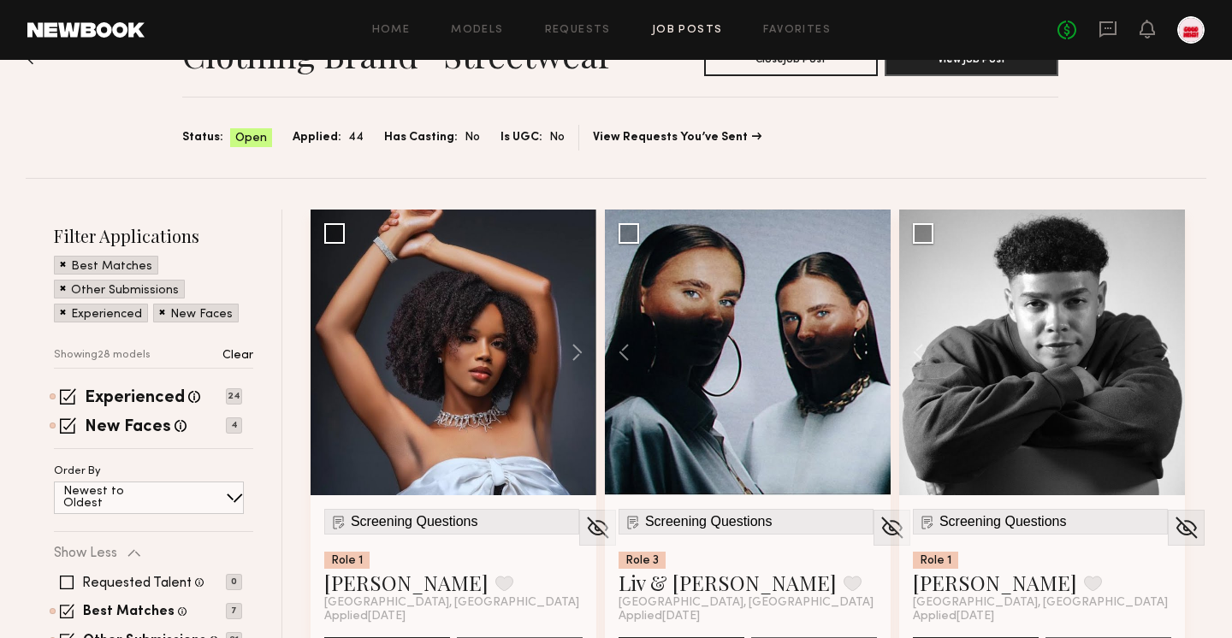
scroll to position [170, 0]
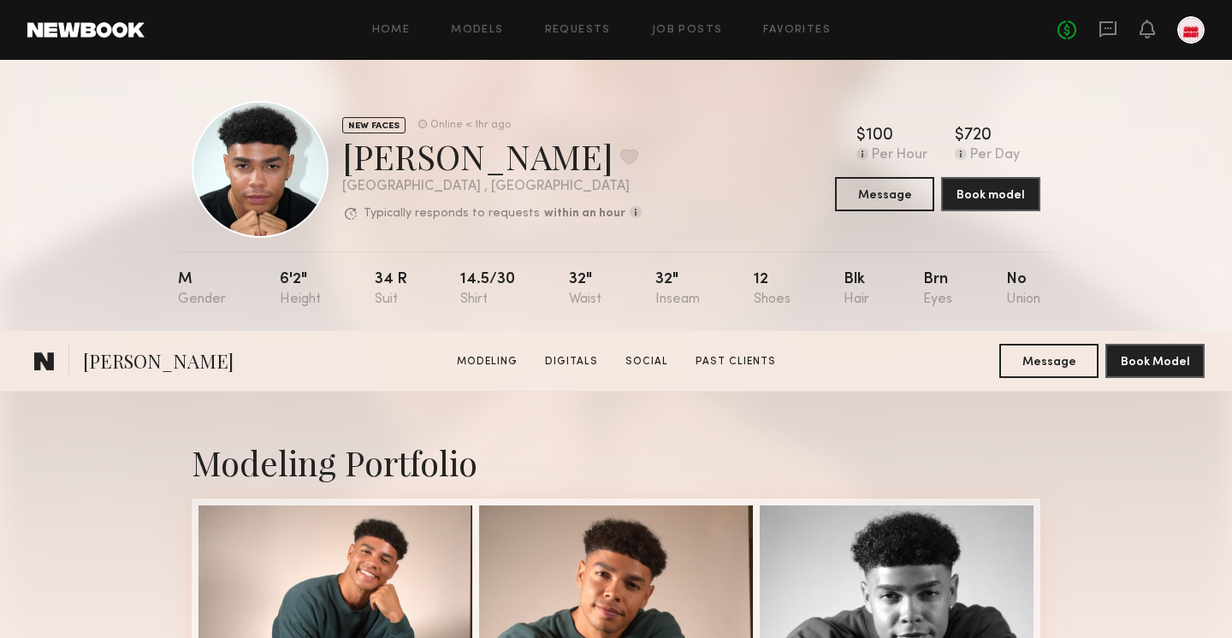
scroll to position [391, 0]
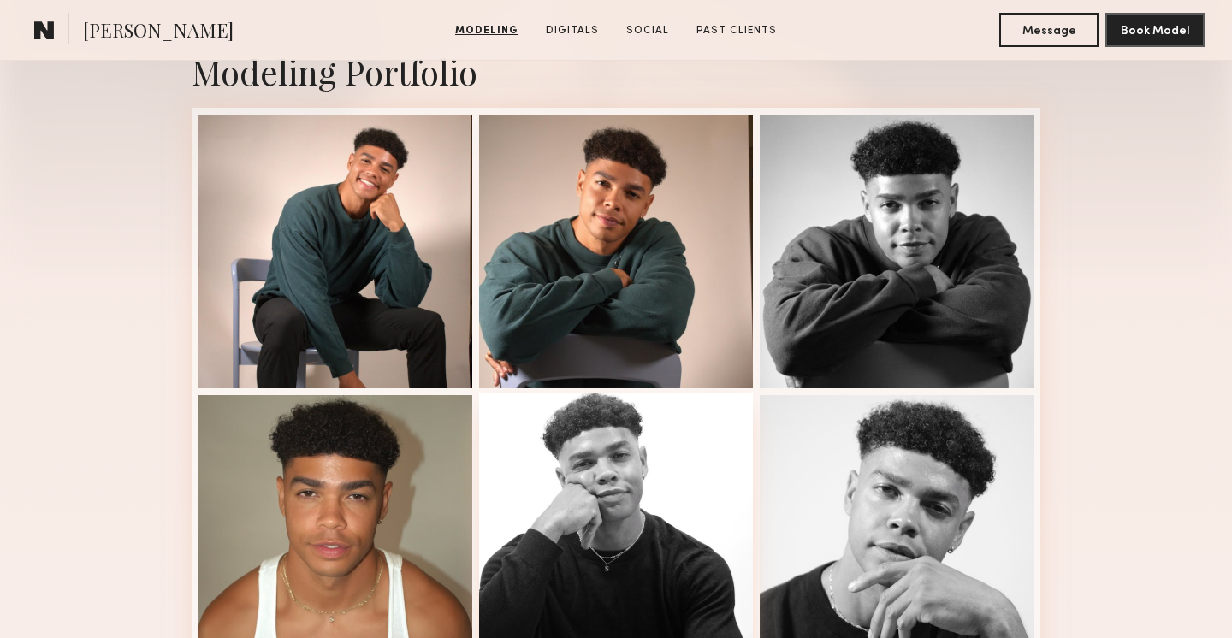
click at [627, 453] on div at bounding box center [616, 531] width 274 height 274
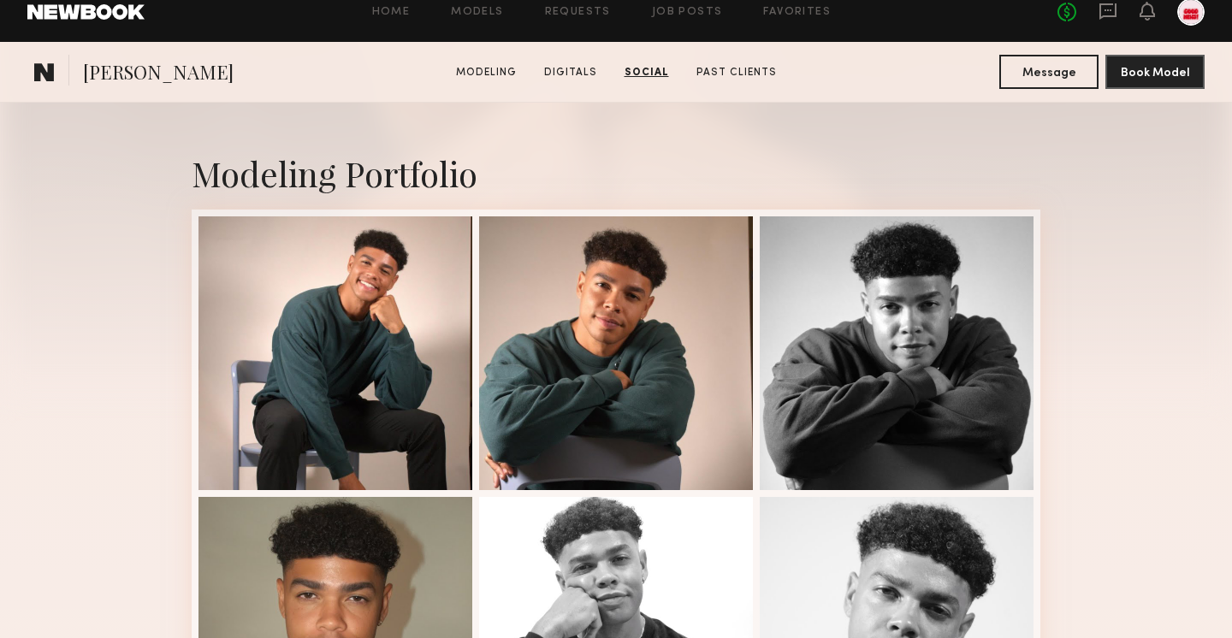
scroll to position [21, 0]
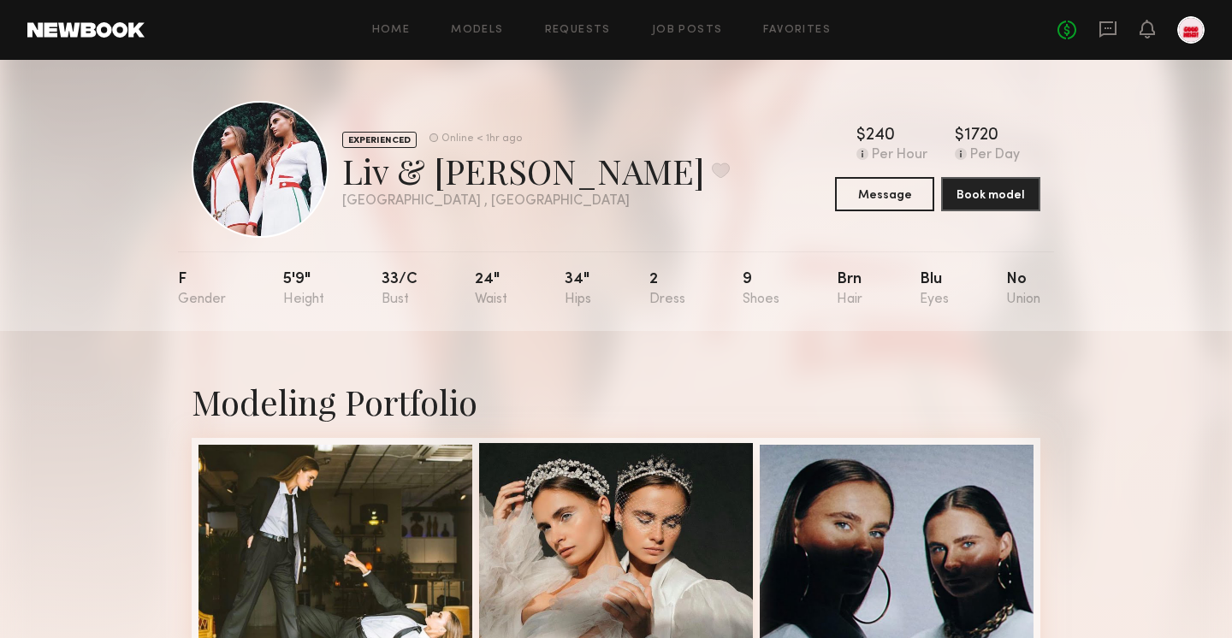
click at [609, 548] on div at bounding box center [616, 580] width 274 height 274
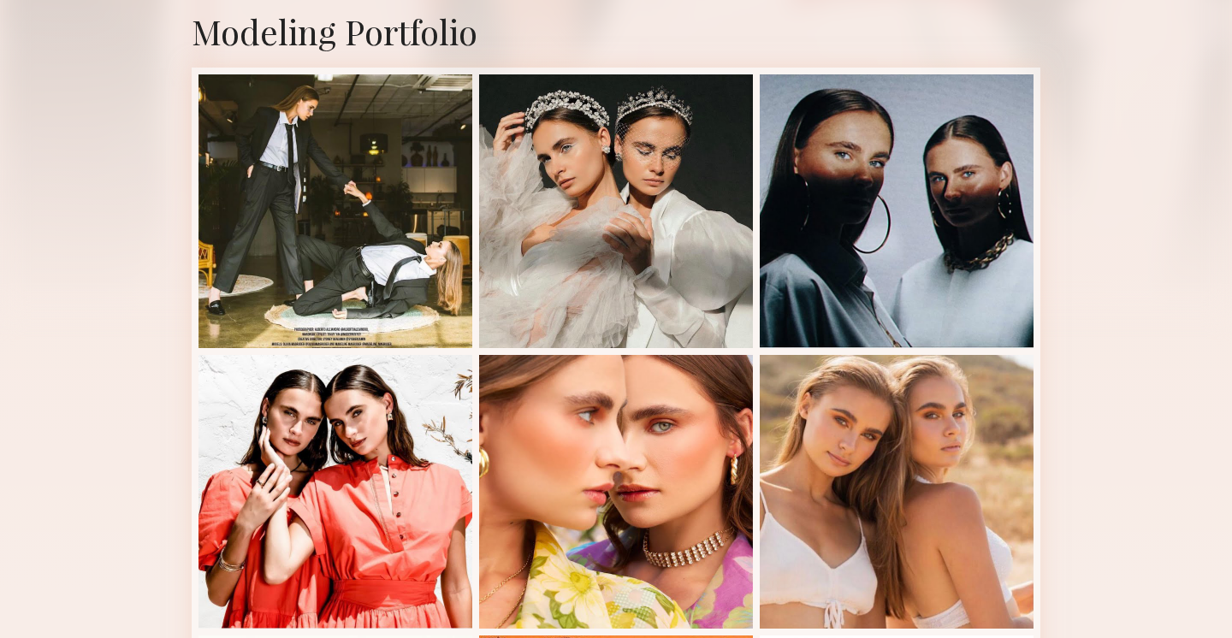
scroll to position [572, 0]
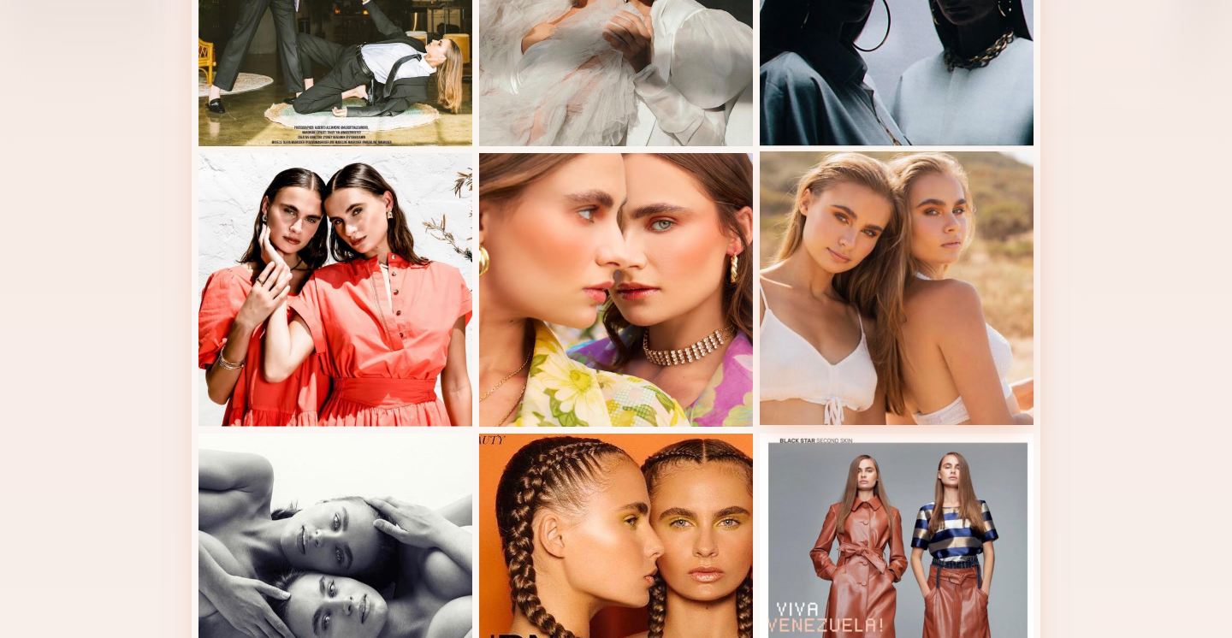
click at [820, 383] on div at bounding box center [897, 288] width 274 height 274
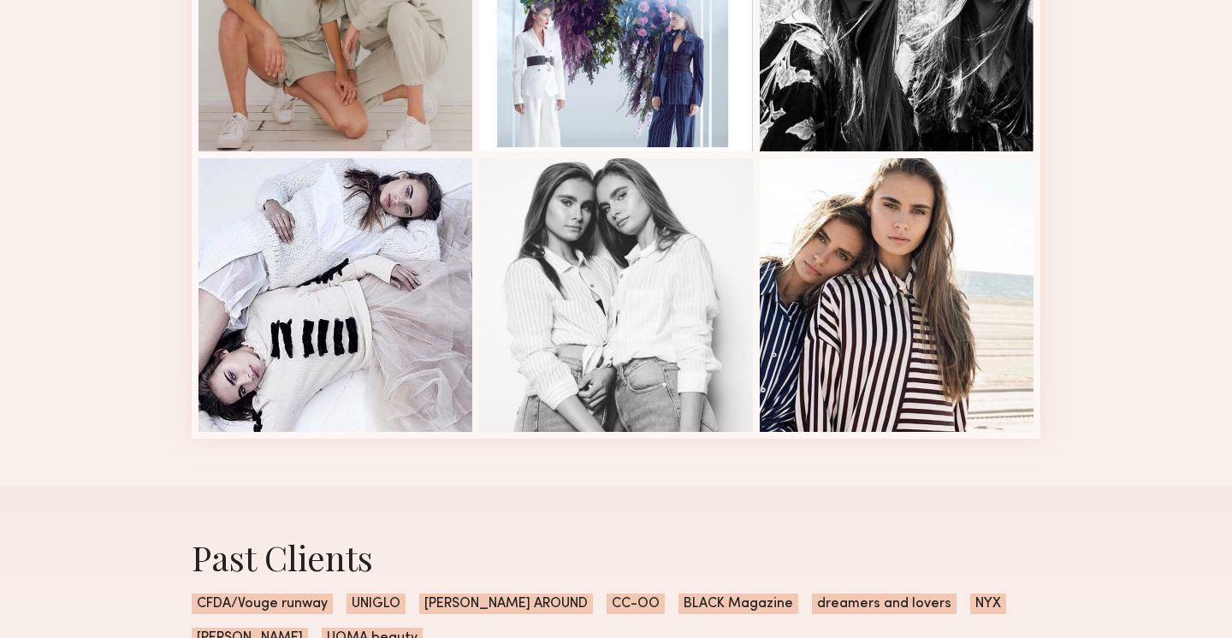
scroll to position [2231, 0]
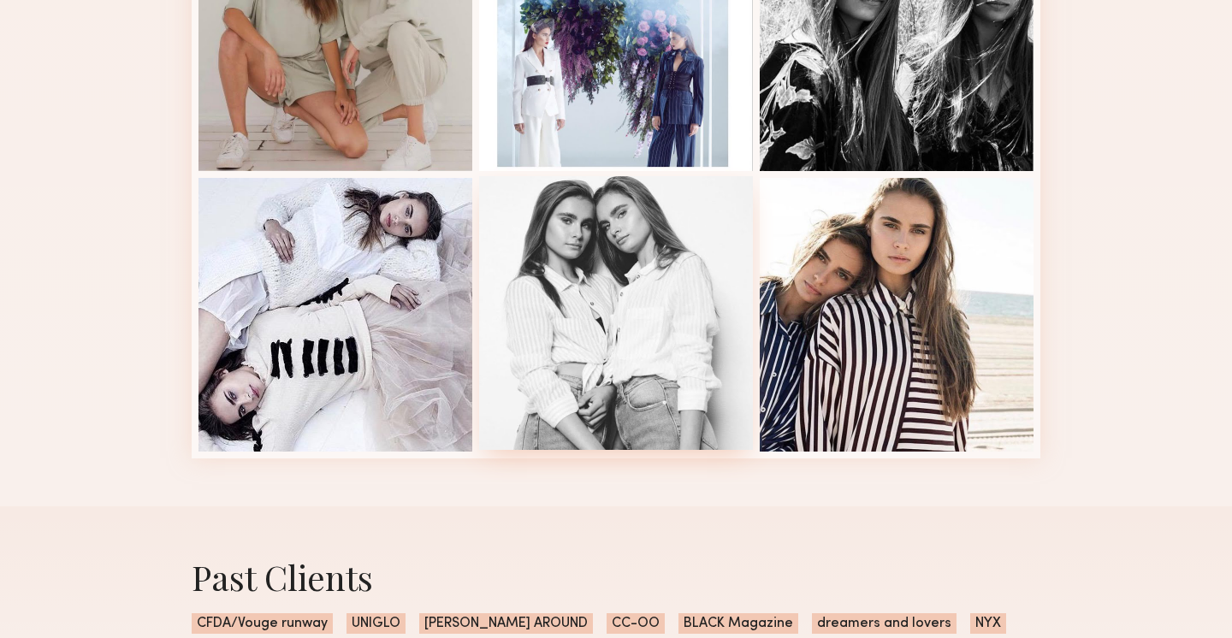
click at [632, 320] on div at bounding box center [616, 313] width 274 height 274
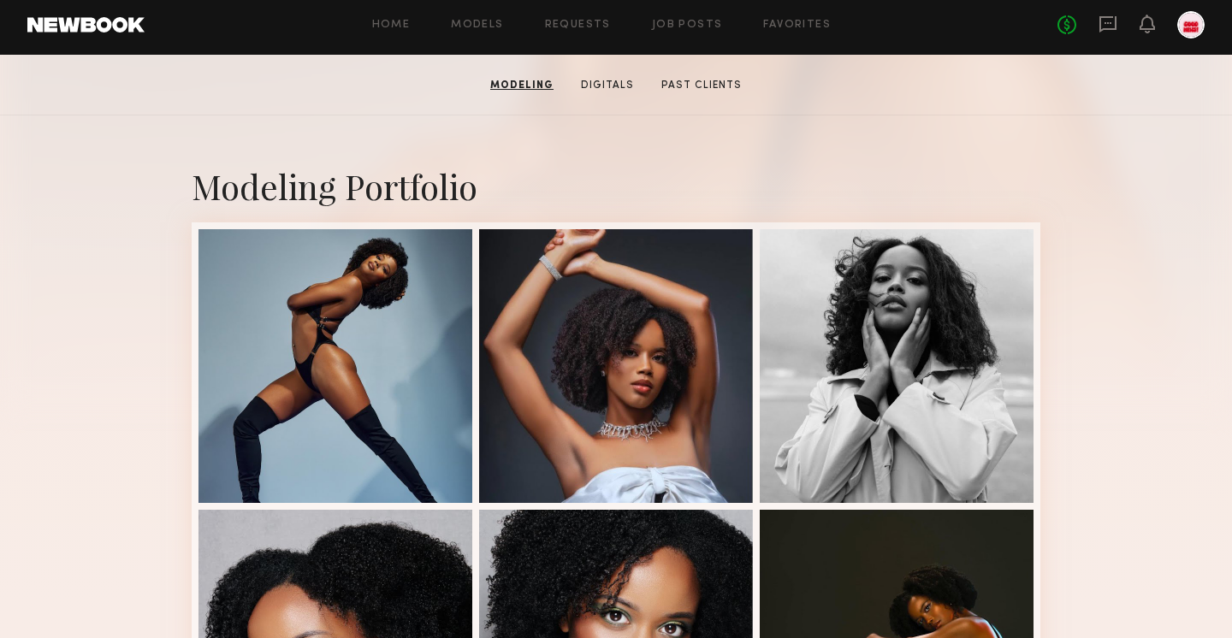
scroll to position [215, 0]
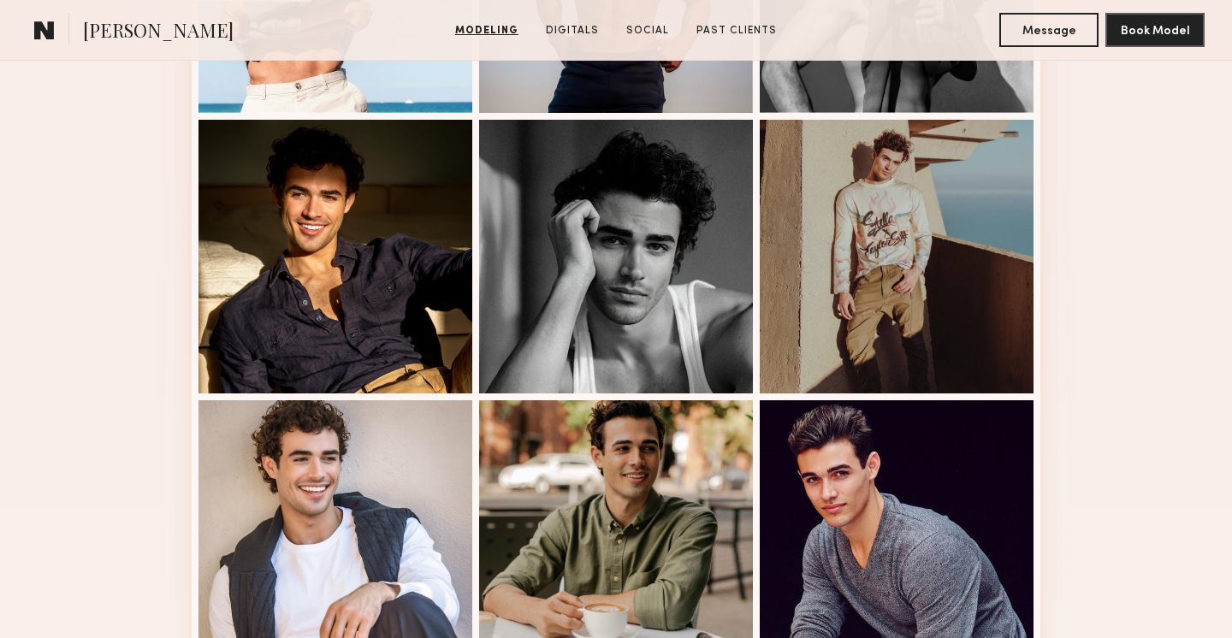
scroll to position [949, 0]
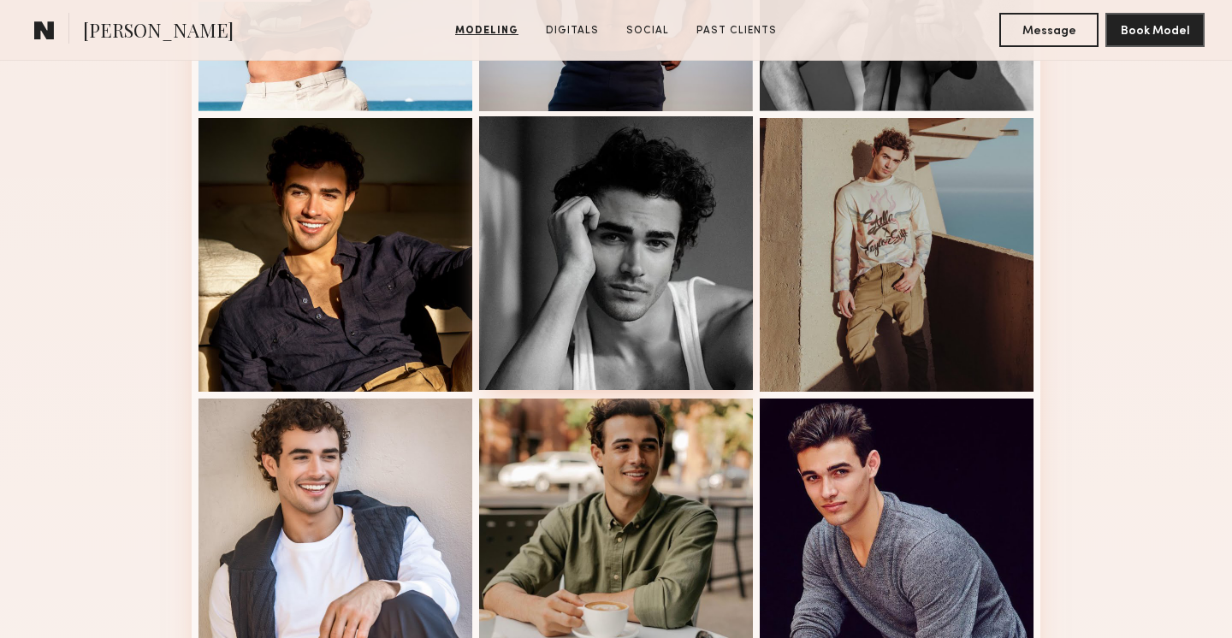
click at [702, 373] on div at bounding box center [616, 253] width 274 height 274
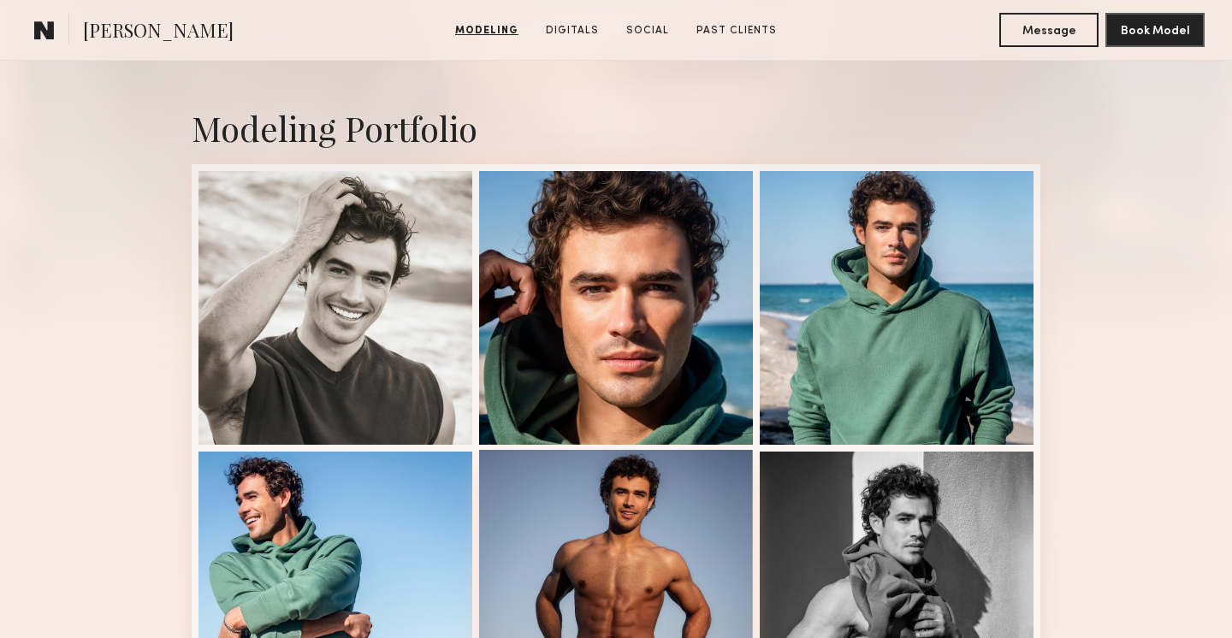
scroll to position [608, 0]
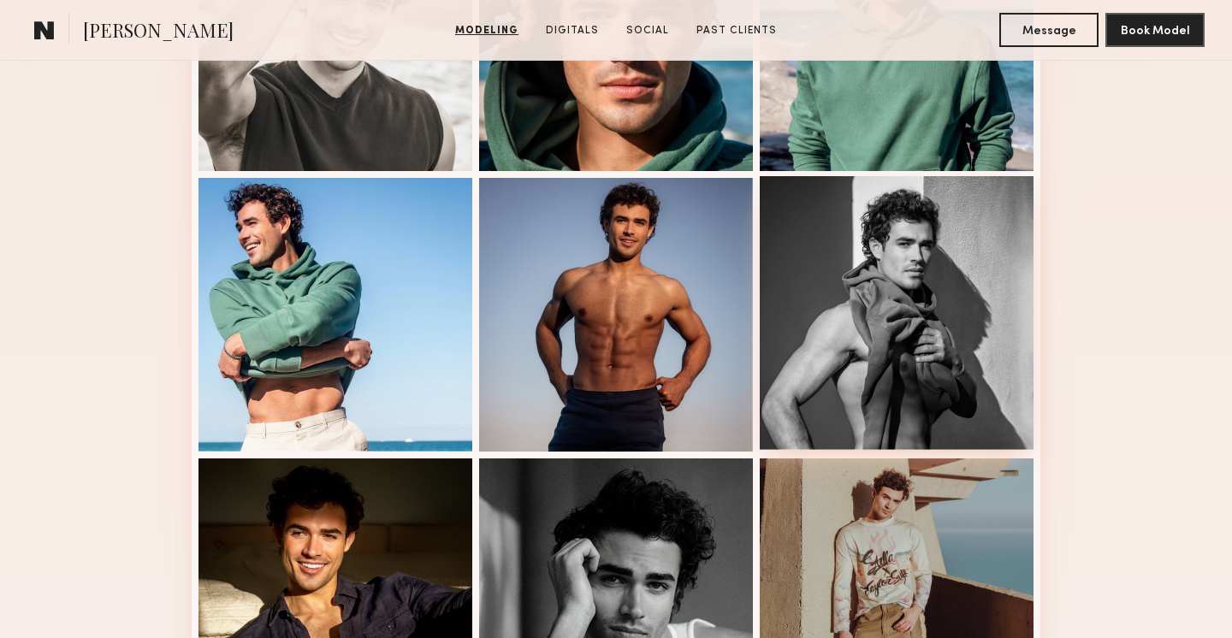
click at [853, 320] on div at bounding box center [897, 313] width 274 height 274
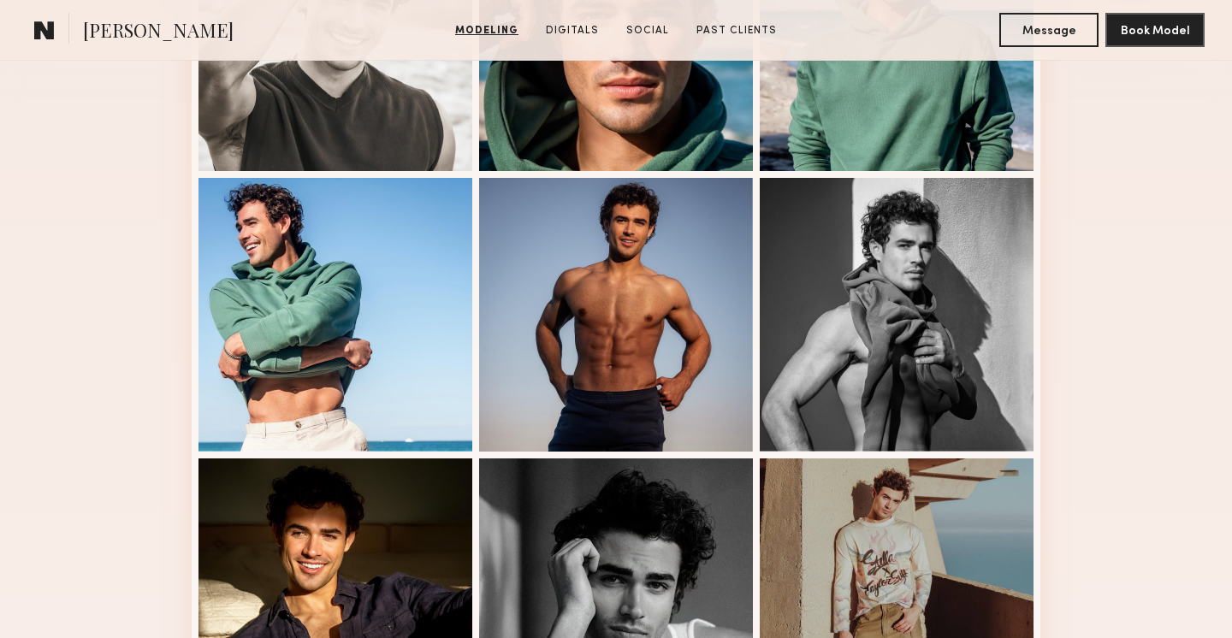
scroll to position [0, 0]
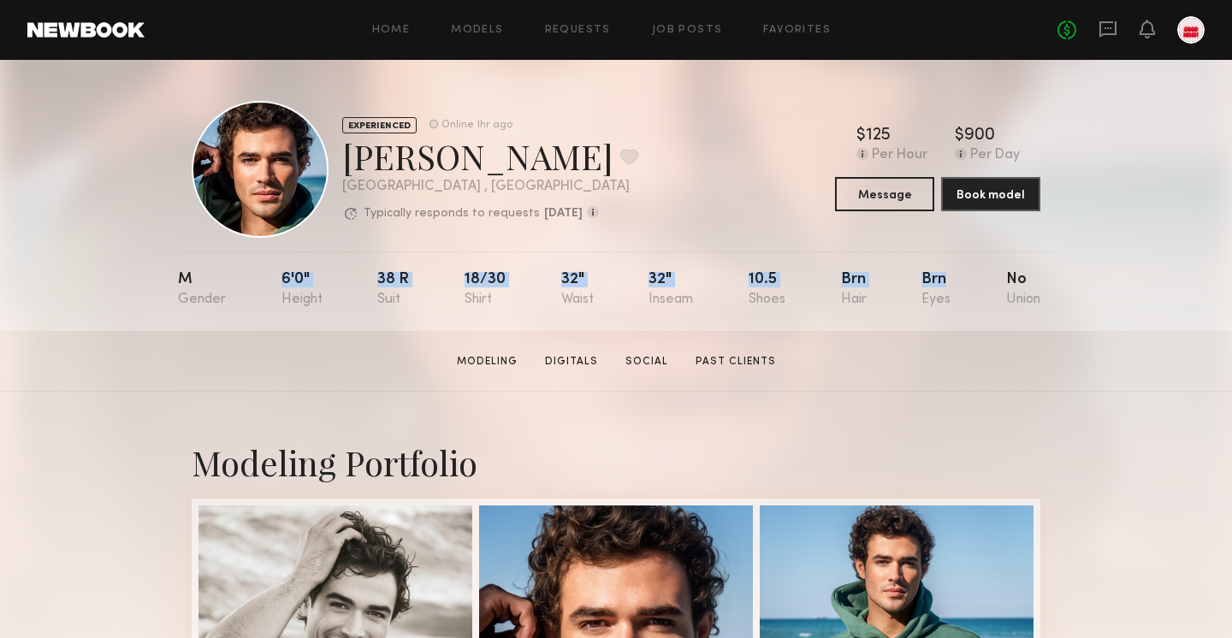
drag, startPoint x: 278, startPoint y: 269, endPoint x: 970, endPoint y: 284, distance: 692.3
click at [970, 284] on nb-model-profile-props "M 6'0" 38 r 18/30 32" 32" 10.5 Brn Brn No" at bounding box center [616, 292] width 876 height 80
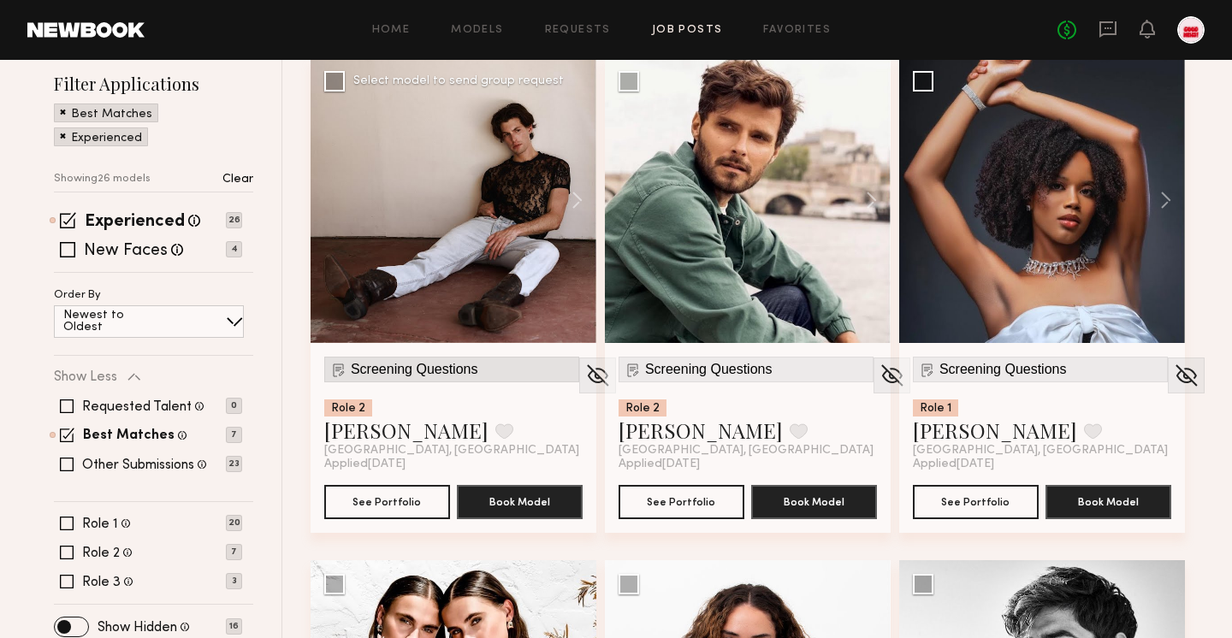
scroll to position [217, 0]
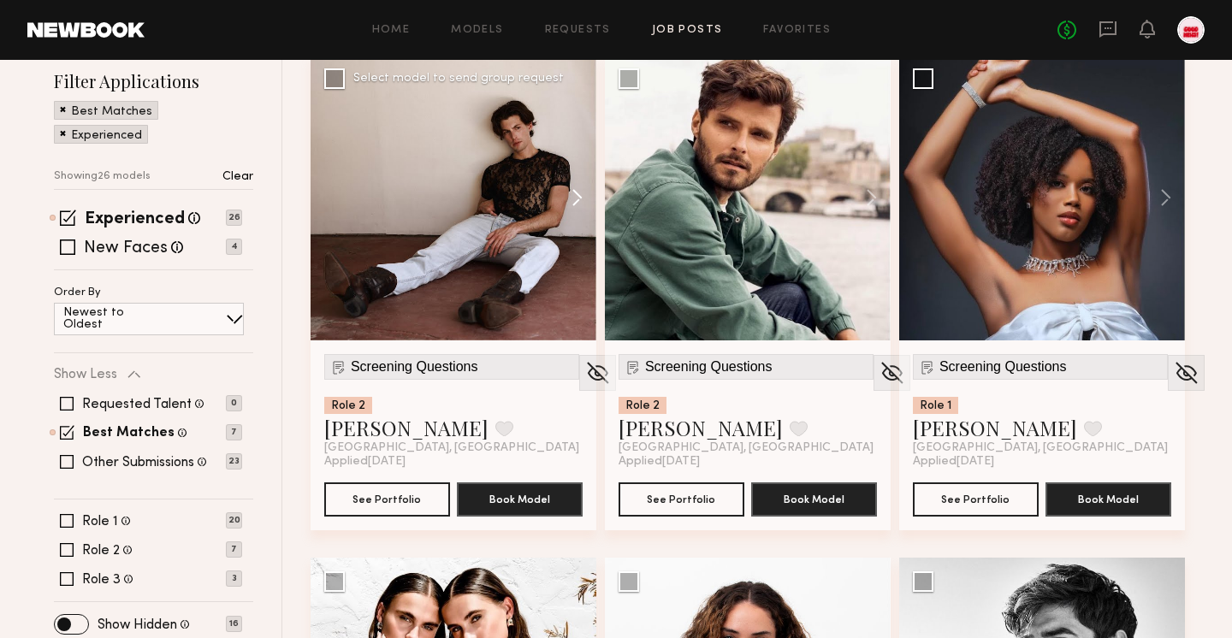
click at [586, 201] on button at bounding box center [569, 198] width 55 height 286
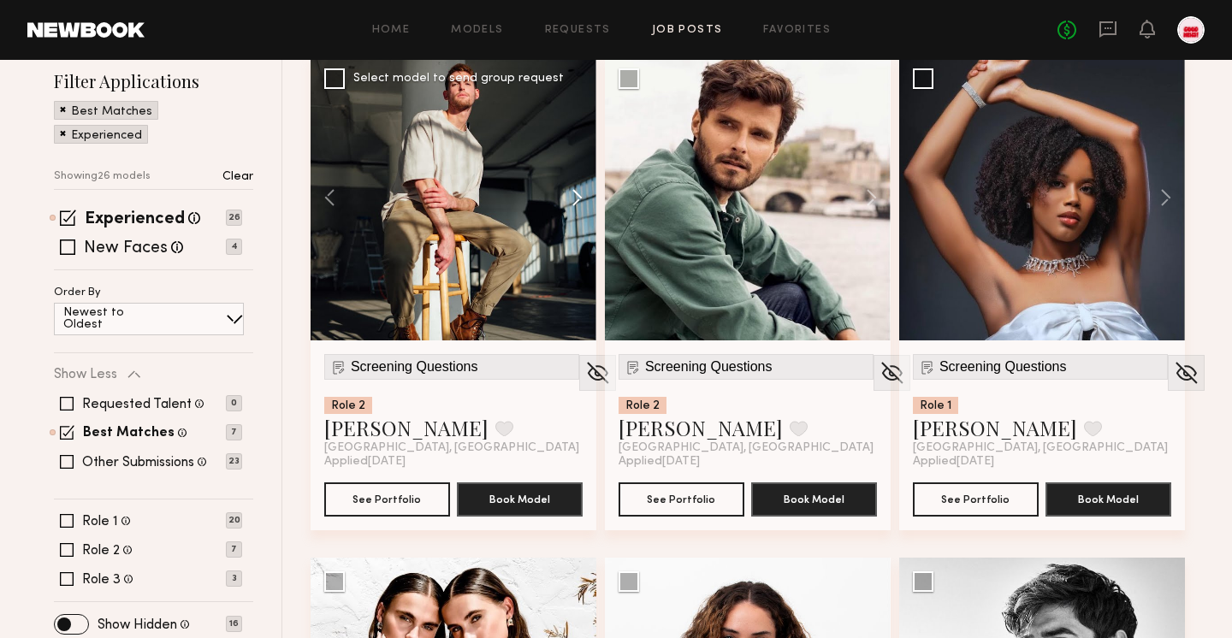
click at [586, 201] on button at bounding box center [569, 198] width 55 height 286
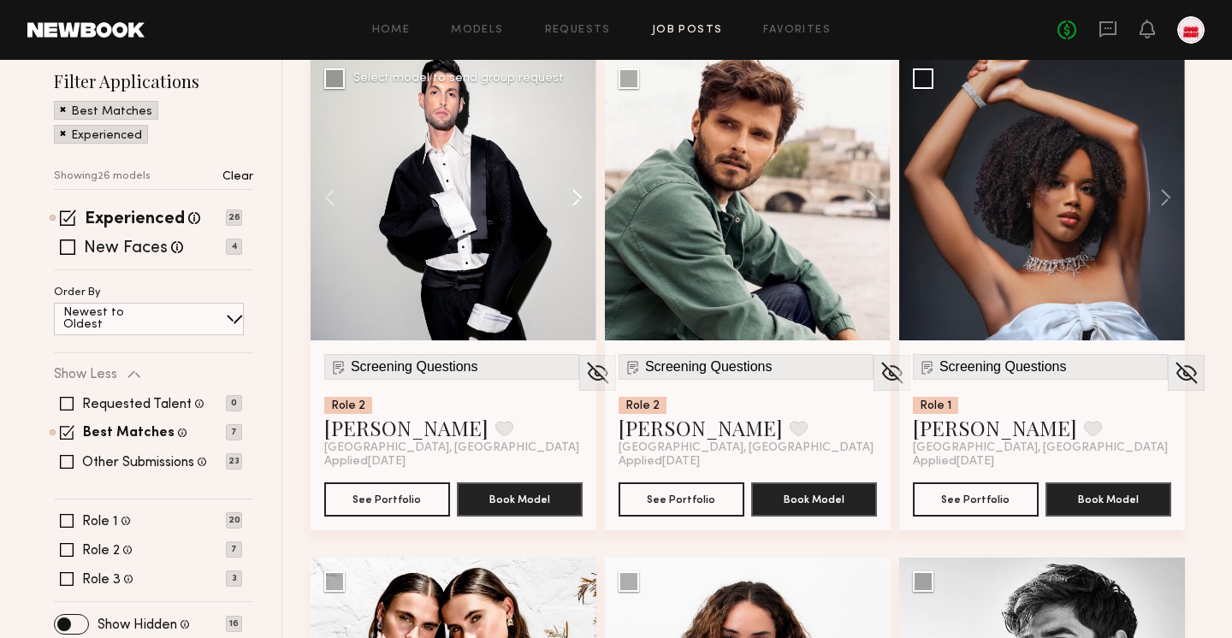
click at [586, 201] on button at bounding box center [569, 198] width 55 height 286
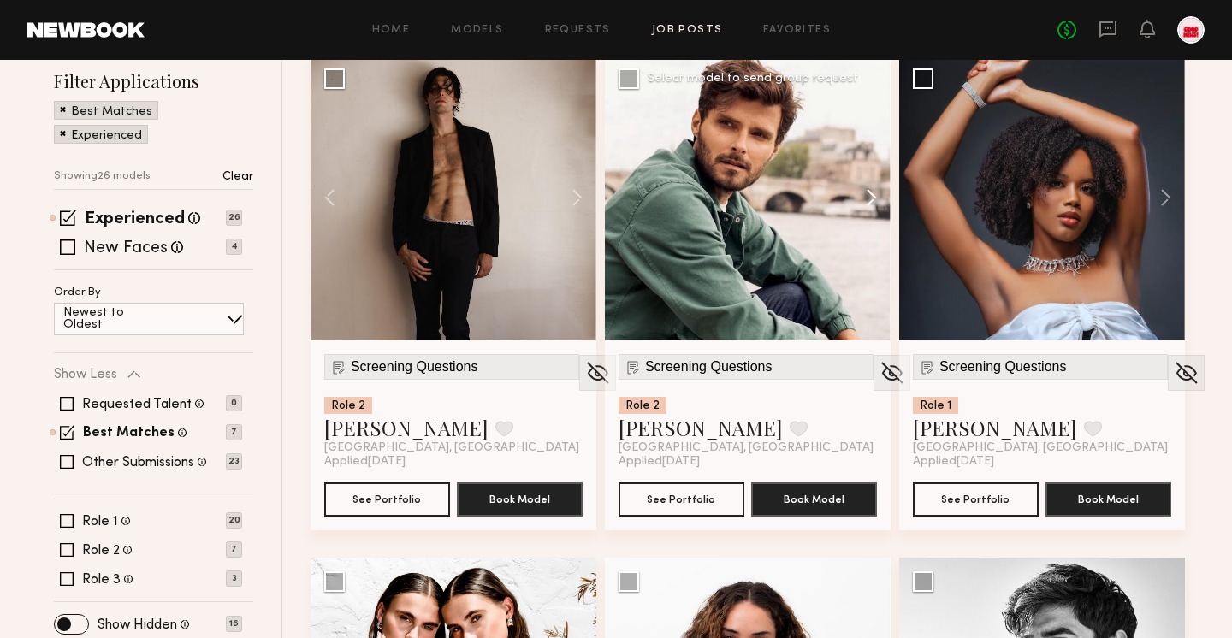
click at [876, 201] on button at bounding box center [863, 198] width 55 height 286
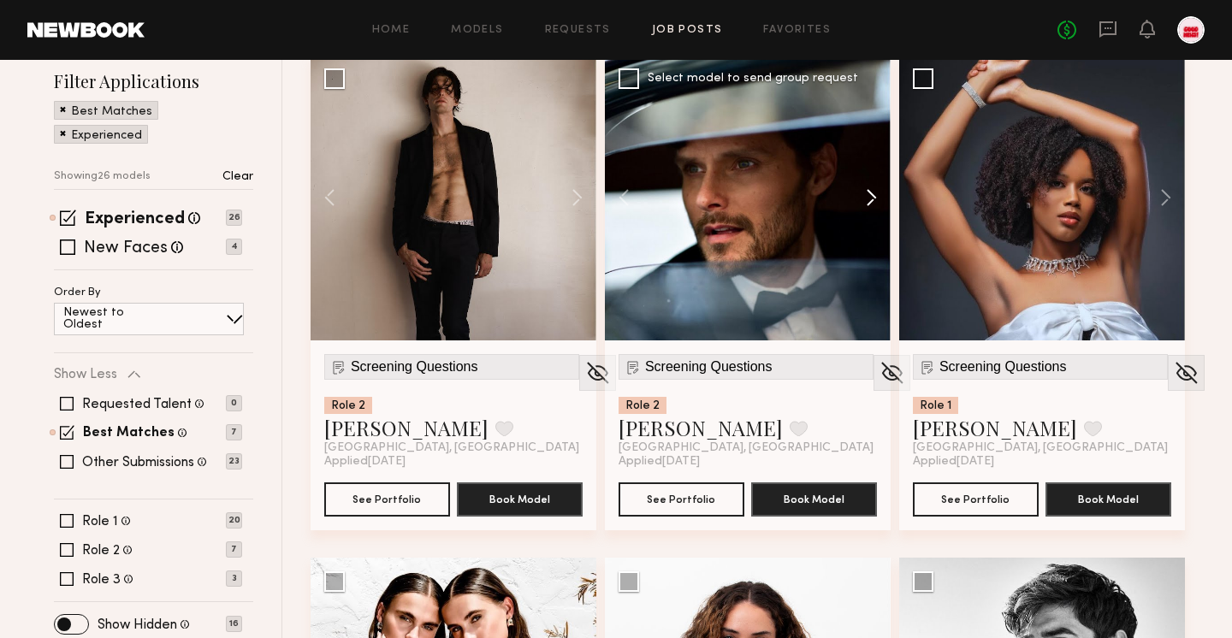
click at [860, 198] on button at bounding box center [863, 198] width 55 height 286
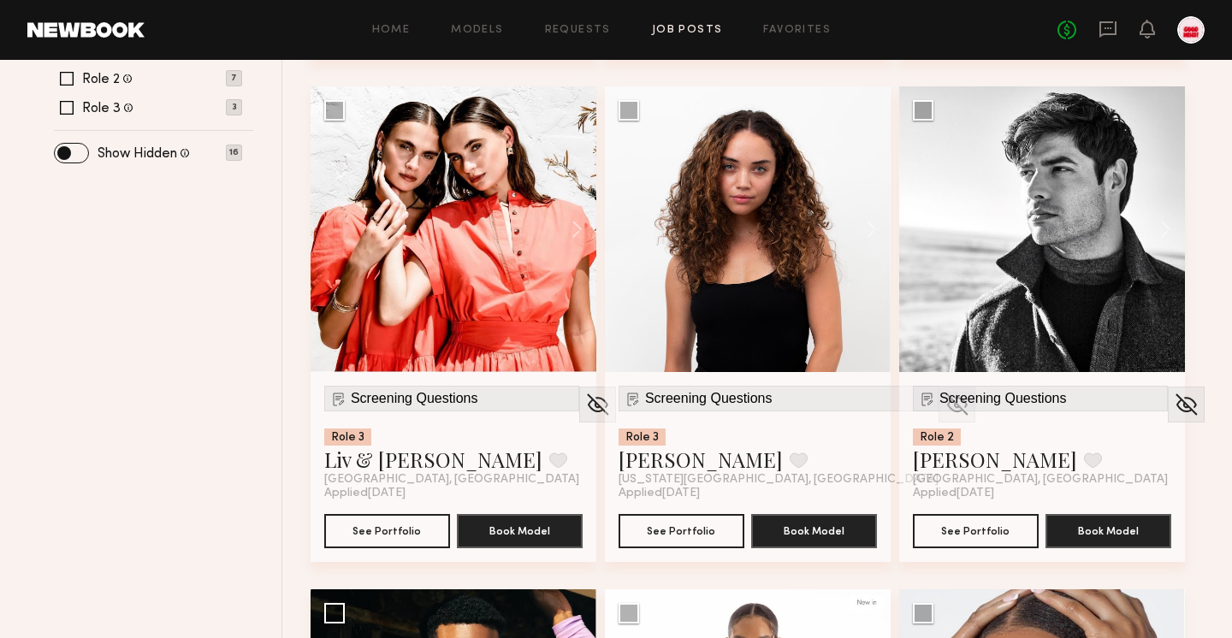
scroll to position [692, 0]
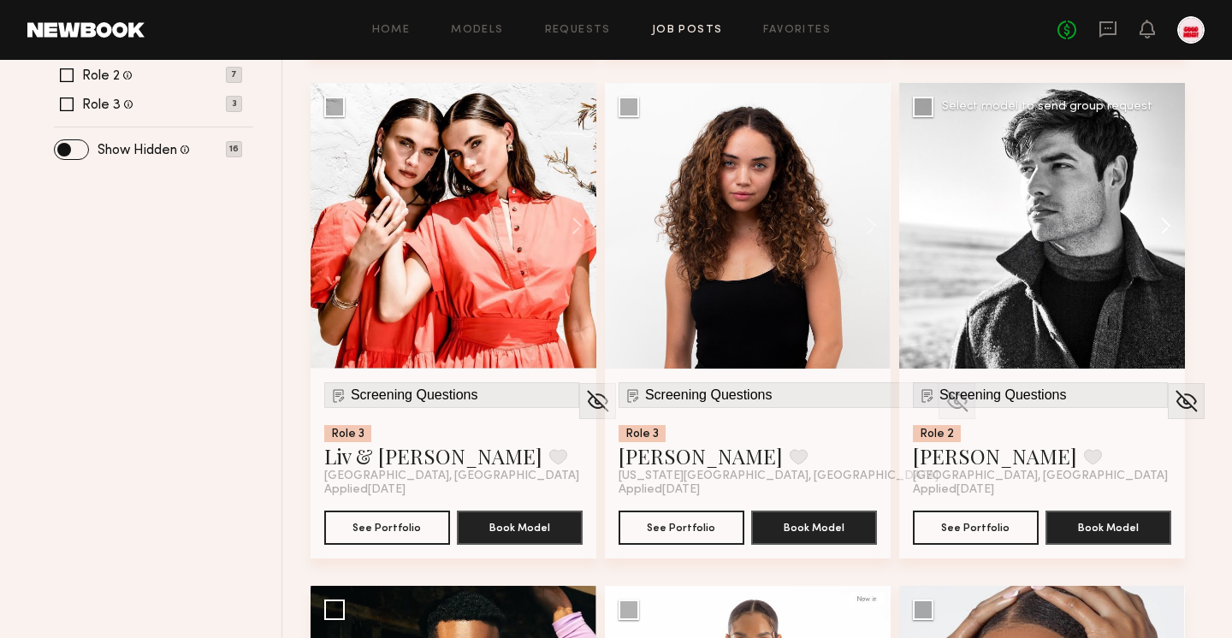
click at [1158, 218] on button at bounding box center [1157, 226] width 55 height 286
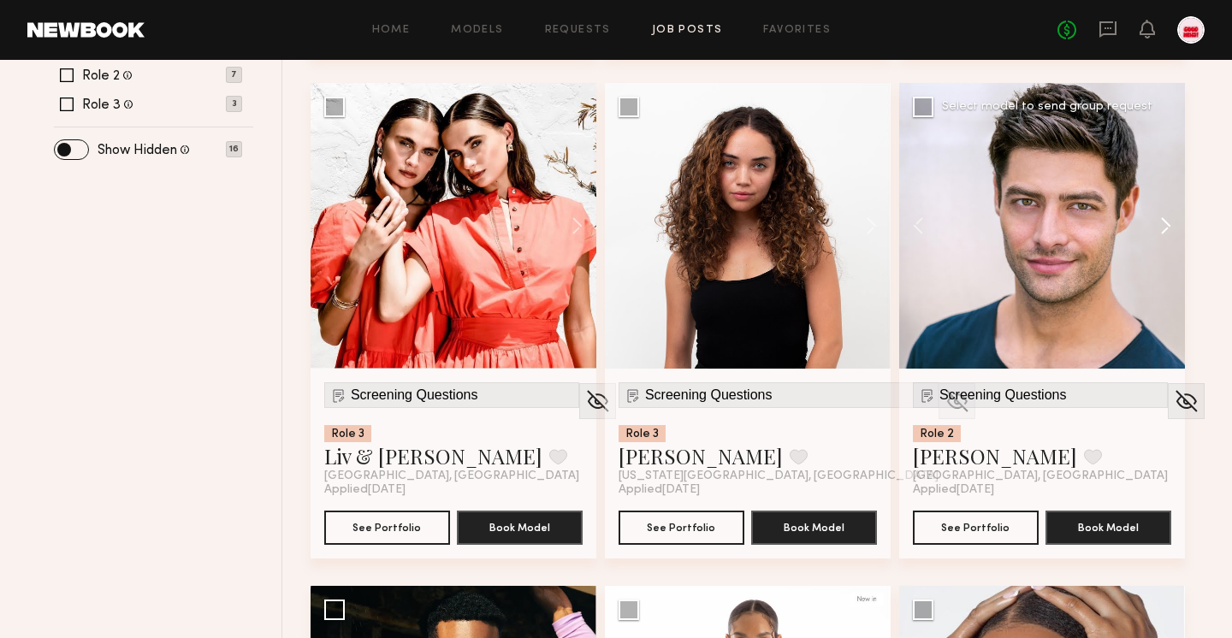
click at [1158, 218] on button at bounding box center [1157, 226] width 55 height 286
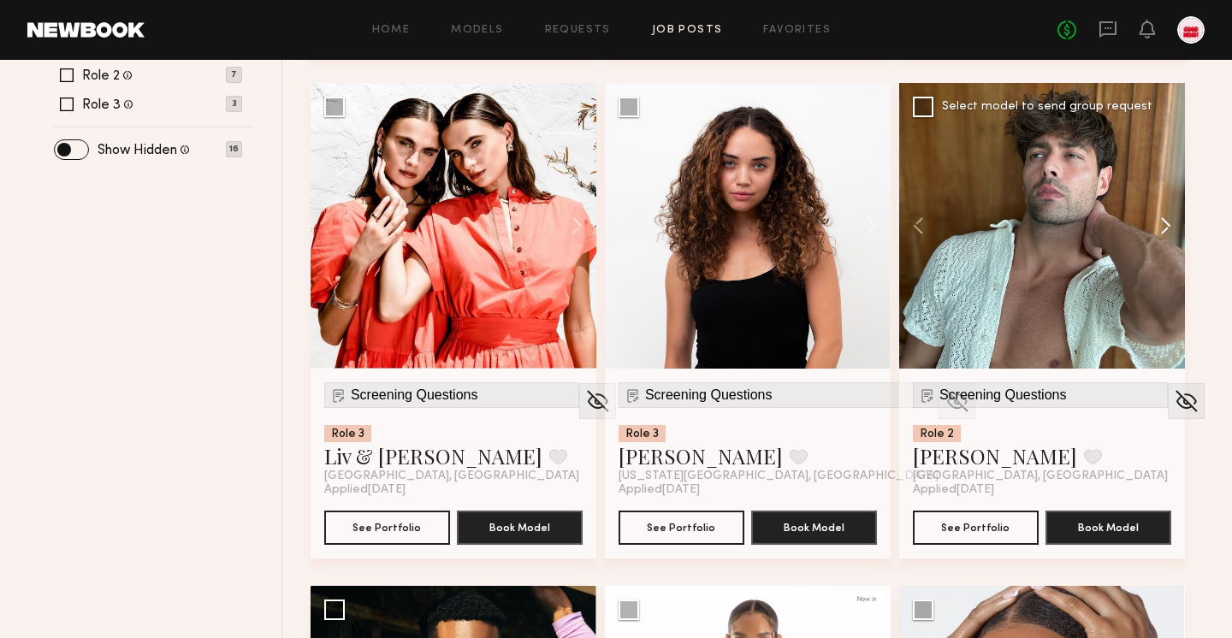
click at [1158, 218] on button at bounding box center [1157, 226] width 55 height 286
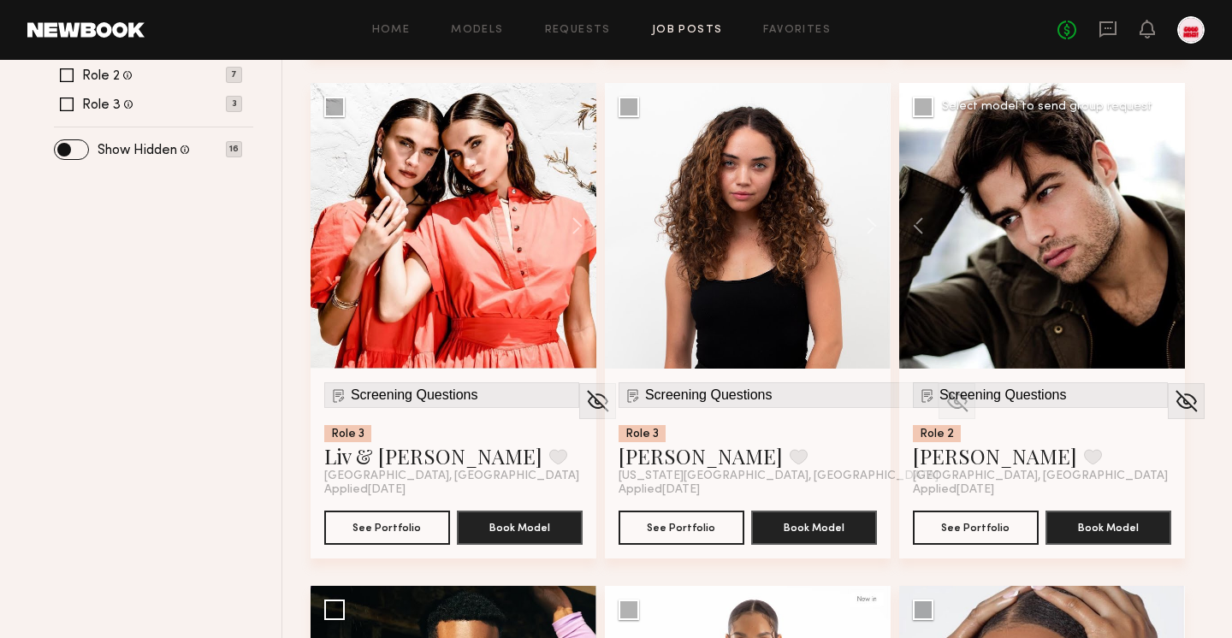
click at [1158, 218] on div at bounding box center [1042, 226] width 286 height 286
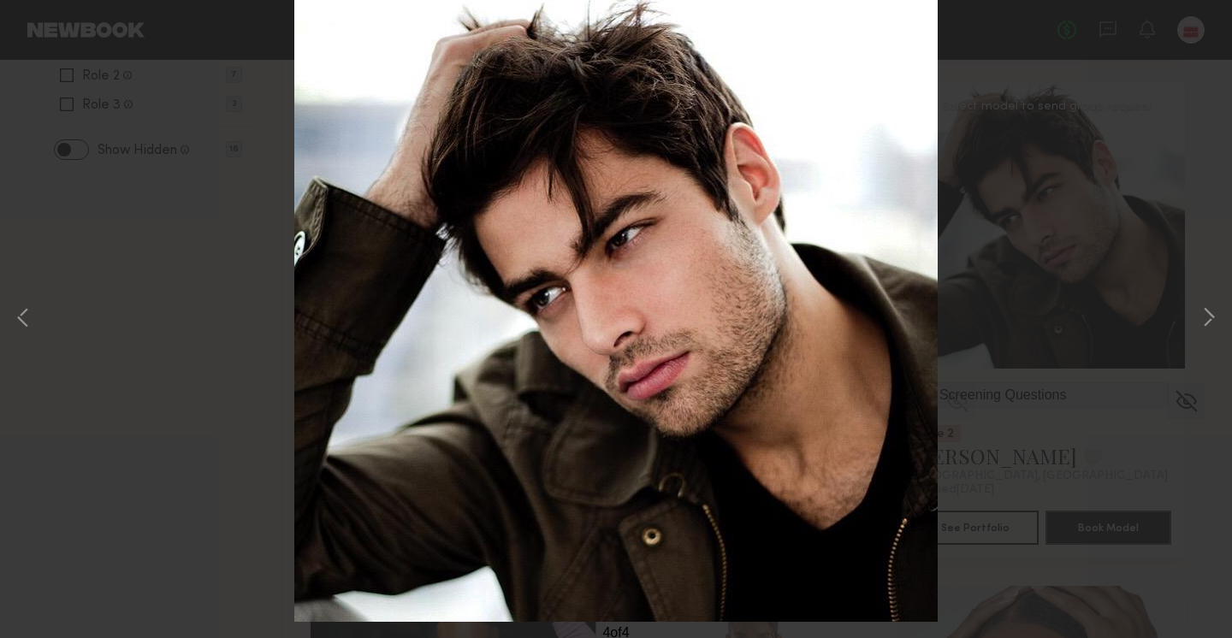
click at [1201, 308] on button at bounding box center [1209, 319] width 21 height 511
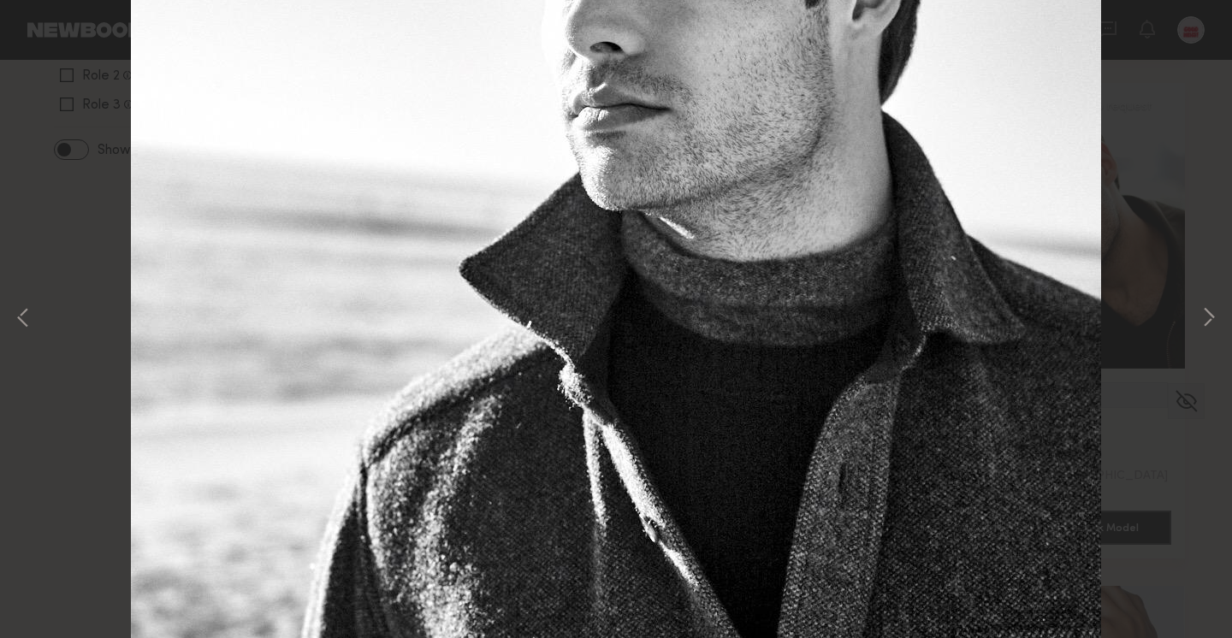
click at [1201, 308] on button at bounding box center [1209, 319] width 21 height 511
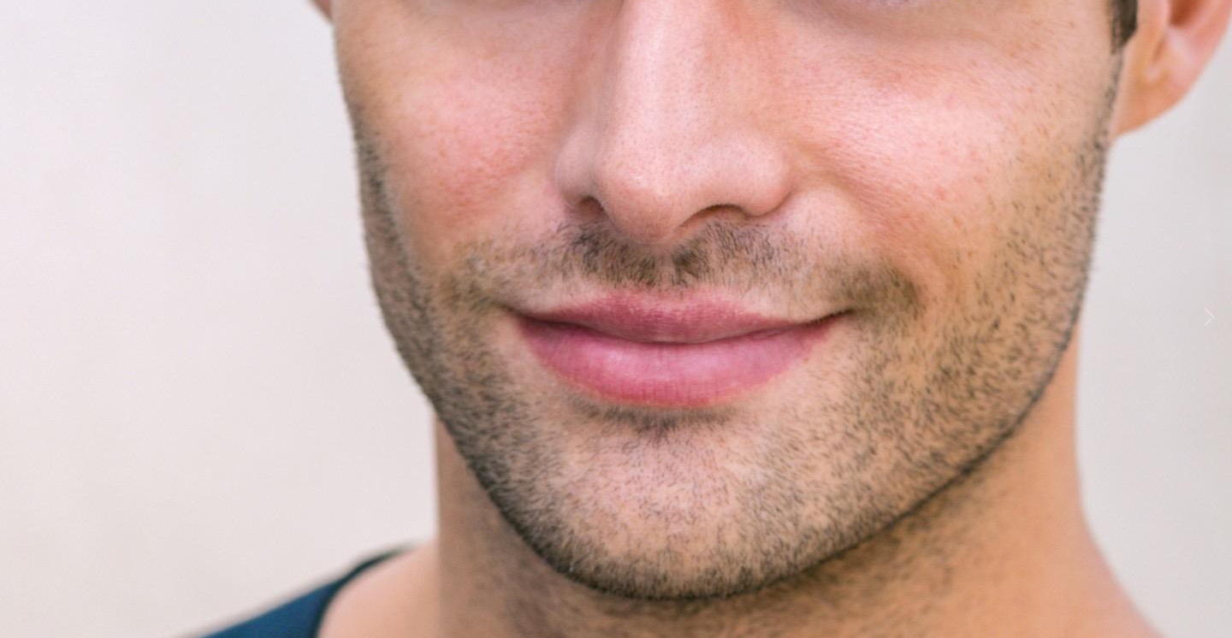
click at [1201, 308] on button at bounding box center [1209, 319] width 21 height 511
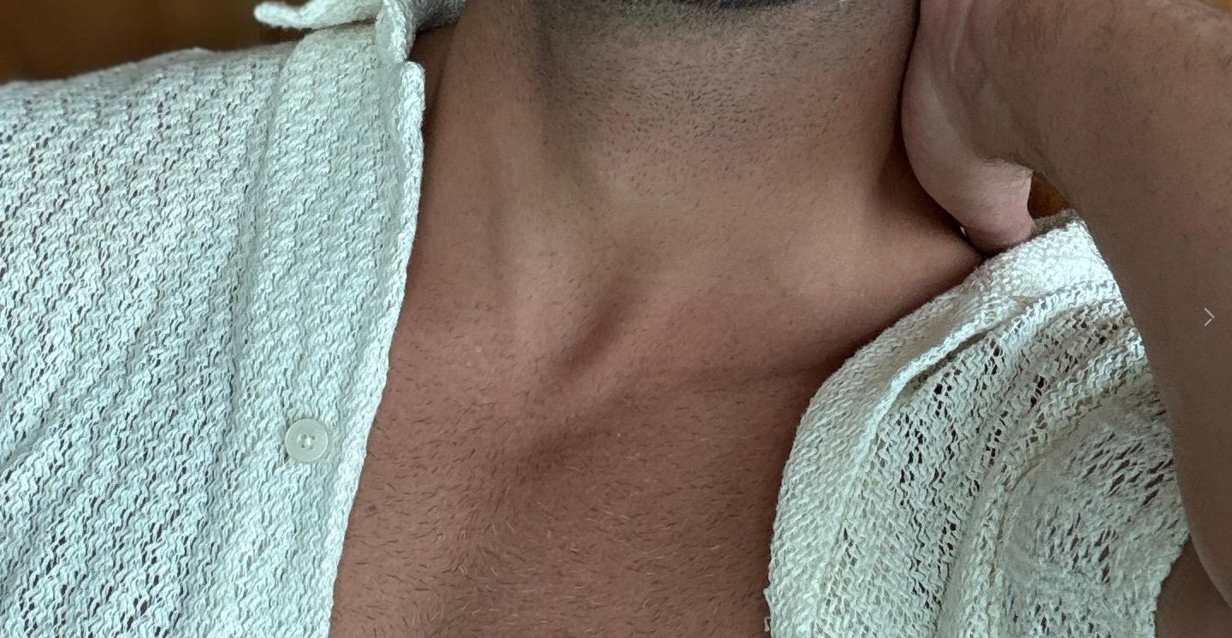
click at [1201, 308] on button at bounding box center [1209, 319] width 21 height 511
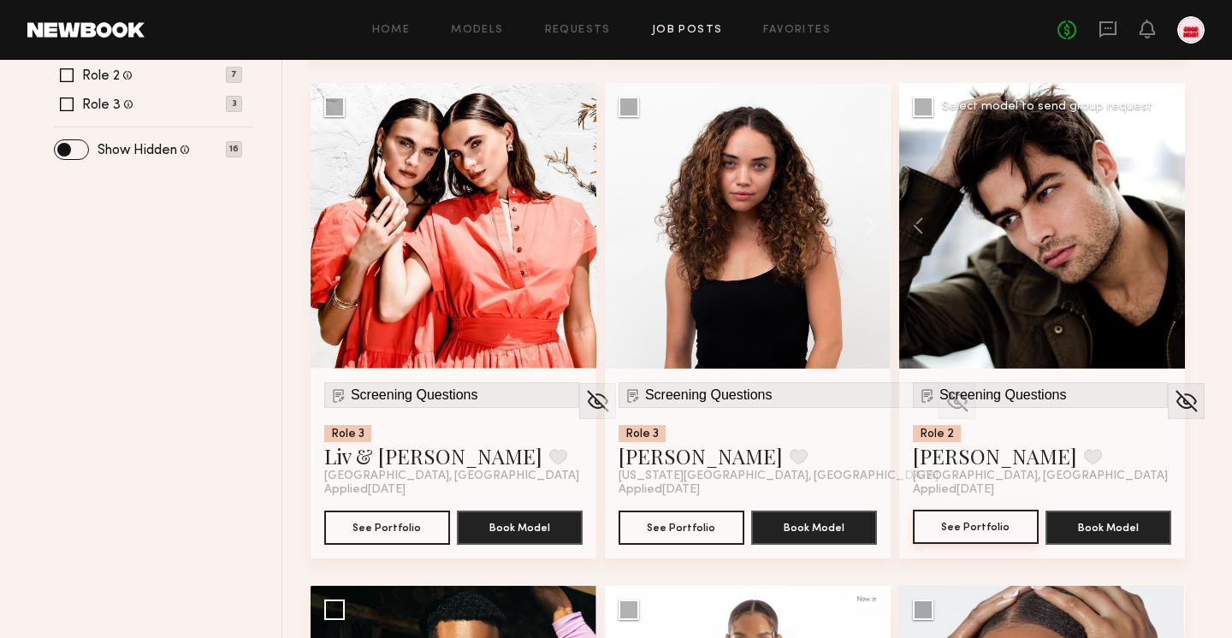
click at [984, 524] on button "See Portfolio" at bounding box center [976, 527] width 126 height 34
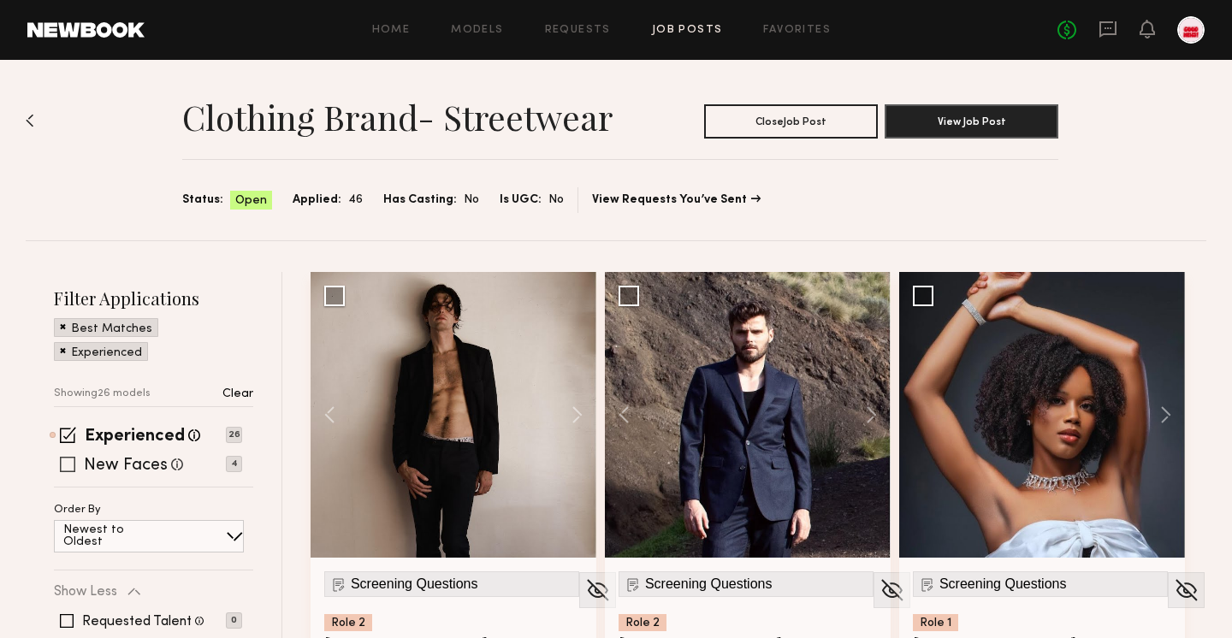
click at [114, 463] on label "New Faces" at bounding box center [126, 466] width 84 height 17
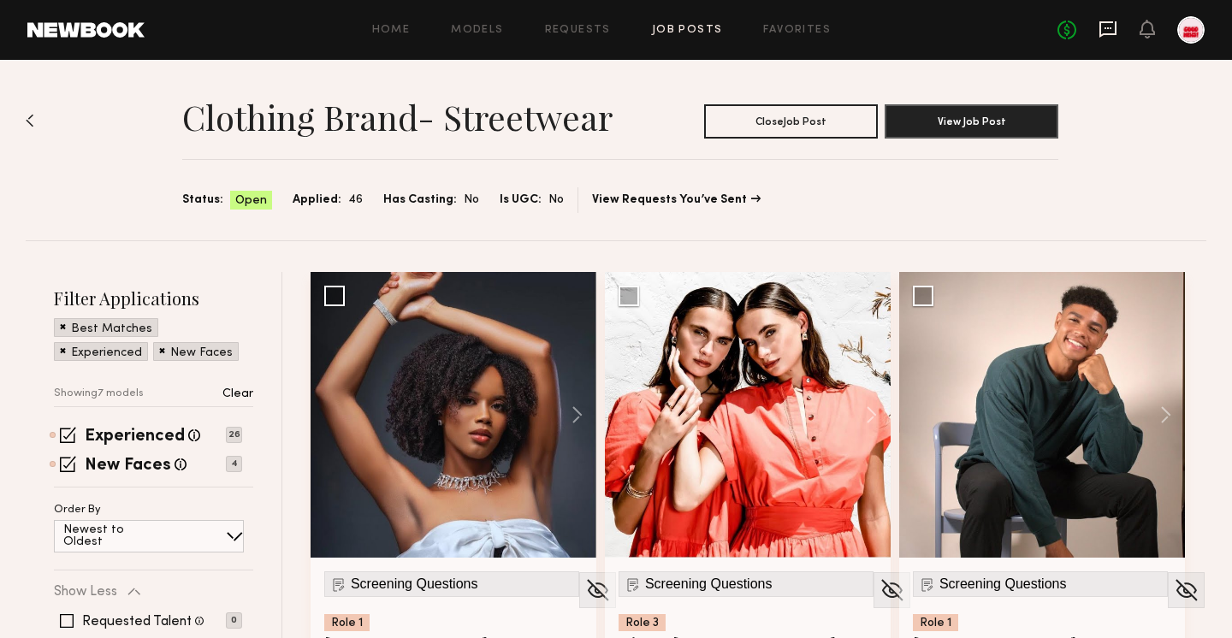
click at [1109, 30] on icon at bounding box center [1107, 29] width 19 height 19
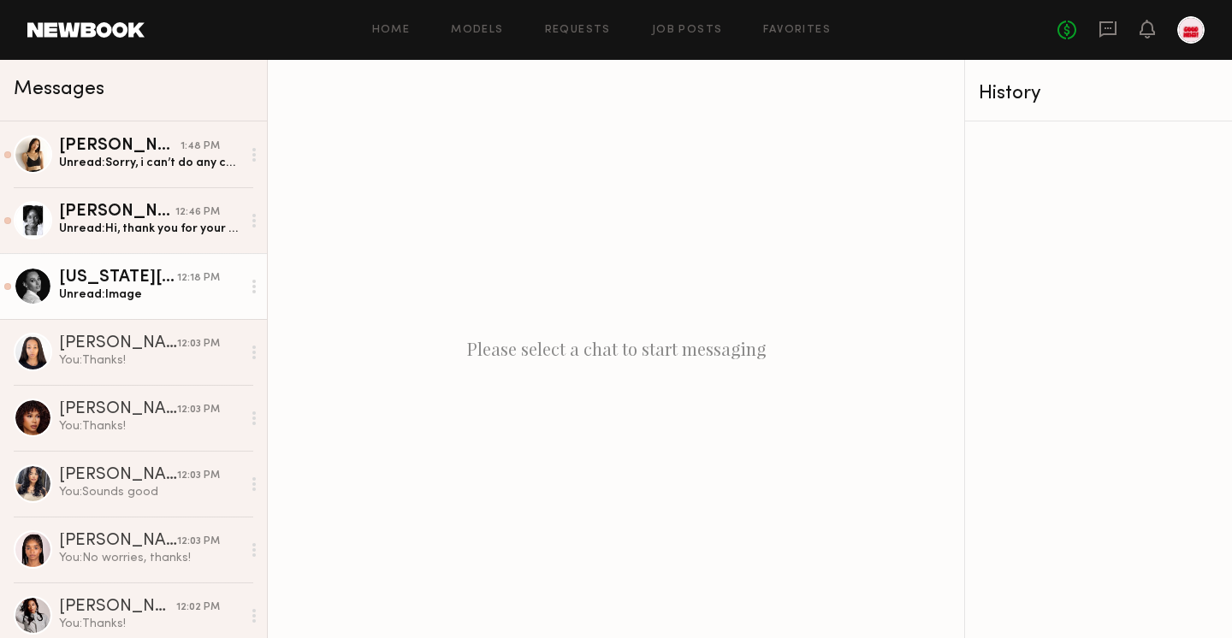
click at [151, 284] on div "[US_STATE][PERSON_NAME]" at bounding box center [118, 277] width 118 height 17
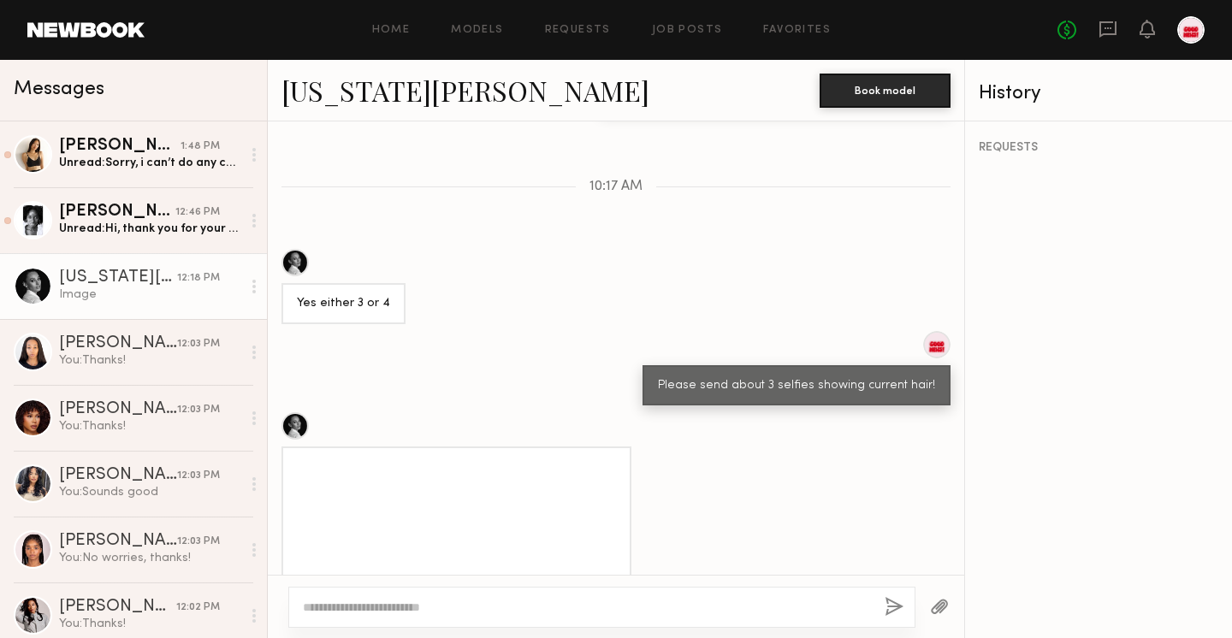
scroll to position [2236, 0]
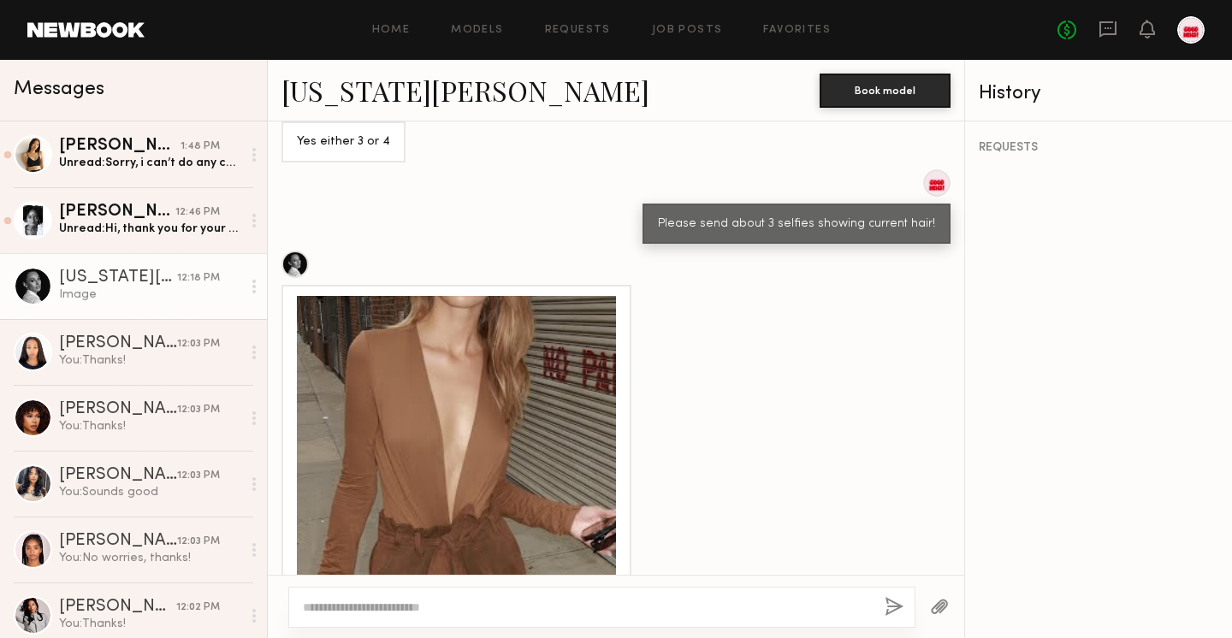
click at [497, 445] on div at bounding box center [456, 455] width 319 height 319
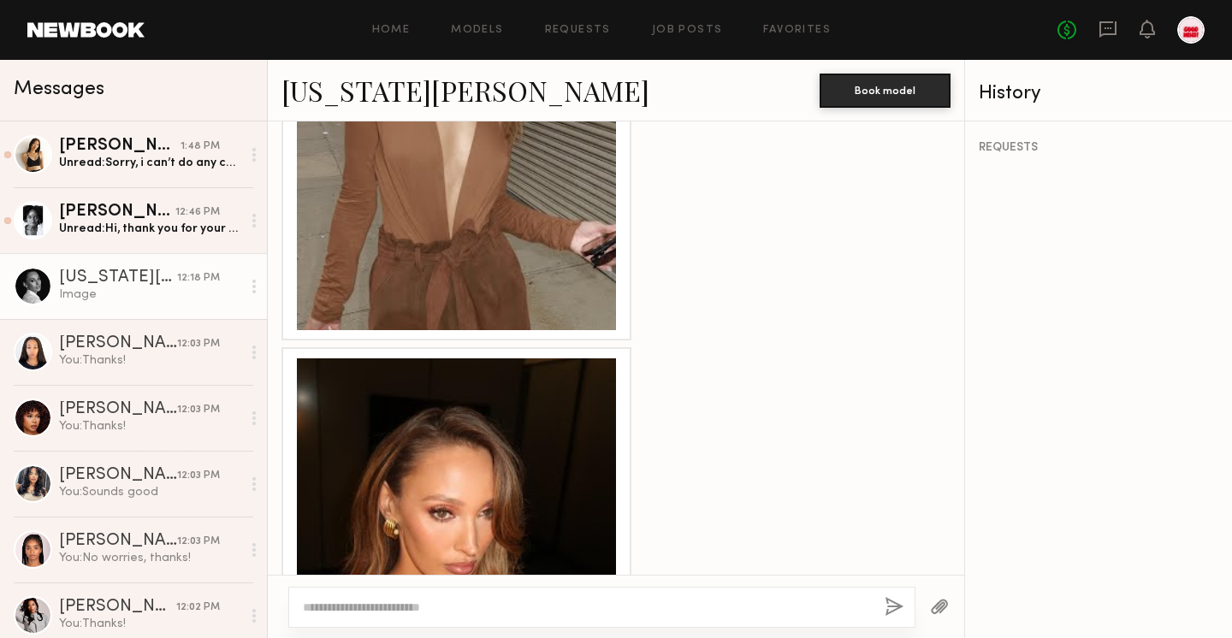
scroll to position [2612, 0]
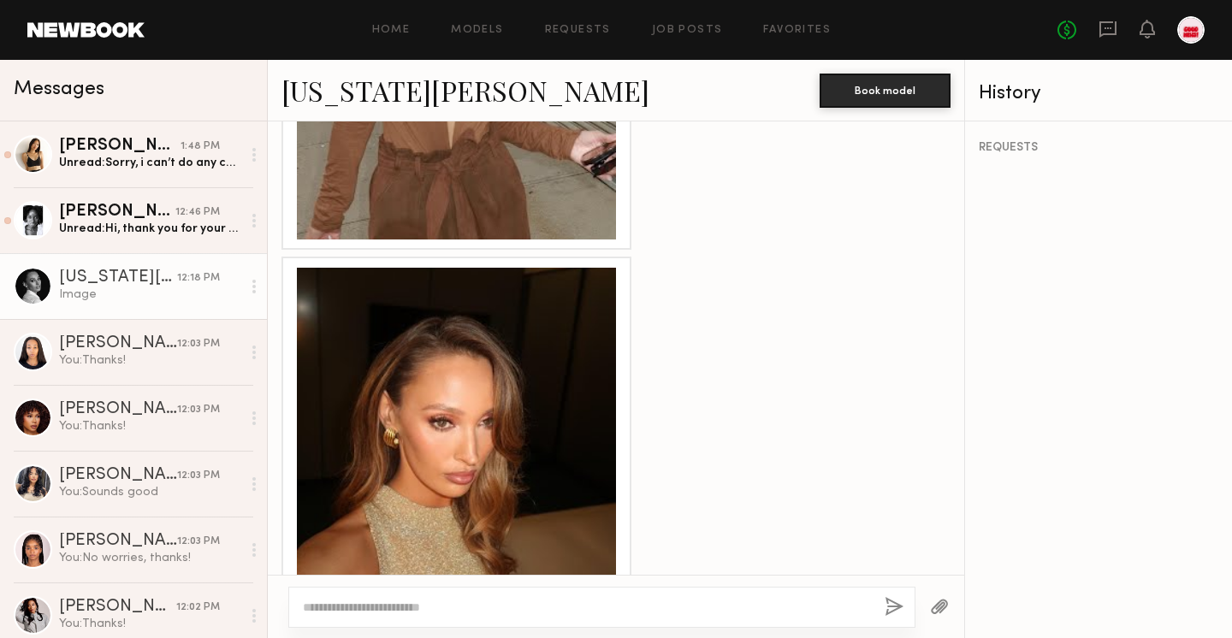
click at [526, 456] on div at bounding box center [456, 427] width 319 height 319
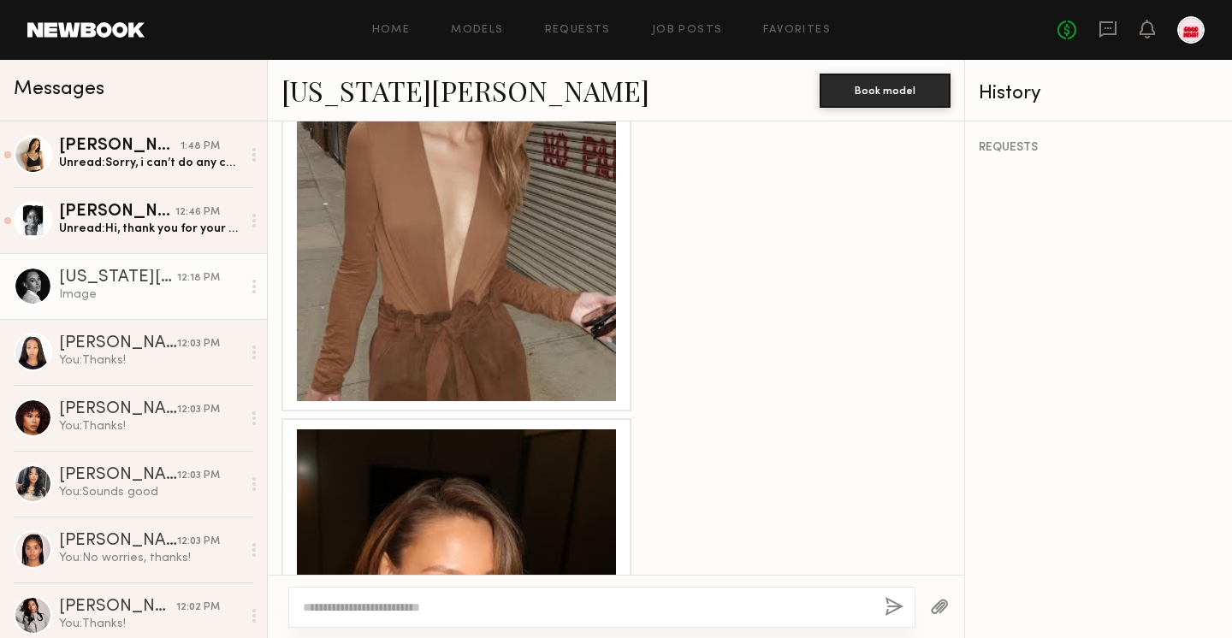
scroll to position [2453, 0]
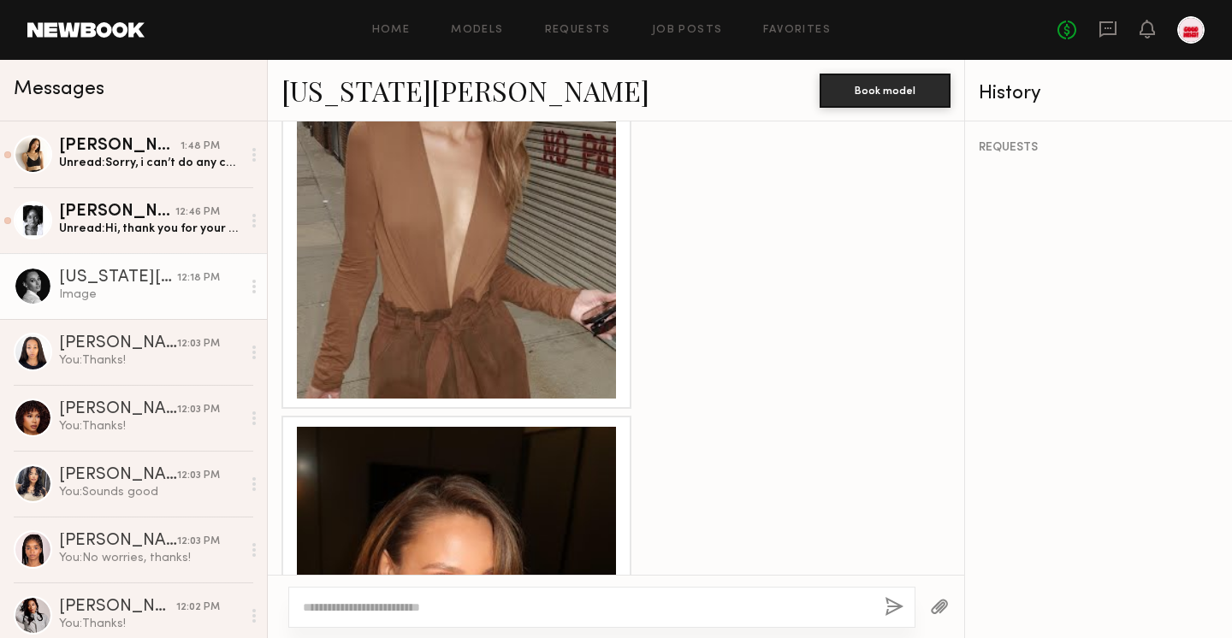
click at [488, 298] on div at bounding box center [456, 239] width 319 height 319
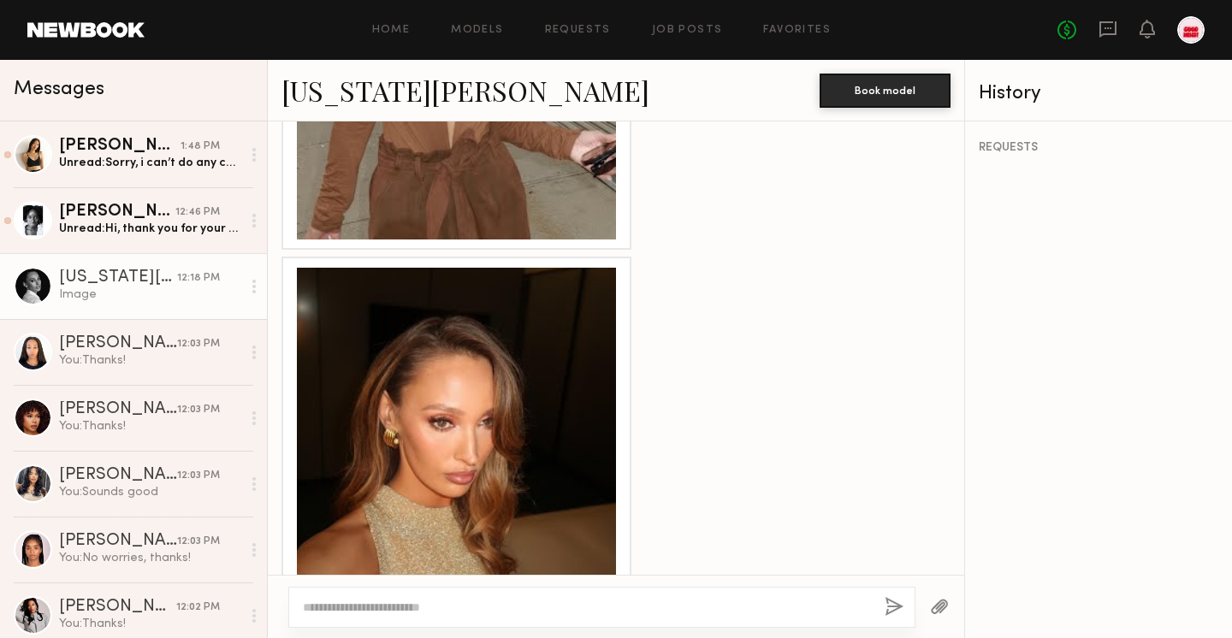
click at [616, 471] on div at bounding box center [456, 427] width 350 height 340
click at [585, 477] on div at bounding box center [456, 427] width 319 height 319
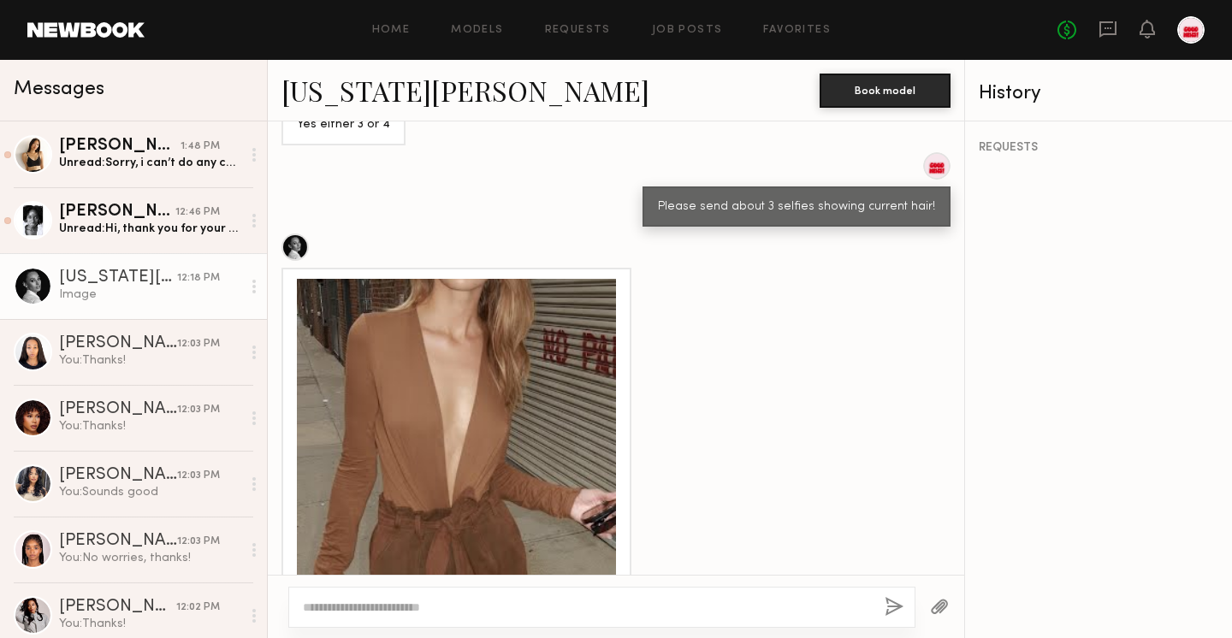
scroll to position [2158, 0]
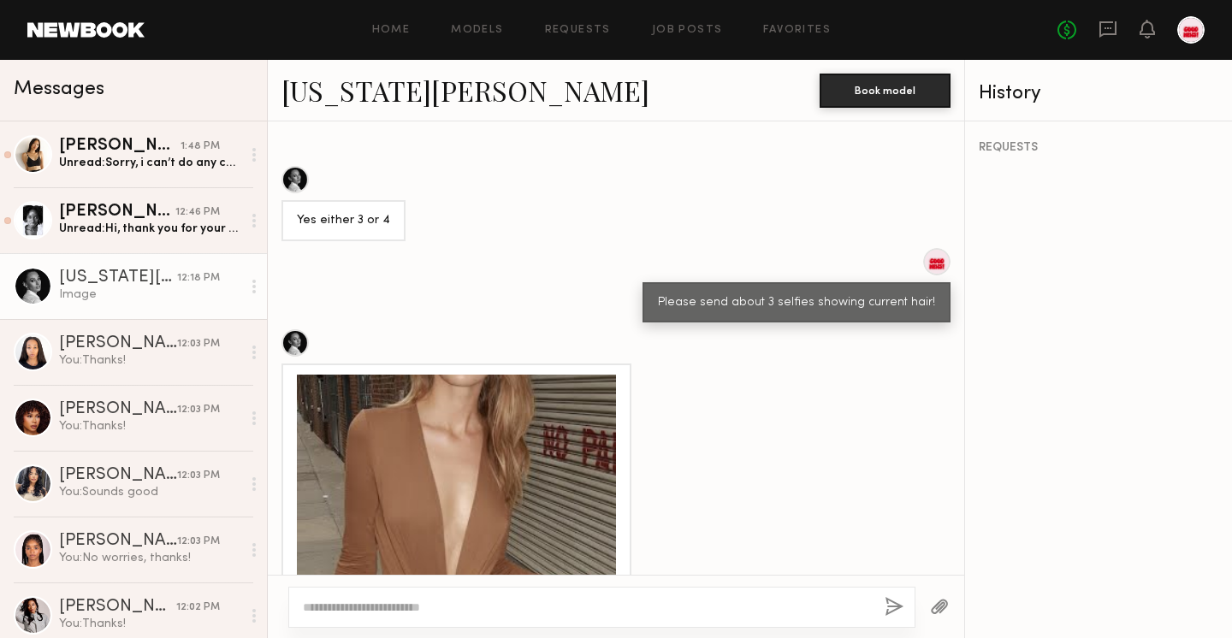
click at [339, 107] on link "[US_STATE][PERSON_NAME]" at bounding box center [465, 90] width 368 height 37
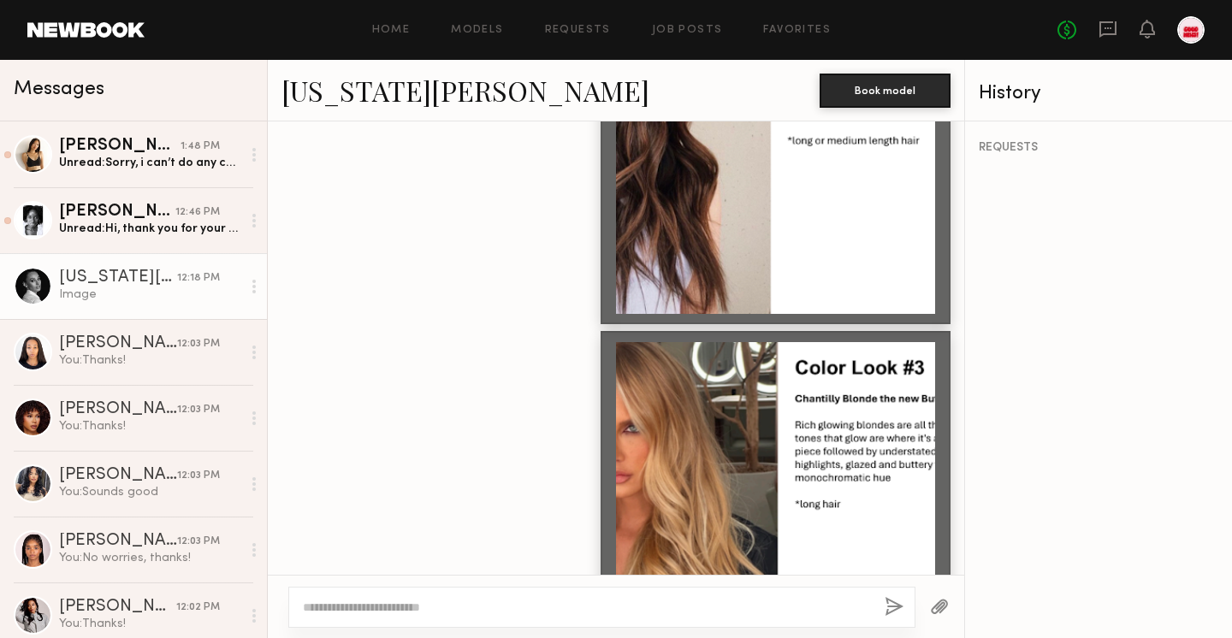
scroll to position [1292, 0]
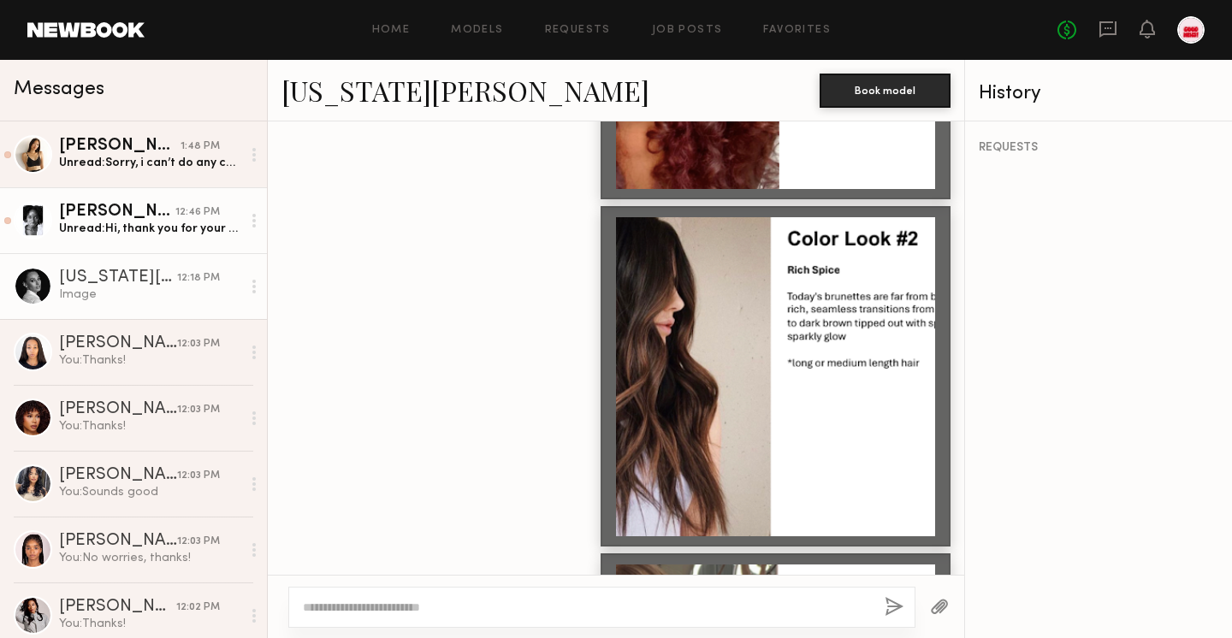
click at [86, 209] on div "[PERSON_NAME]" at bounding box center [117, 212] width 116 height 17
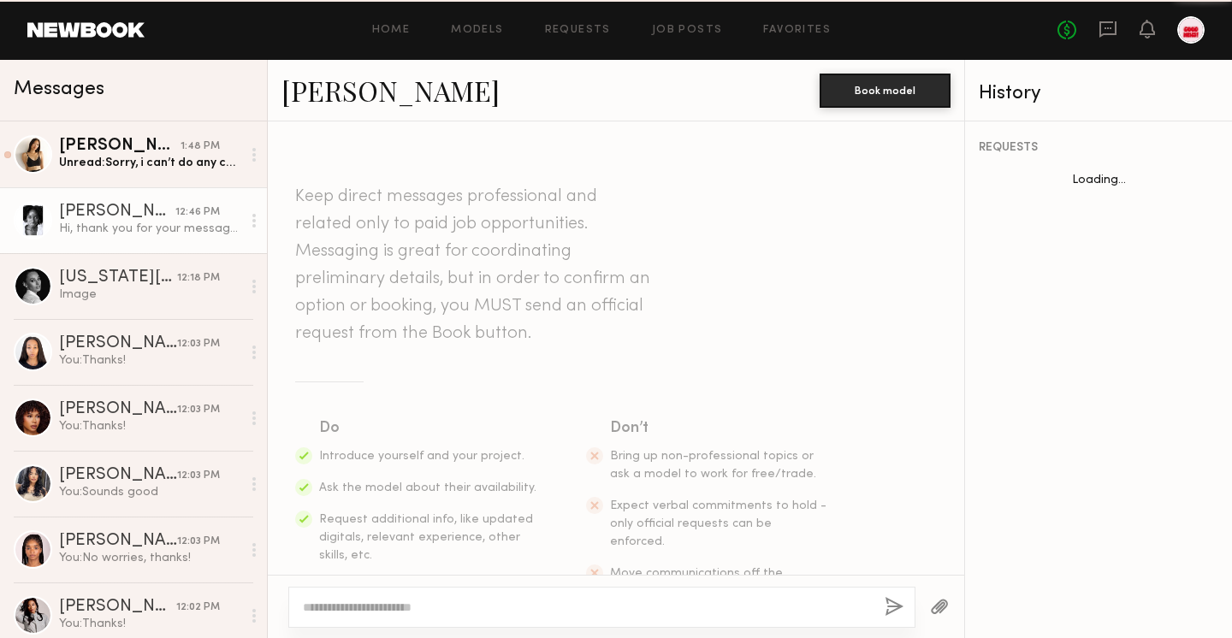
scroll to position [986, 0]
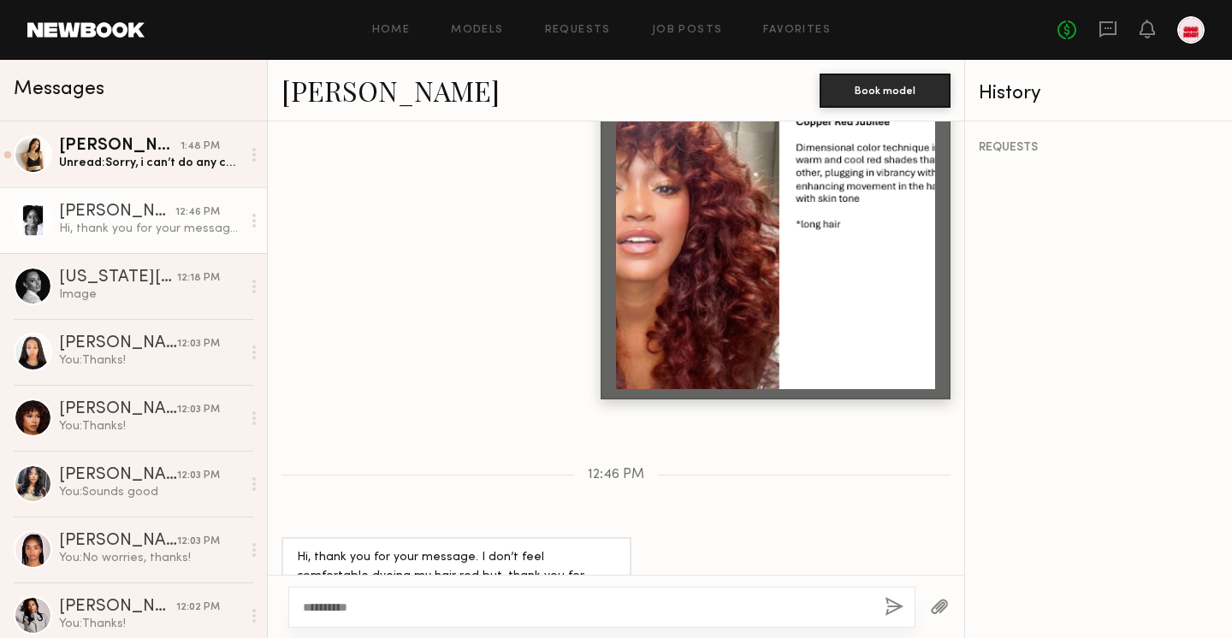
type textarea "**********"
click at [894, 602] on button "button" at bounding box center [894, 607] width 19 height 21
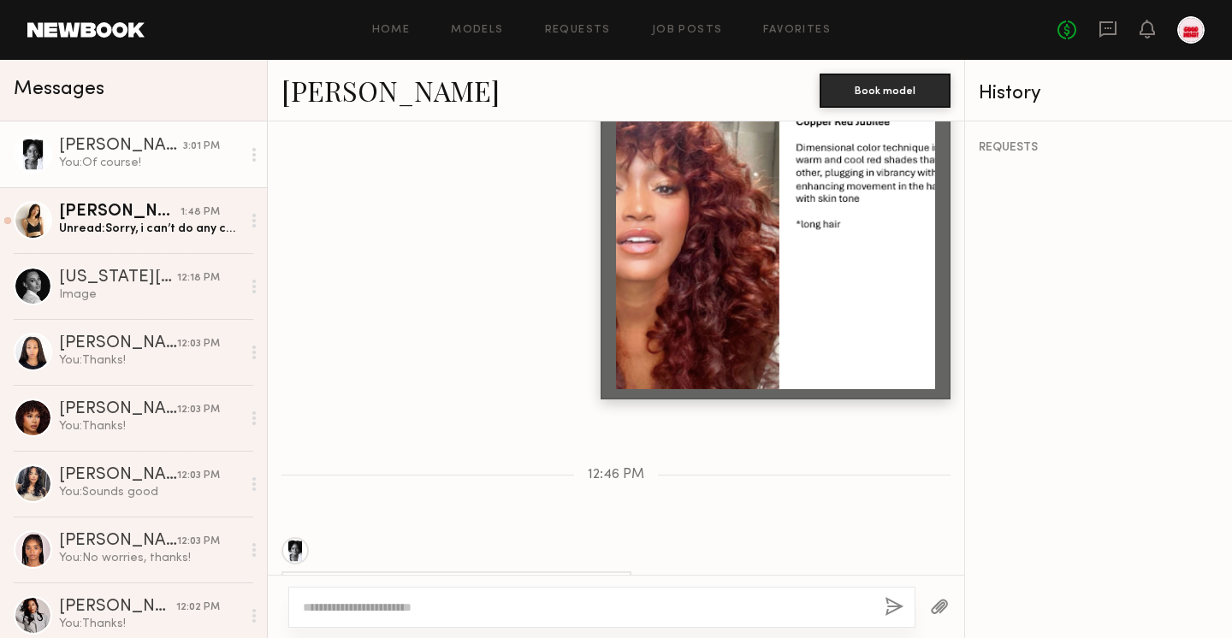
scroll to position [1199, 0]
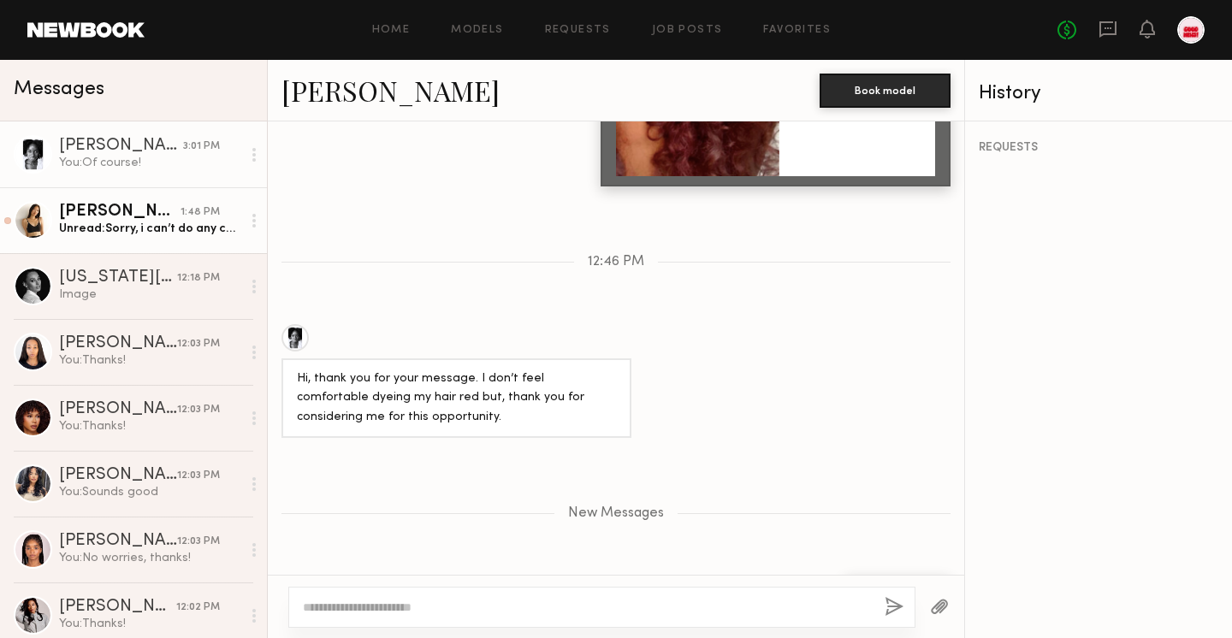
click at [194, 210] on div "1:48 PM" at bounding box center [200, 212] width 39 height 16
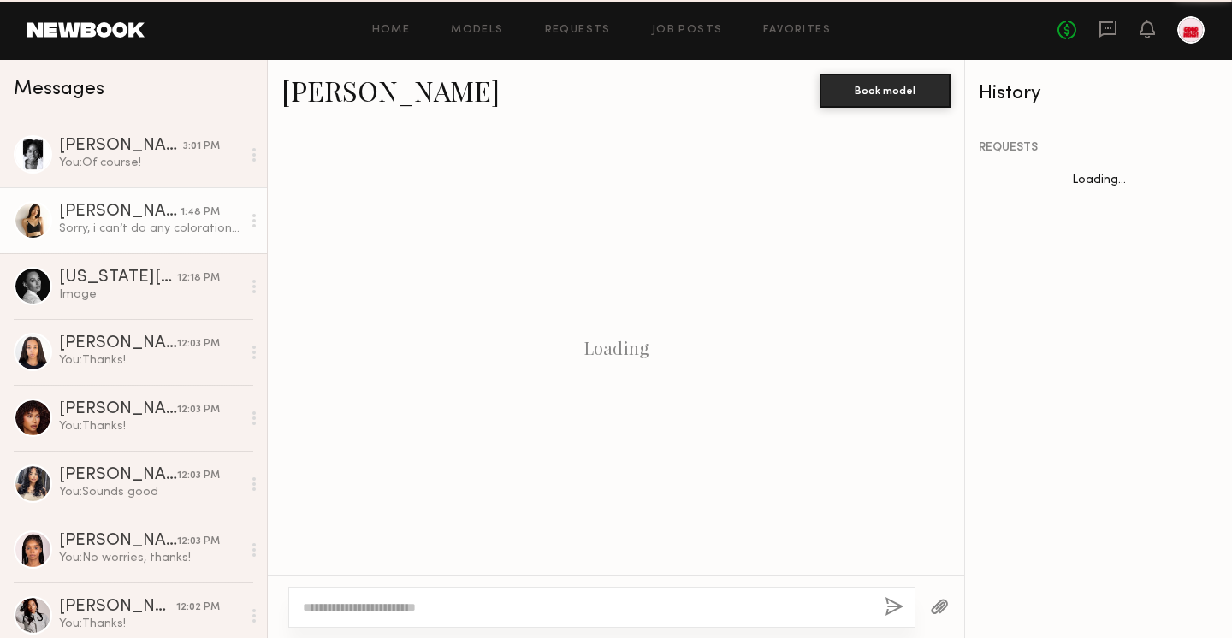
scroll to position [1752, 0]
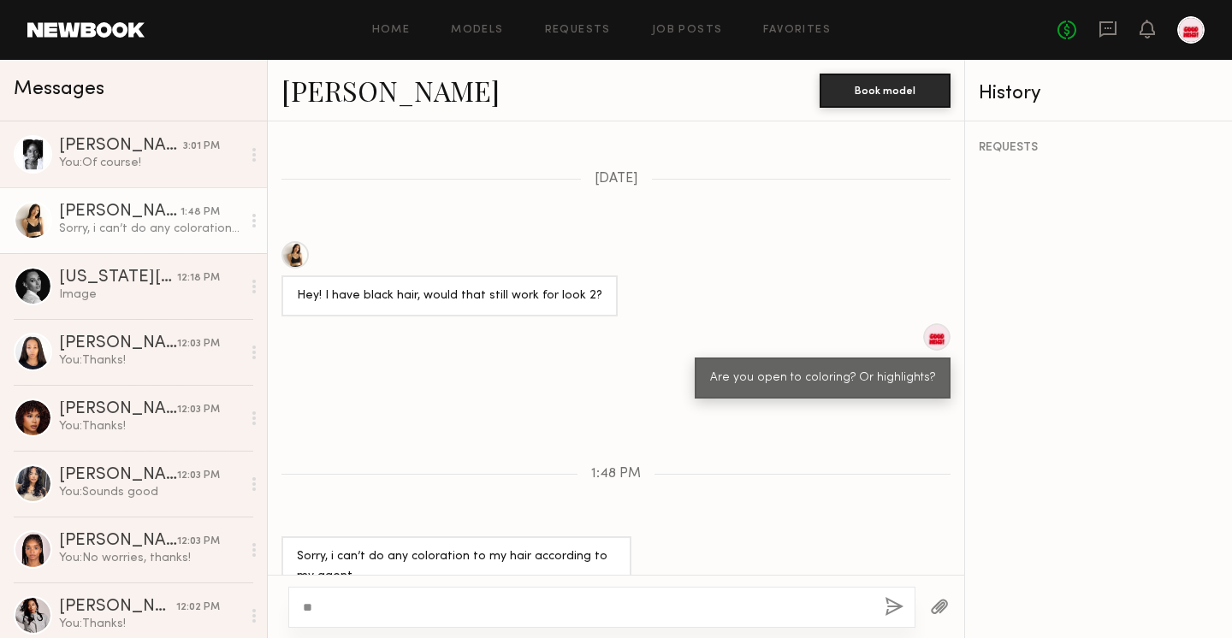
type textarea "*"
type textarea "**********"
click at [901, 608] on button "button" at bounding box center [894, 607] width 19 height 21
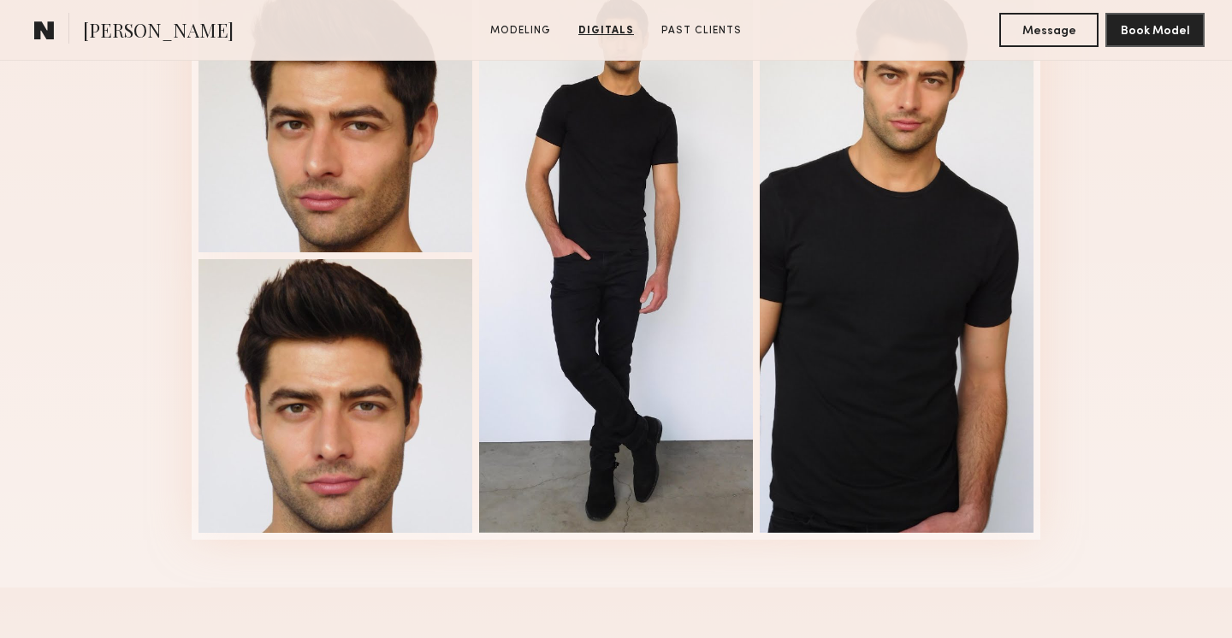
scroll to position [1861, 0]
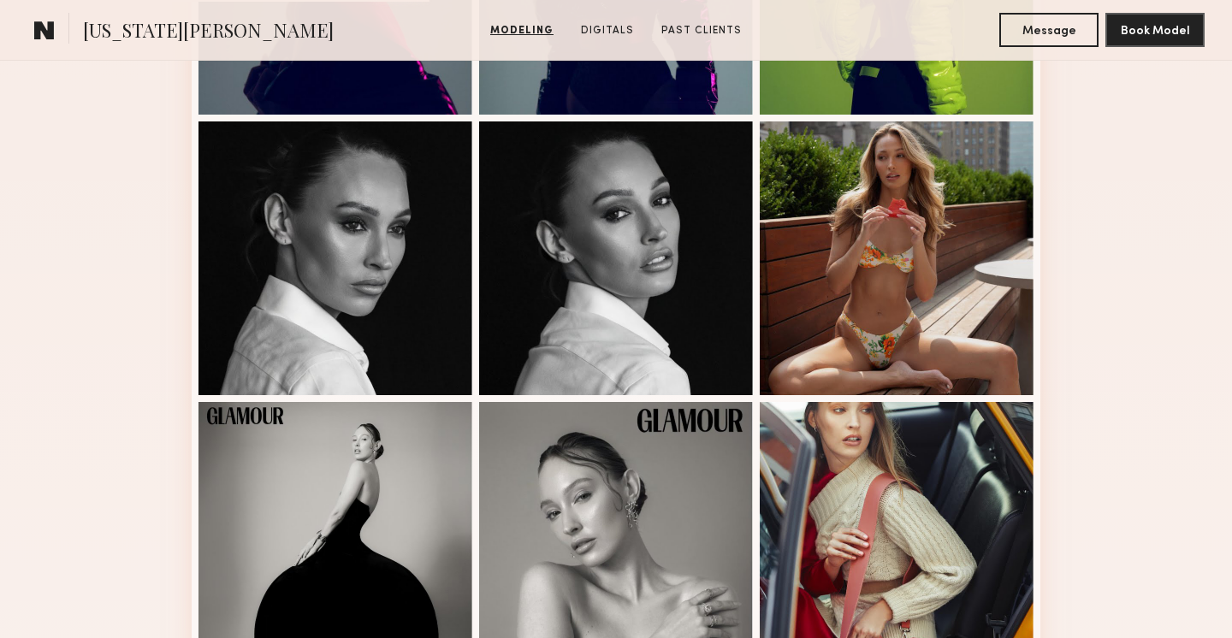
scroll to position [946, 0]
click at [815, 253] on div at bounding box center [897, 258] width 274 height 274
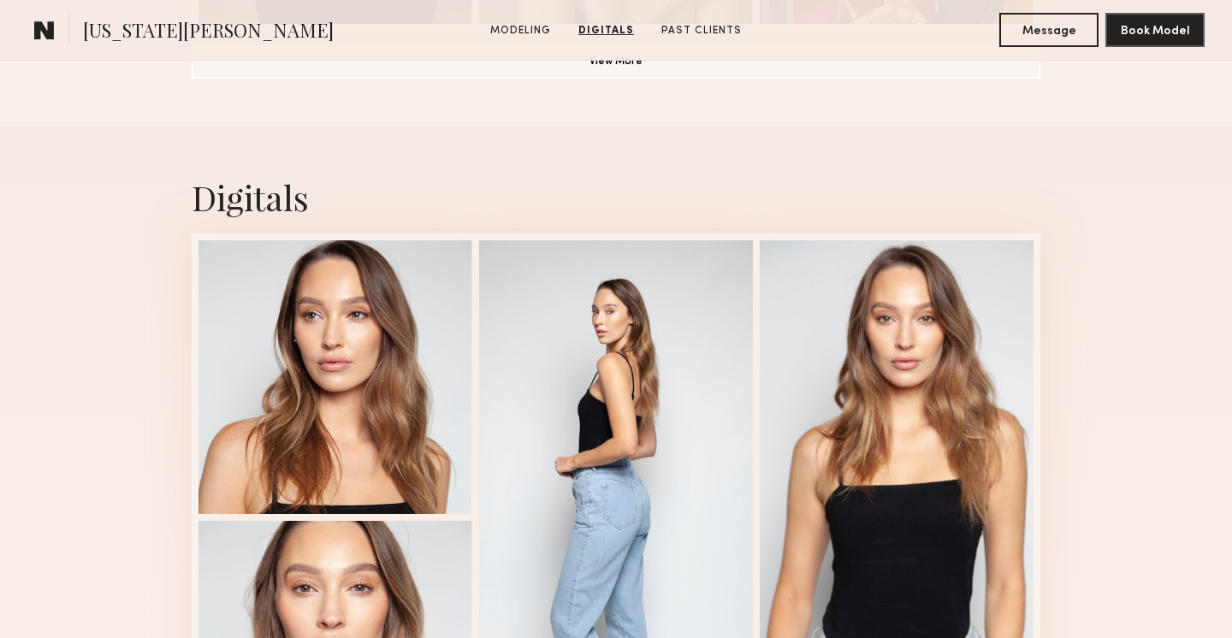
scroll to position [1602, 0]
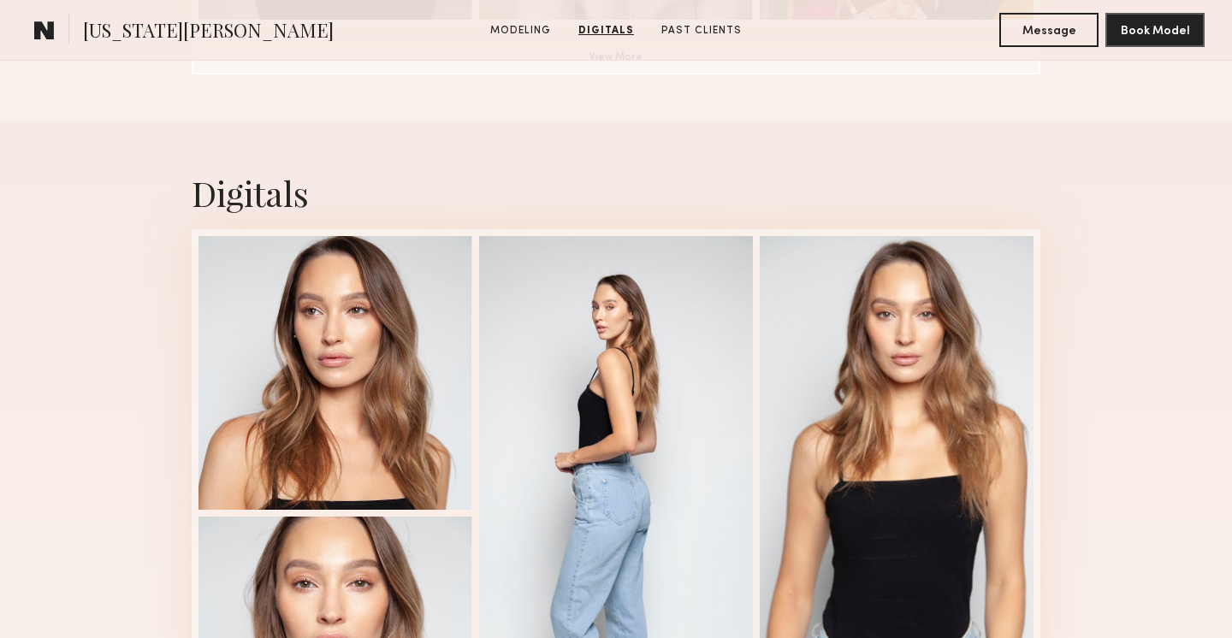
click at [824, 509] on div at bounding box center [897, 513] width 274 height 554
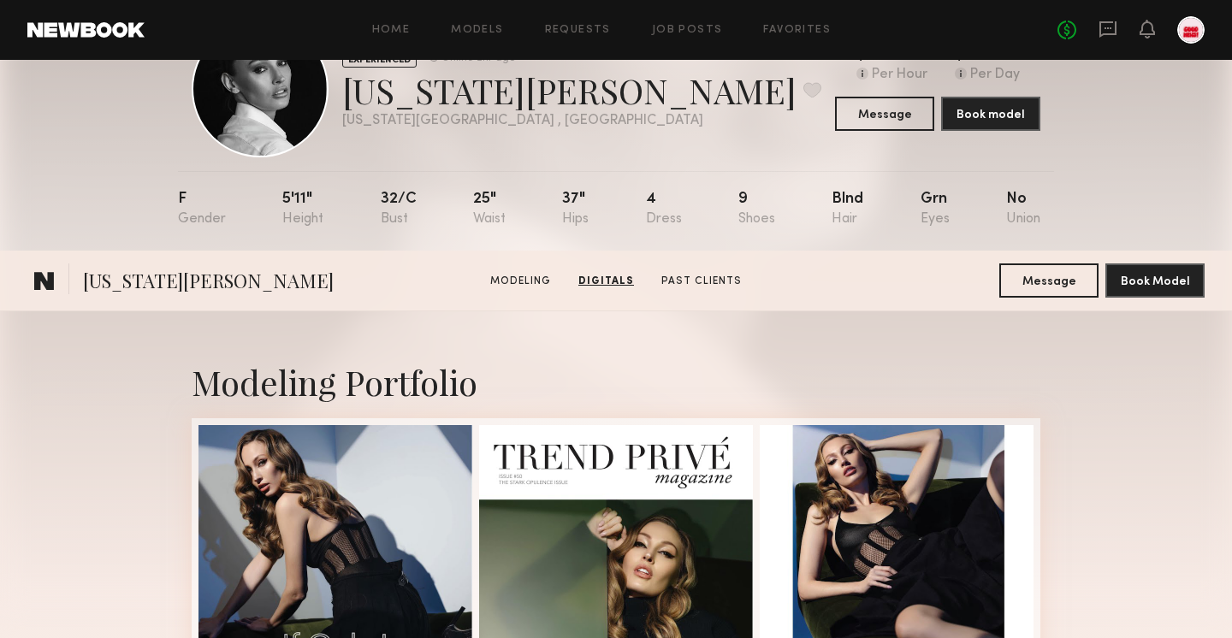
scroll to position [0, 0]
